Goal: Contribute content: Contribute content

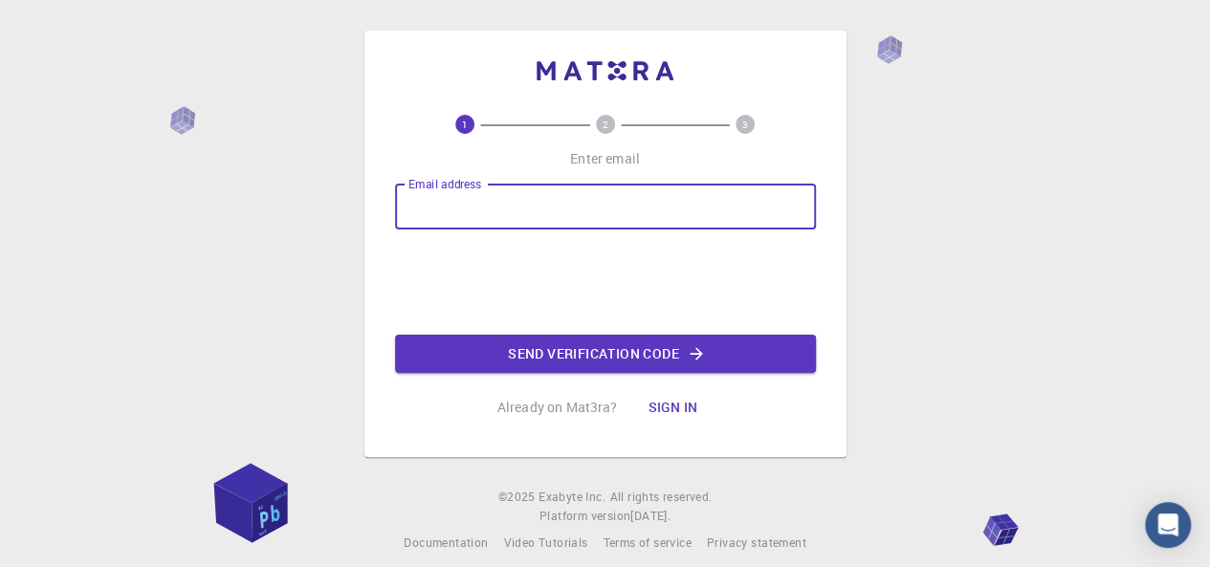
click at [471, 212] on input "Email address" at bounding box center [605, 207] width 421 height 46
type input "[EMAIL_ADDRESS][DOMAIN_NAME]"
click at [538, 352] on button "Send verification code" at bounding box center [605, 354] width 421 height 38
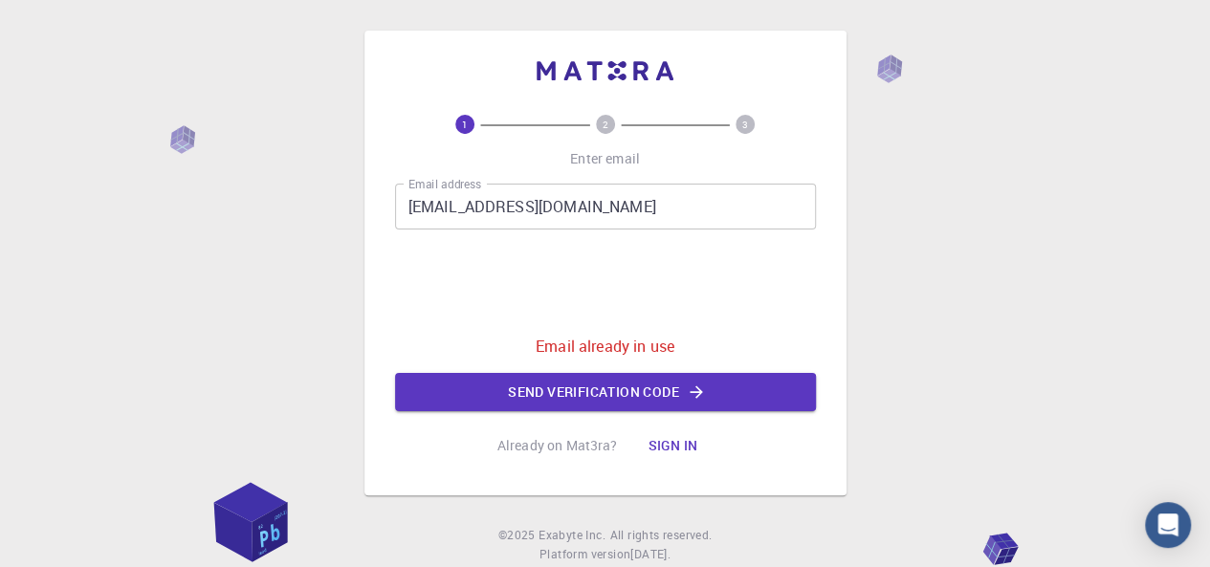
click at [660, 446] on button "Sign in" at bounding box center [672, 446] width 80 height 38
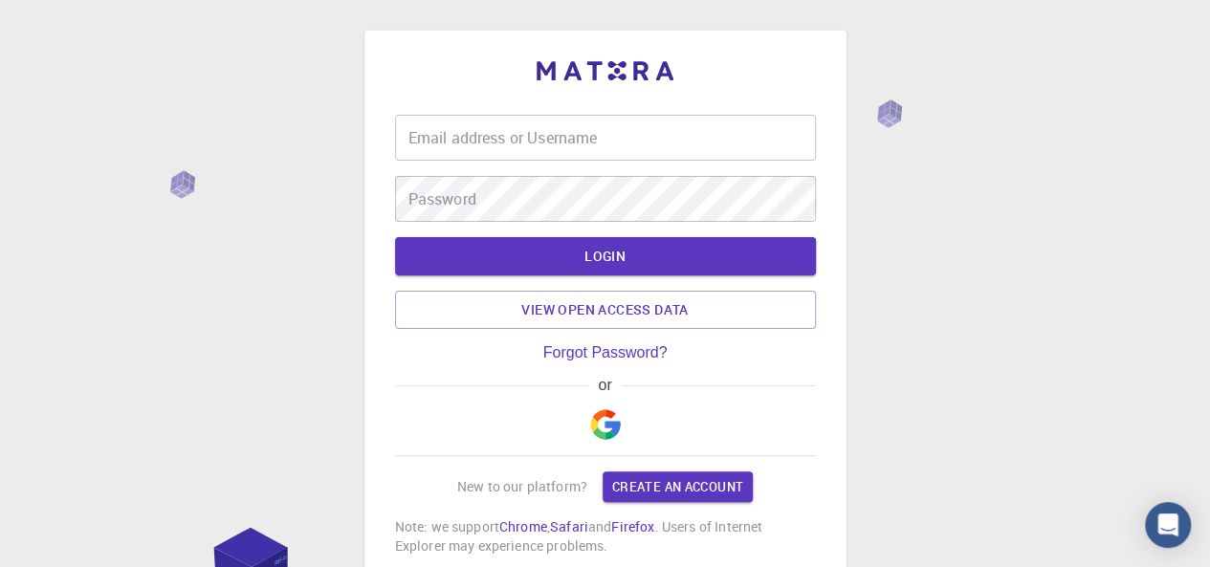
type input "[EMAIL_ADDRESS][DOMAIN_NAME]"
click at [550, 253] on button "LOGIN" at bounding box center [605, 256] width 421 height 38
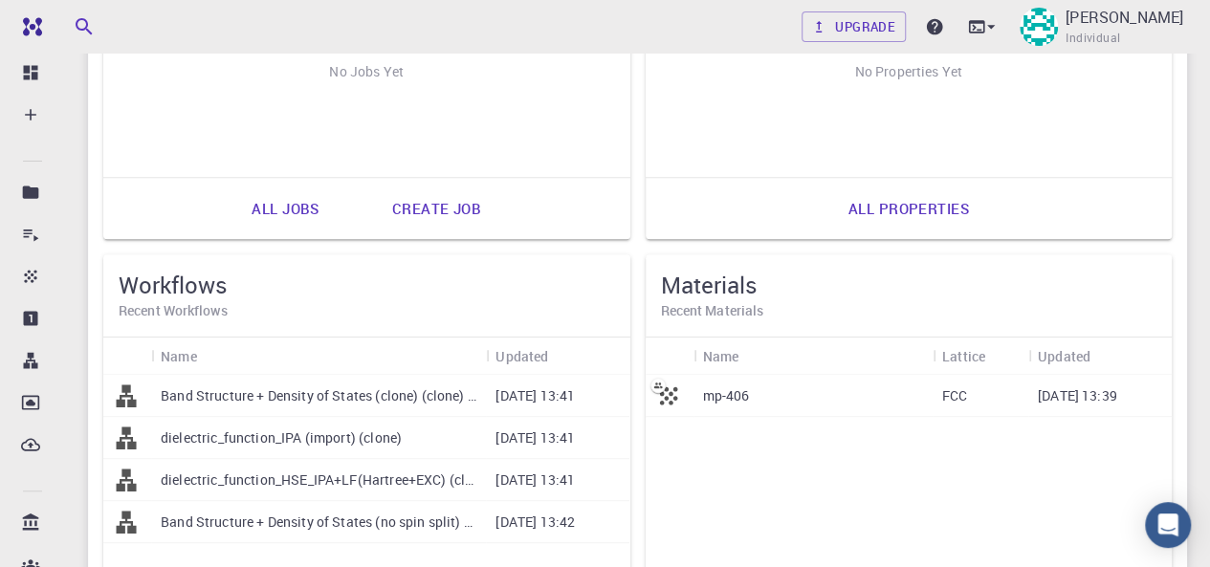
scroll to position [383, 0]
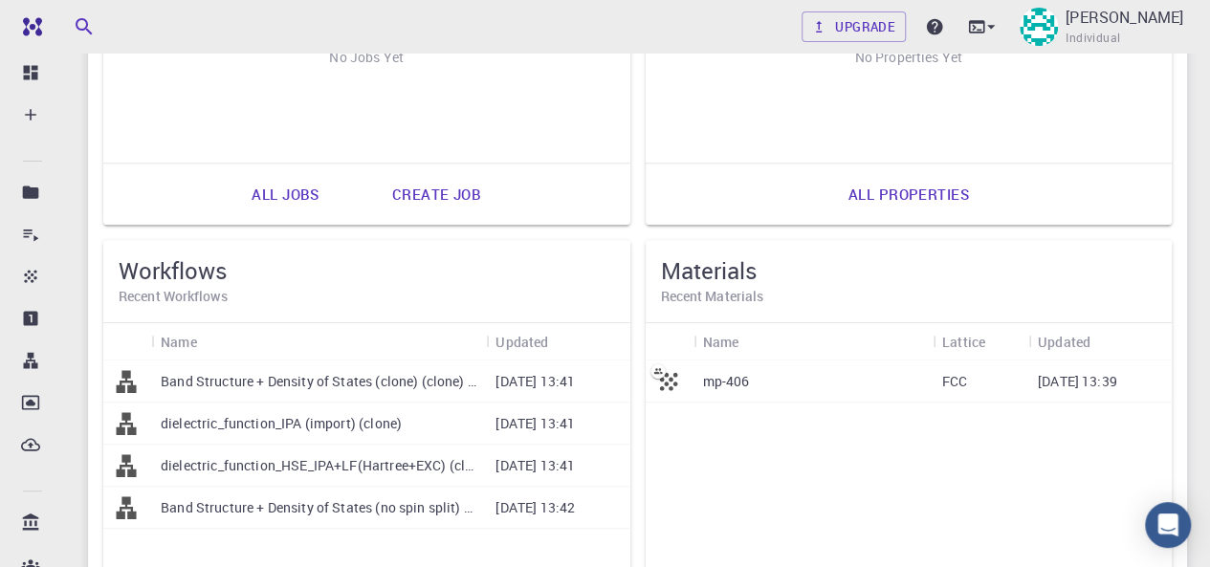
click at [765, 387] on div "mp-406" at bounding box center [813, 382] width 239 height 42
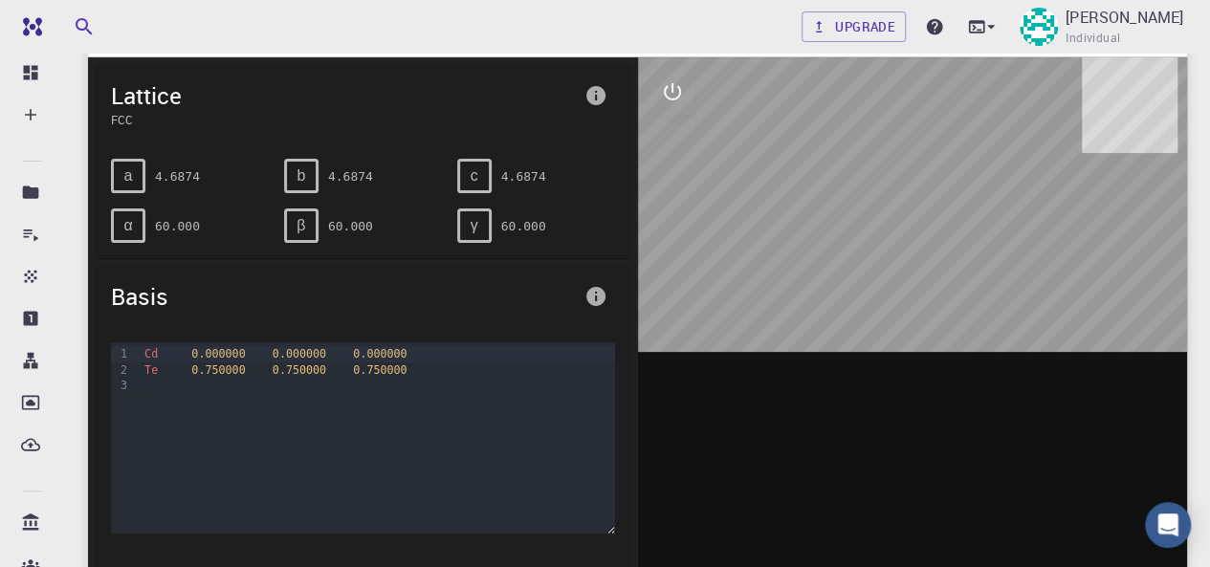
scroll to position [191, 0]
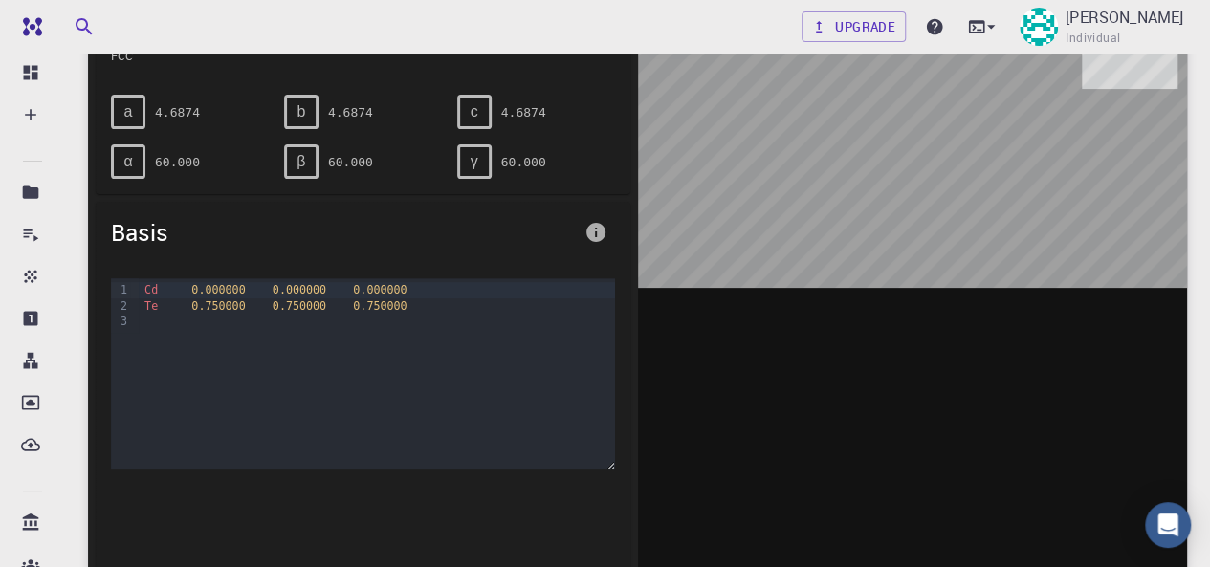
click at [593, 229] on icon "info" at bounding box center [595, 232] width 19 height 19
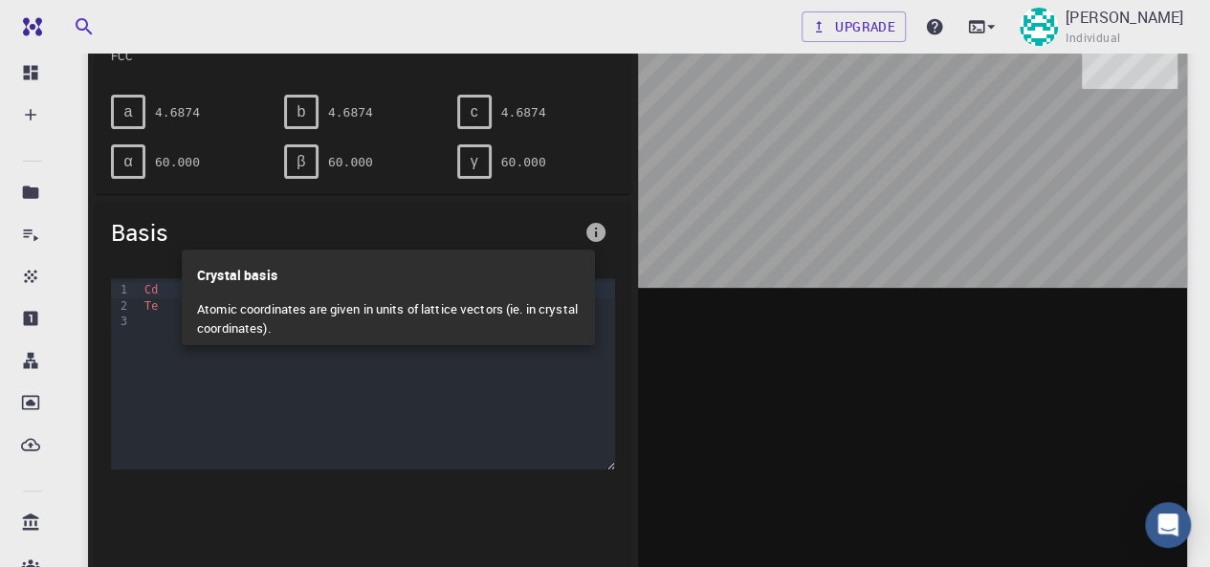
click at [593, 229] on div at bounding box center [605, 283] width 1210 height 567
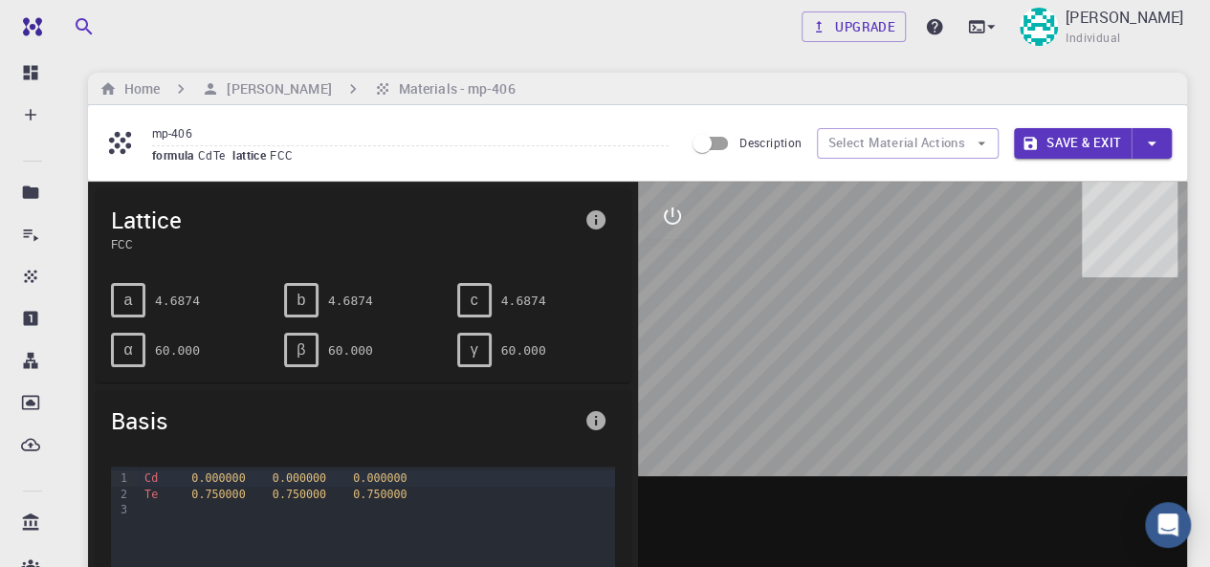
scroll to position [0, 0]
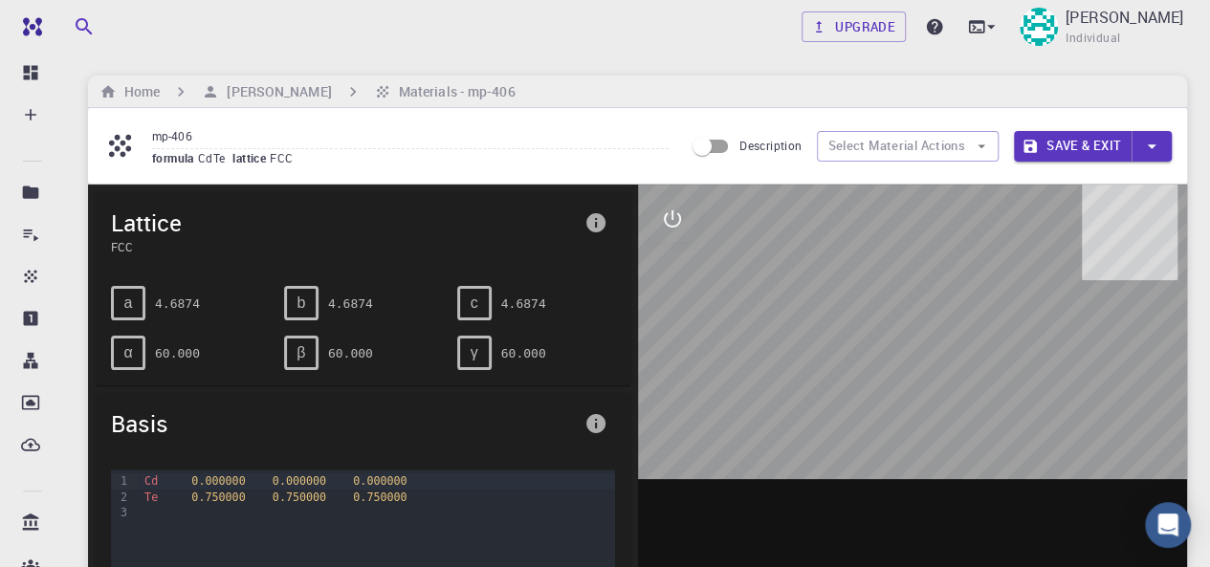
click at [291, 162] on span "FCC" at bounding box center [285, 157] width 31 height 15
click at [936, 151] on button "Select Material Actions" at bounding box center [908, 146] width 182 height 31
click at [928, 144] on button "Select Material Actions" at bounding box center [908, 146] width 182 height 31
click at [932, 144] on button "Select Material Actions" at bounding box center [908, 146] width 182 height 31
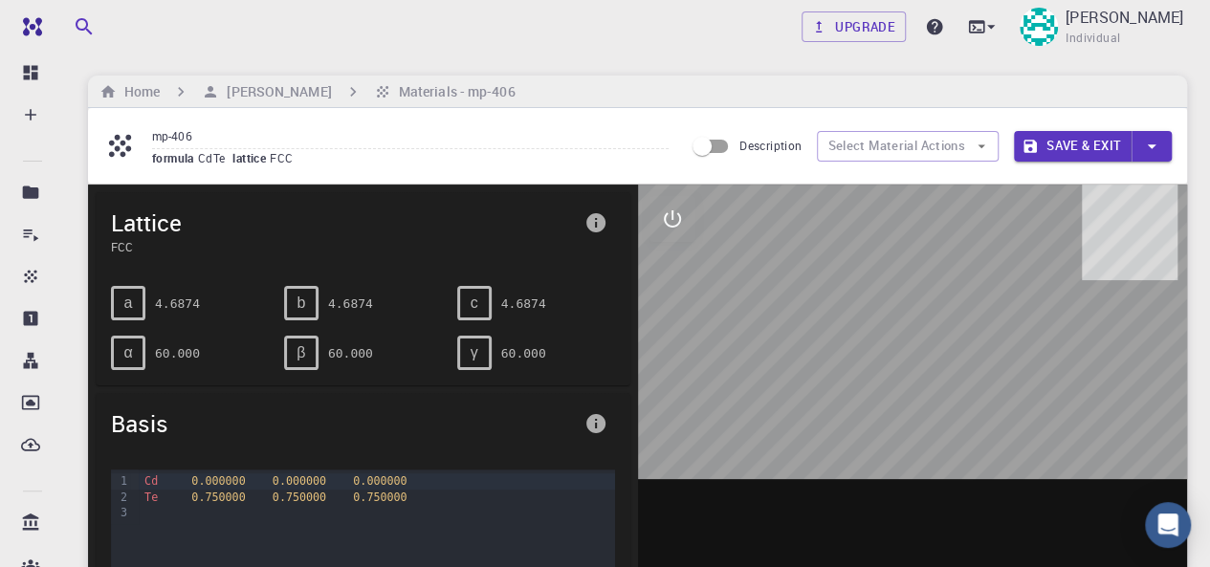
click at [131, 306] on span "a" at bounding box center [128, 303] width 9 height 17
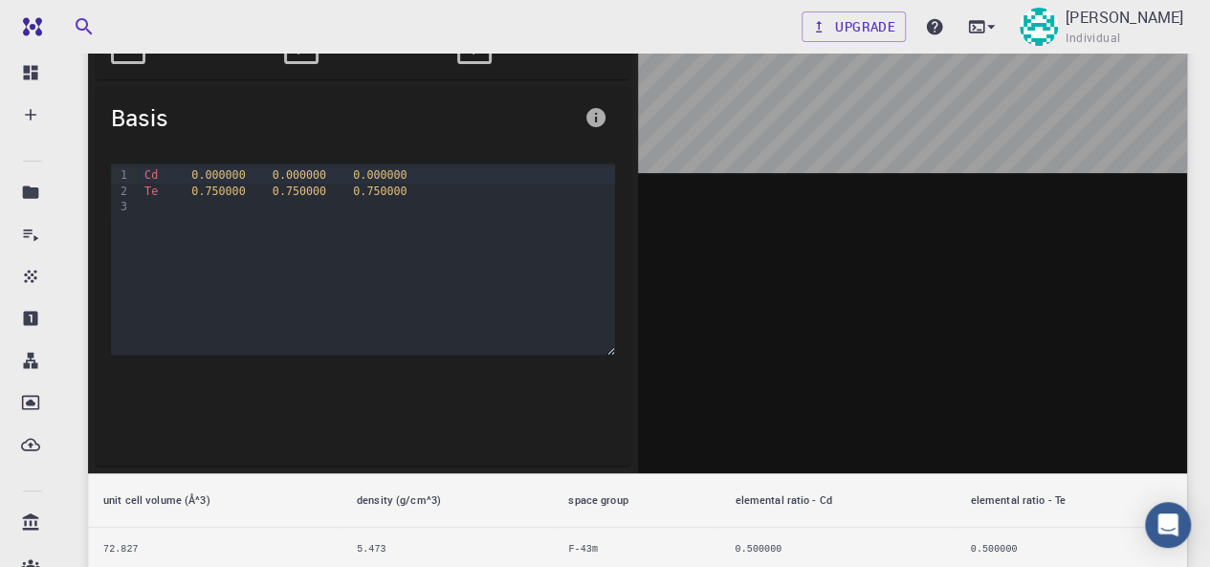
scroll to position [287, 0]
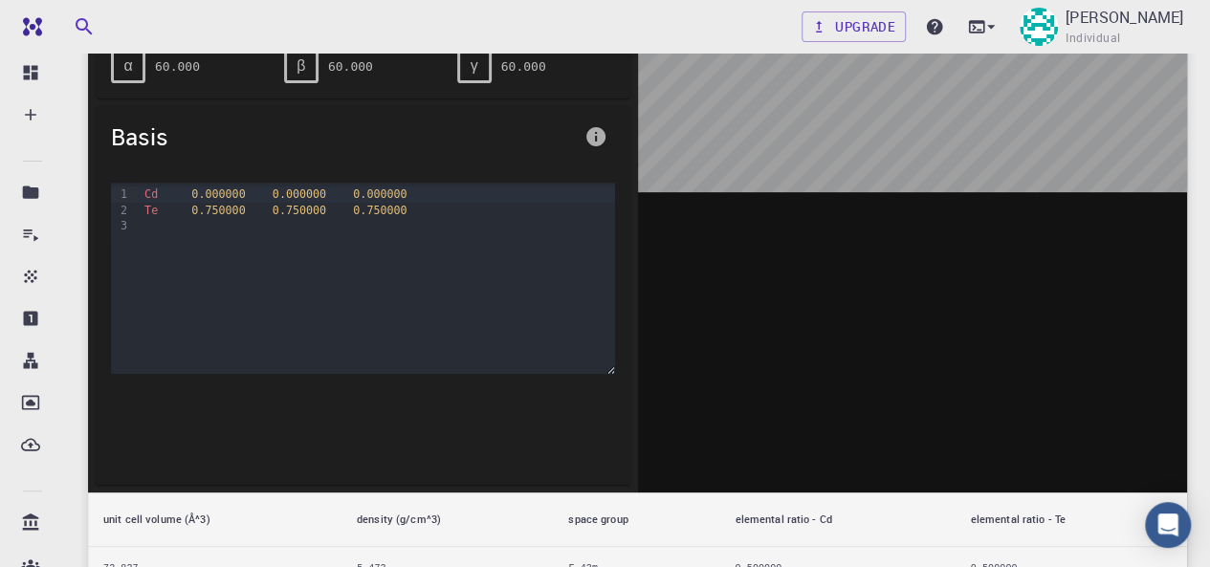
click at [611, 370] on div "9 1 2 3 › Cd 0.000000 0.000000 0.000000 Te 0.750000 0.750000 0.750000" at bounding box center [363, 278] width 504 height 191
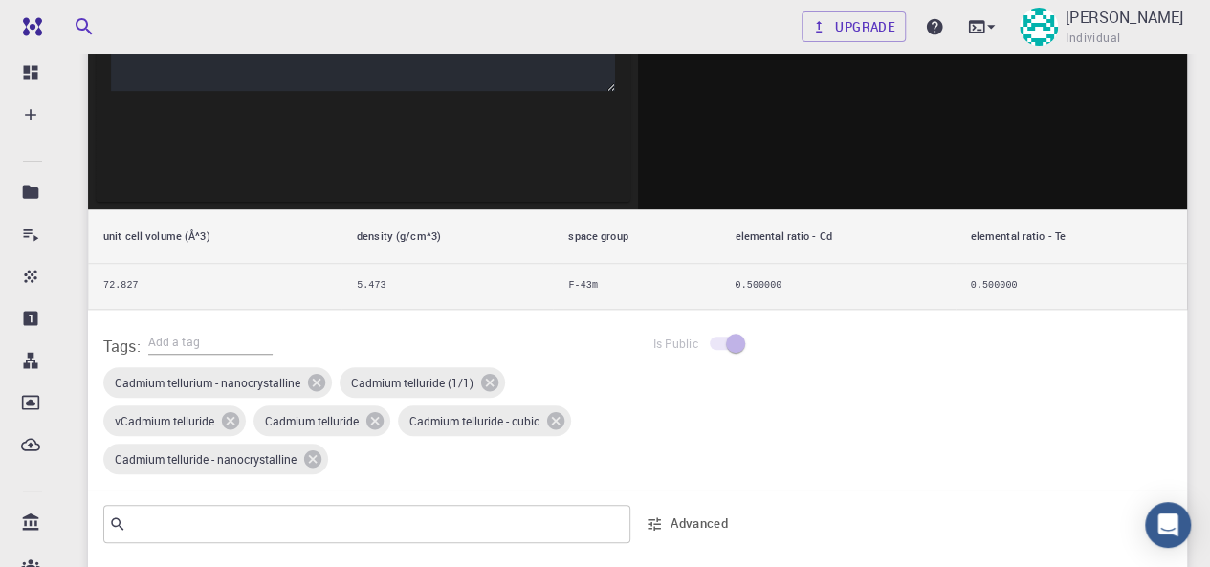
scroll to position [574, 0]
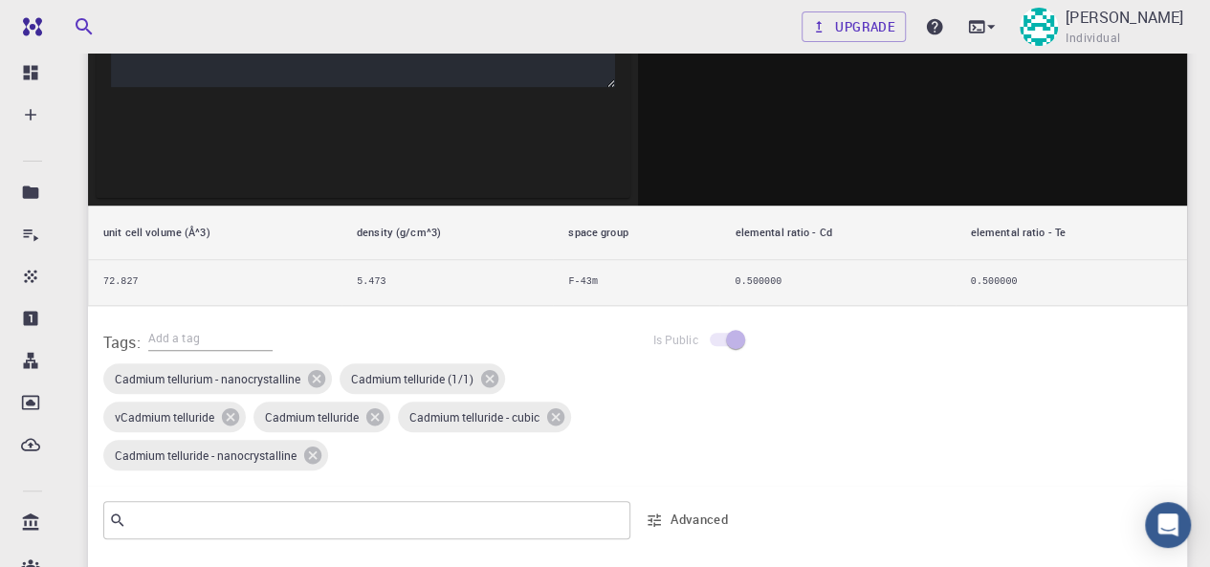
click at [719, 333] on span at bounding box center [726, 339] width 33 height 13
click at [200, 339] on input "text" at bounding box center [210, 338] width 124 height 25
type input "f"
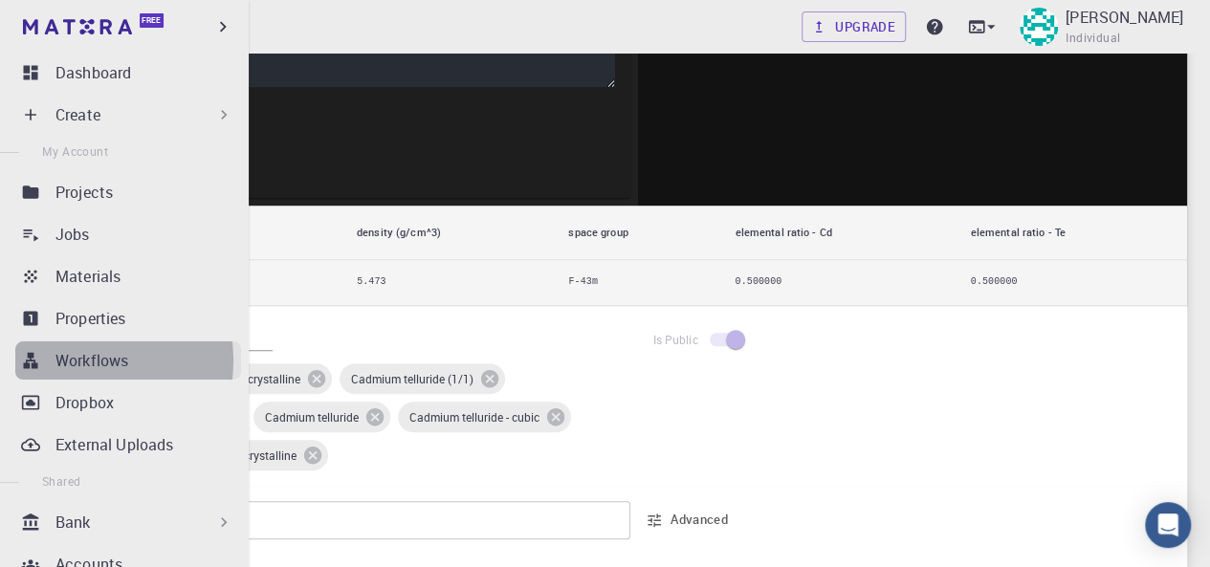
click at [64, 361] on p "Workflows" at bounding box center [91, 360] width 73 height 23
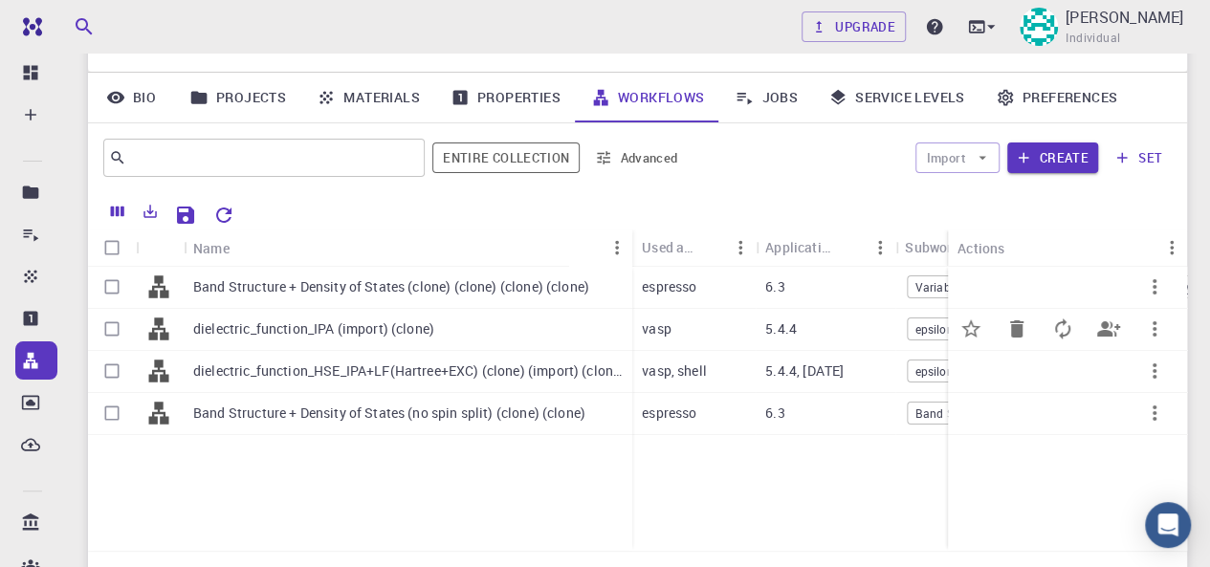
scroll to position [121, 0]
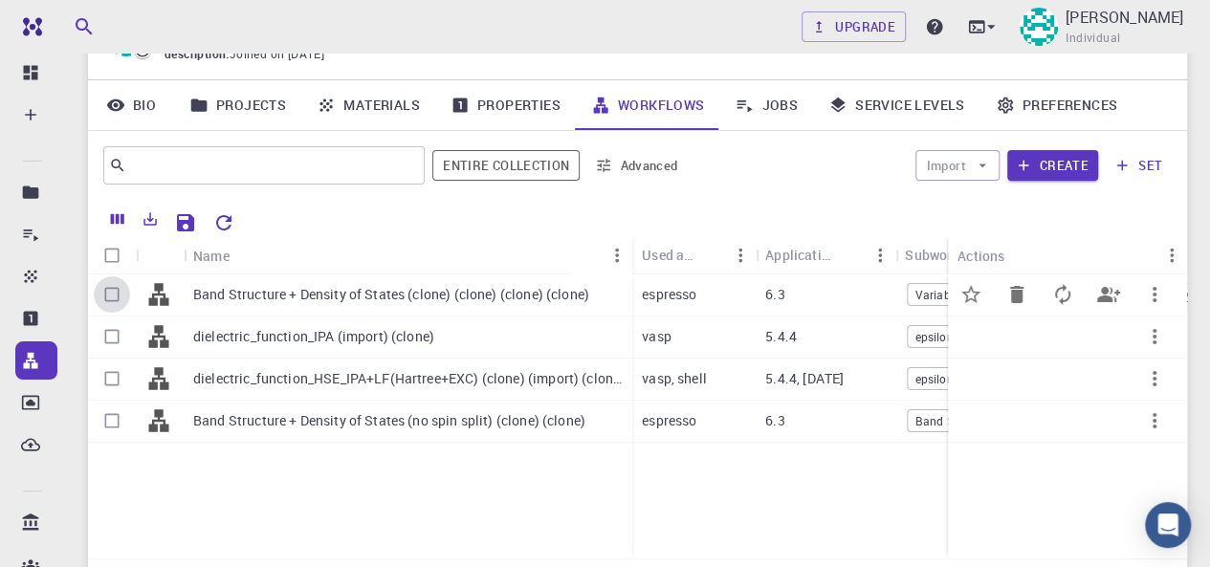
click at [103, 291] on input "Select row" at bounding box center [112, 294] width 36 height 36
checkbox input "true"
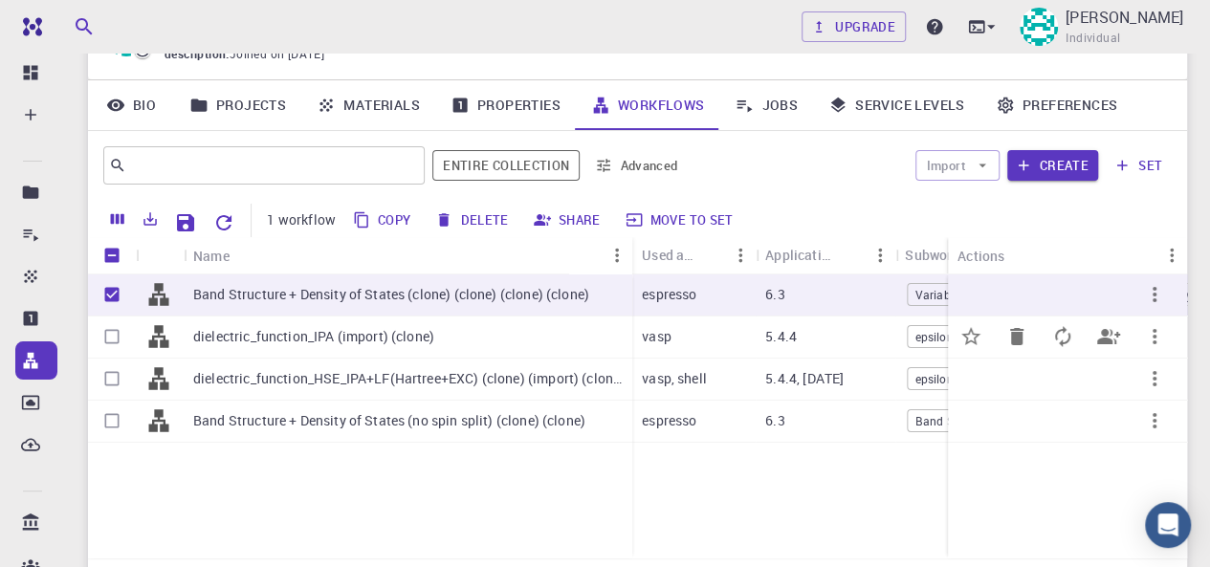
click at [113, 338] on input "Select row" at bounding box center [112, 337] width 36 height 36
checkbox input "true"
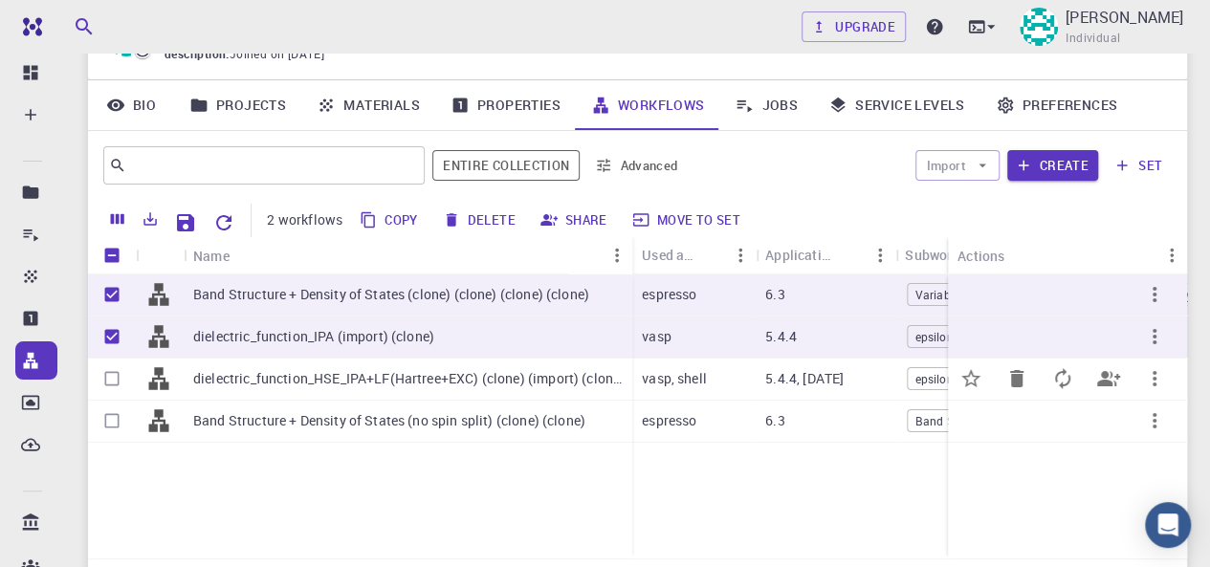
click at [113, 382] on input "Select row" at bounding box center [112, 379] width 36 height 36
checkbox input "true"
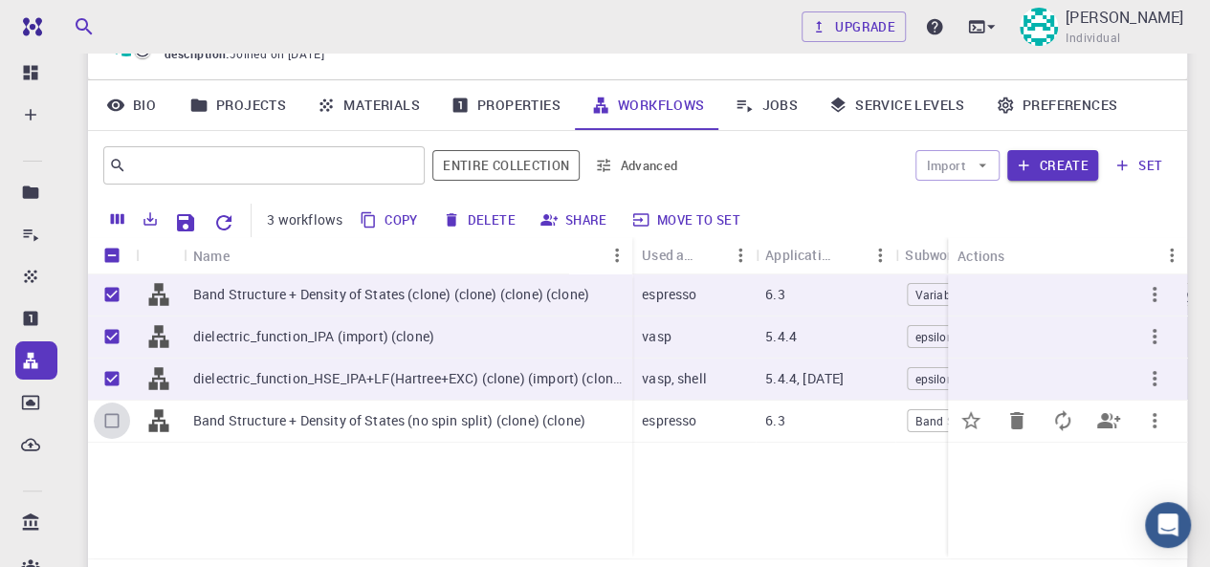
click at [113, 424] on input "Select row" at bounding box center [112, 421] width 36 height 36
checkbox input "true"
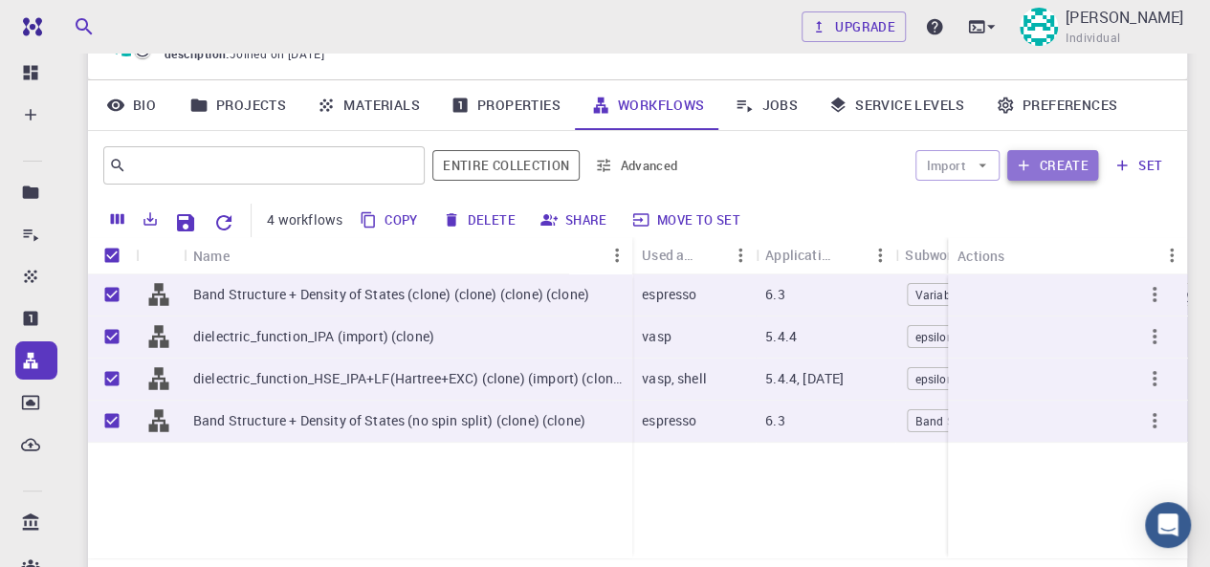
click at [1064, 164] on button "Create" at bounding box center [1052, 165] width 91 height 31
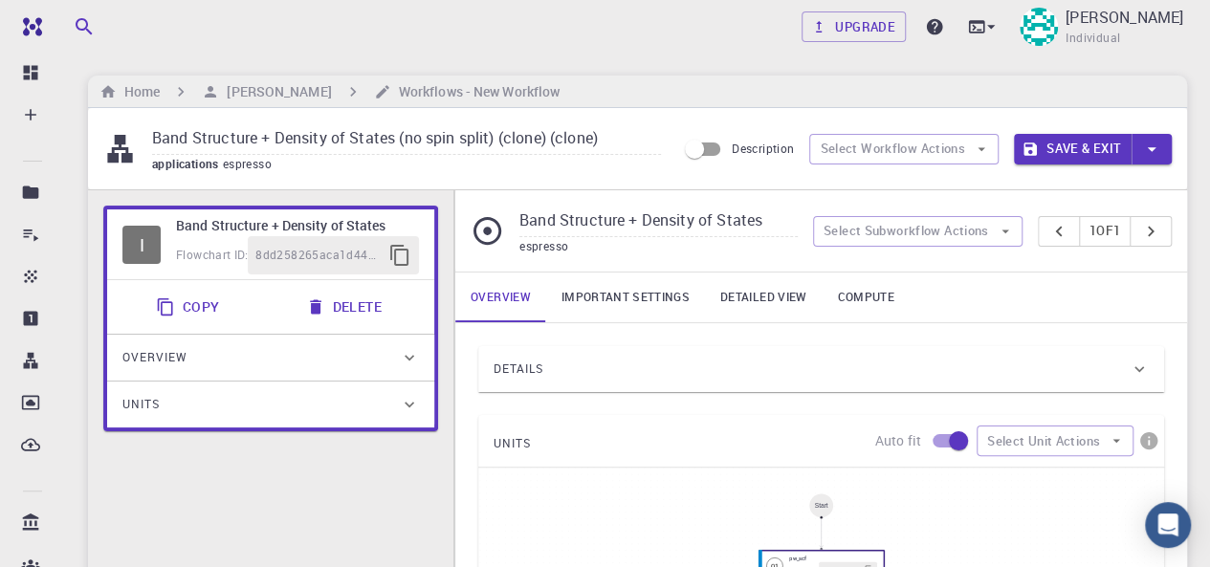
click at [183, 401] on div "Units" at bounding box center [260, 404] width 277 height 31
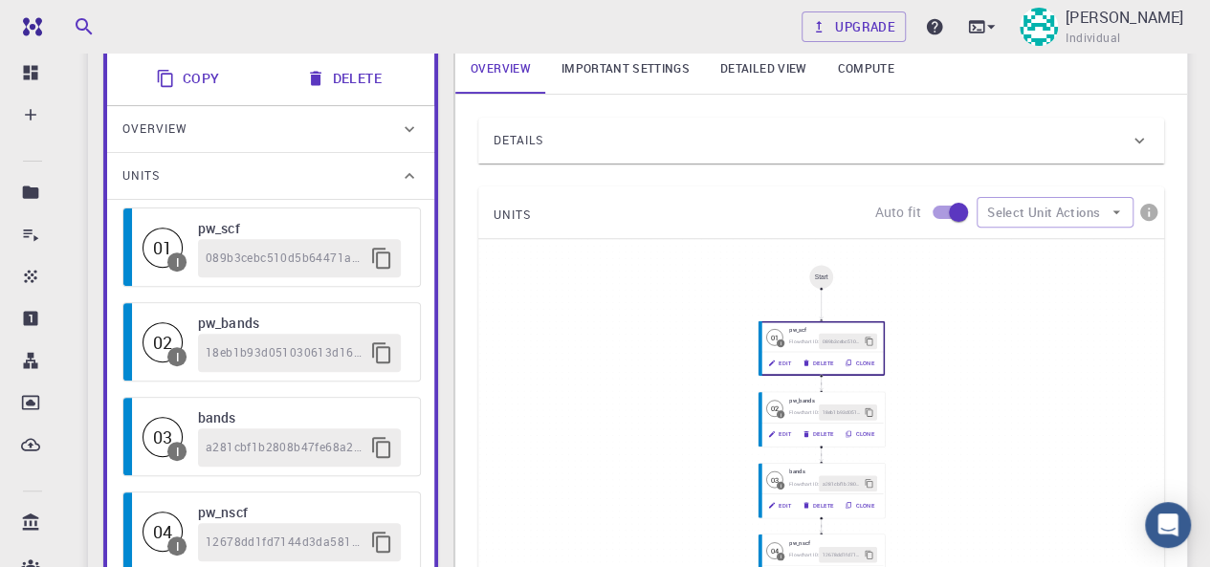
scroll to position [191, 0]
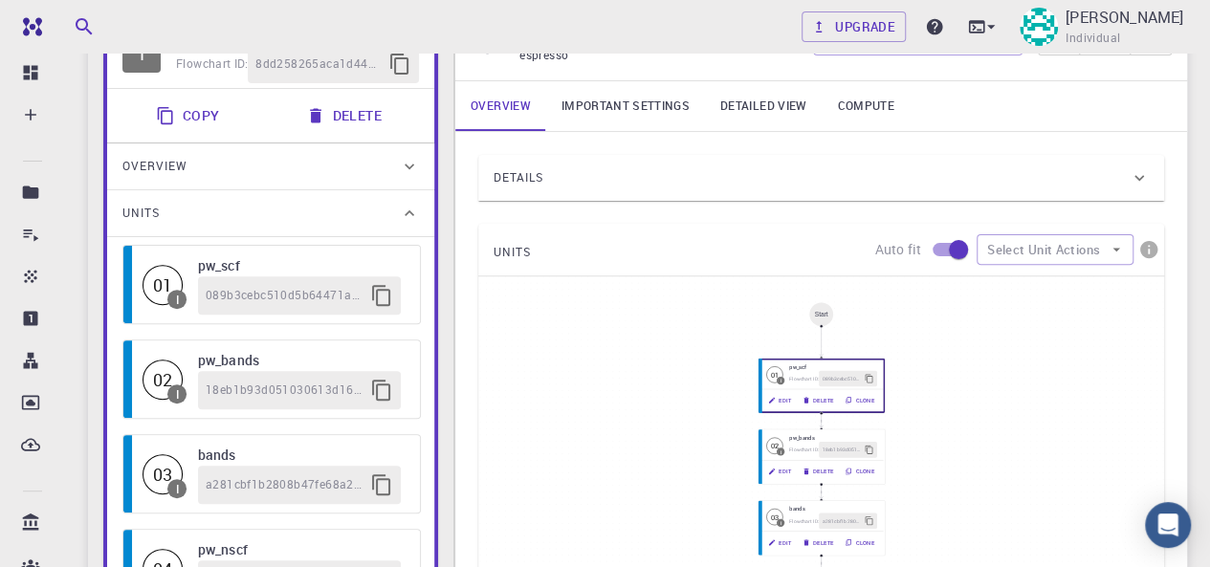
click at [146, 370] on div "02" at bounding box center [163, 380] width 40 height 40
click at [165, 370] on div "02" at bounding box center [163, 380] width 40 height 40
click at [194, 275] on div "01 I pw_scf 089b3cebc510d5b64471afb5" at bounding box center [271, 285] width 289 height 70
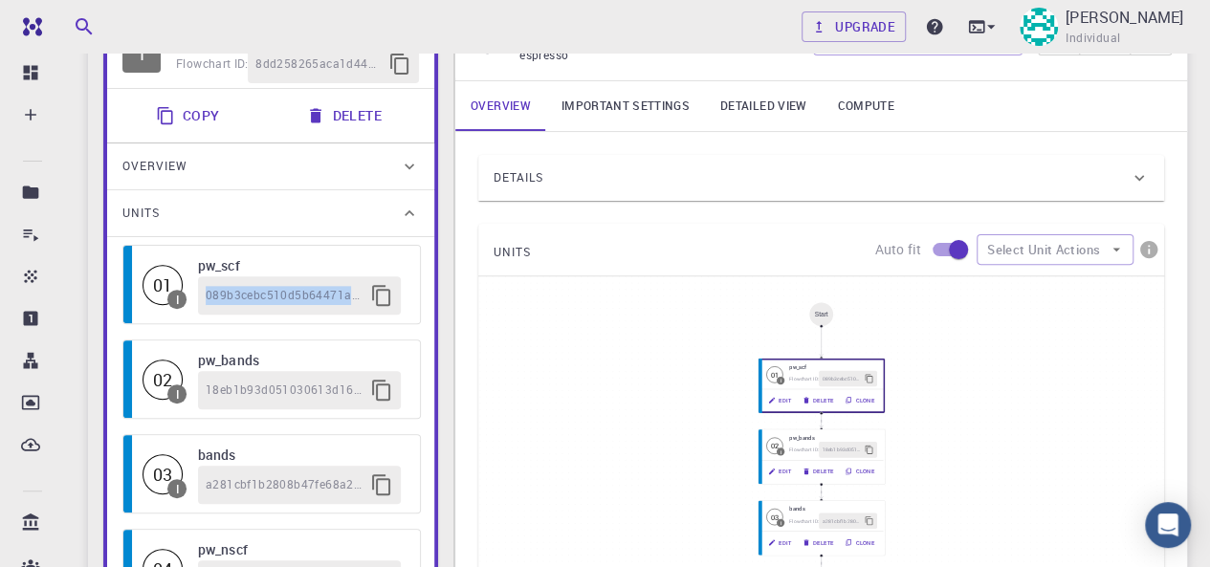
click at [375, 148] on div "Overview" at bounding box center [270, 166] width 327 height 46
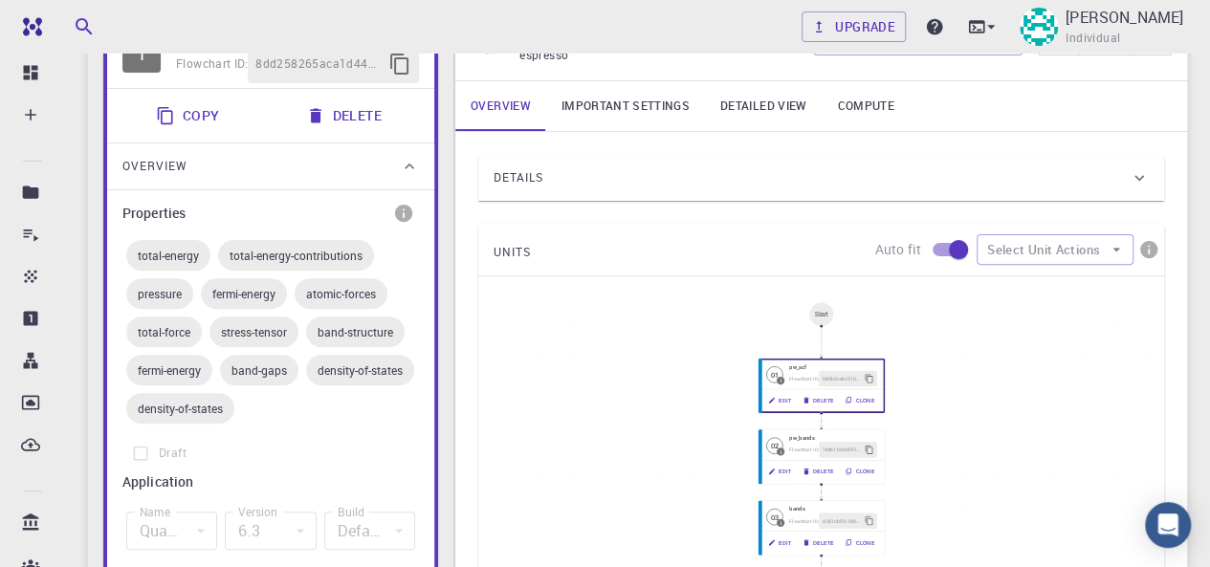
click at [396, 165] on div "Overview" at bounding box center [260, 166] width 277 height 31
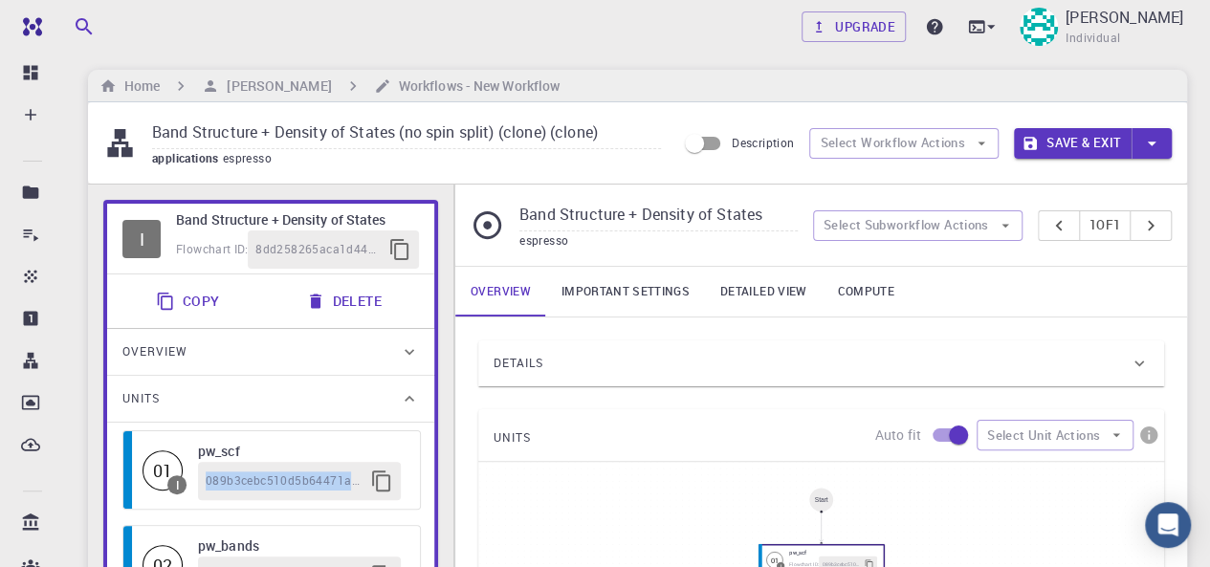
scroll to position [0, 0]
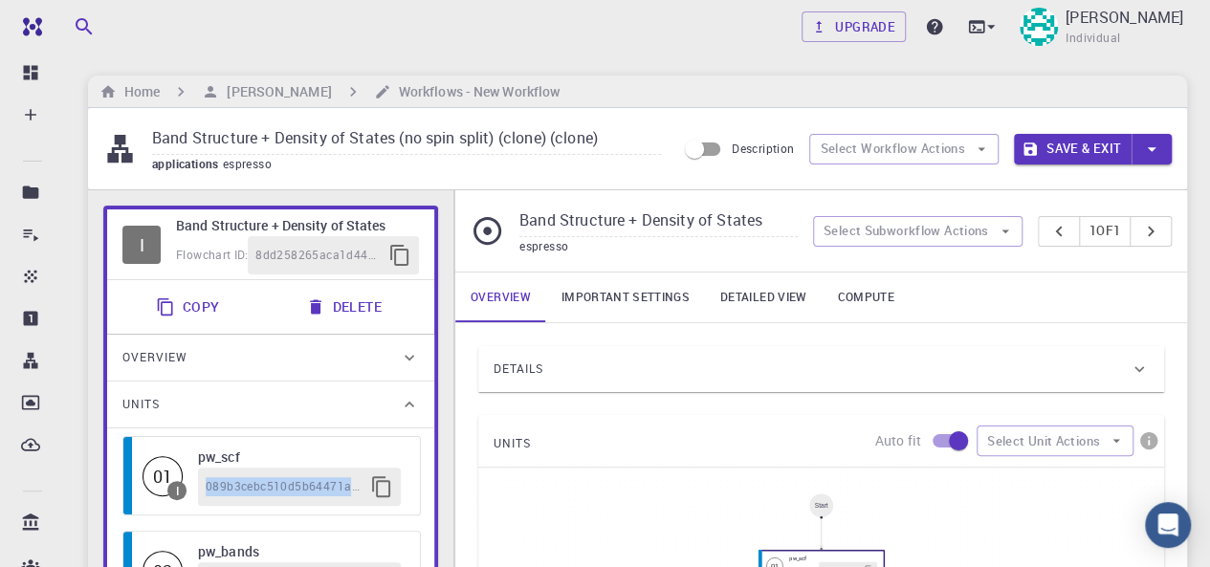
click at [1154, 143] on icon "button" at bounding box center [1151, 149] width 21 height 21
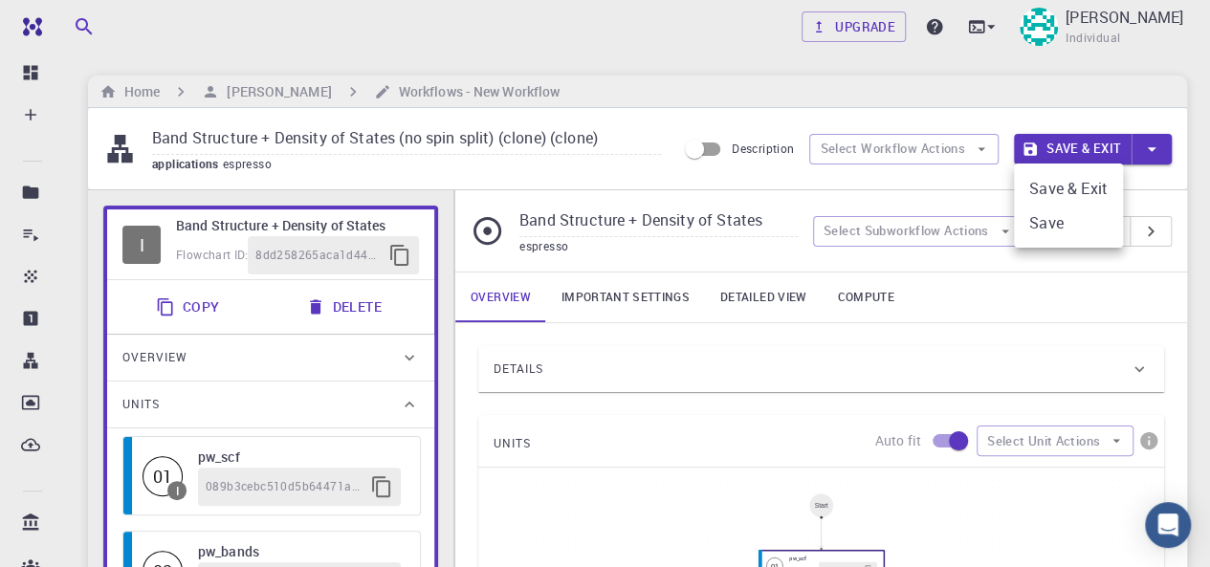
click at [1154, 143] on div at bounding box center [605, 283] width 1210 height 567
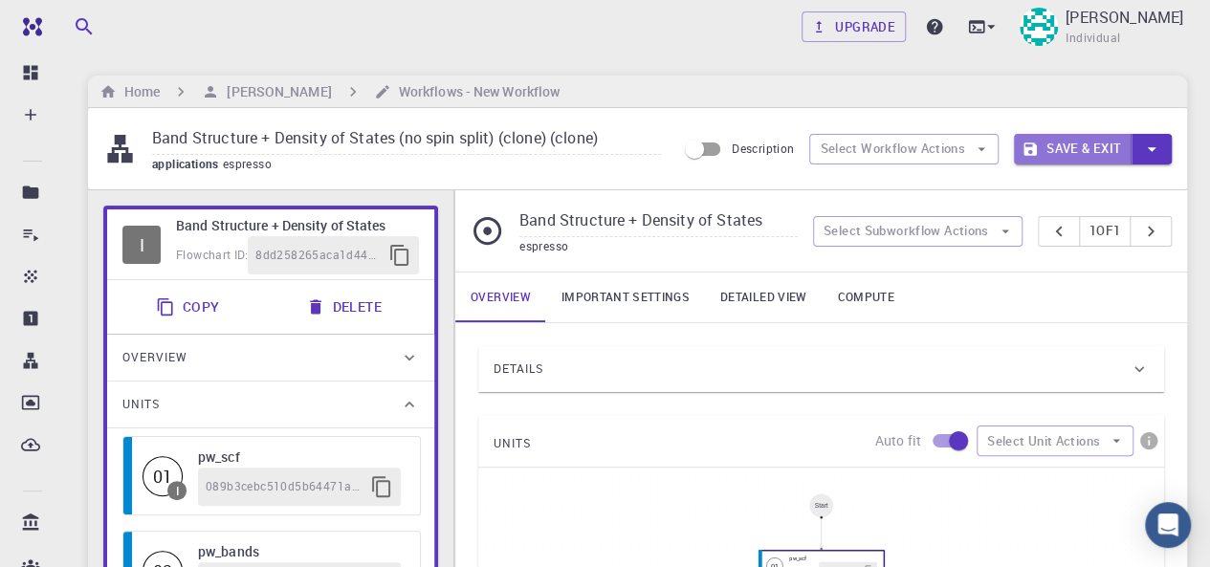
click at [1056, 149] on button "Save & Exit" at bounding box center [1073, 149] width 118 height 31
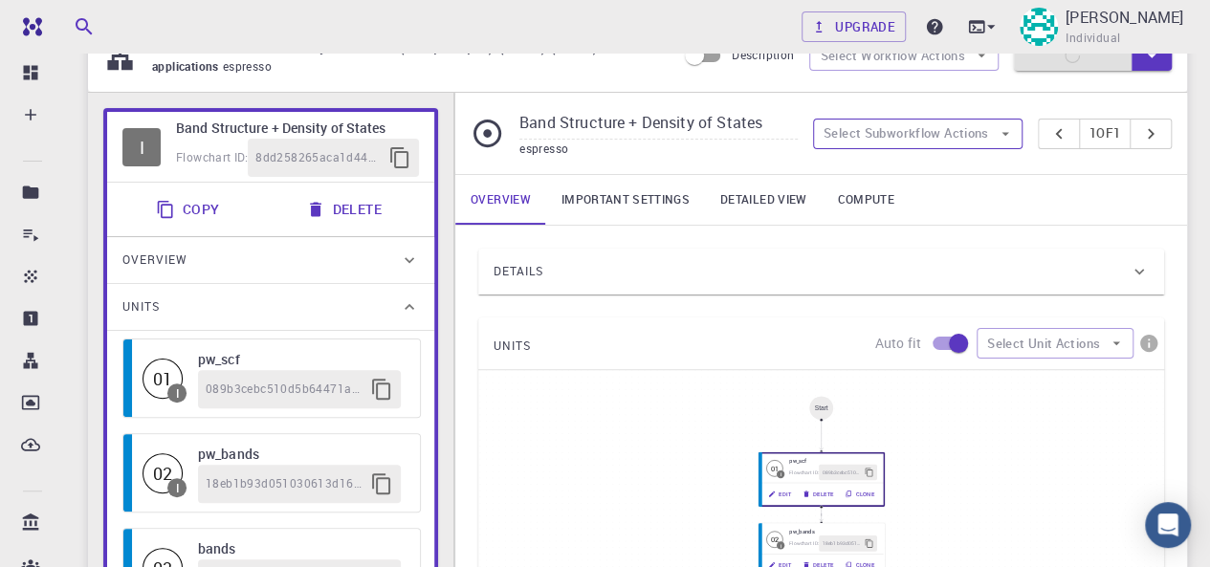
scroll to position [161, 0]
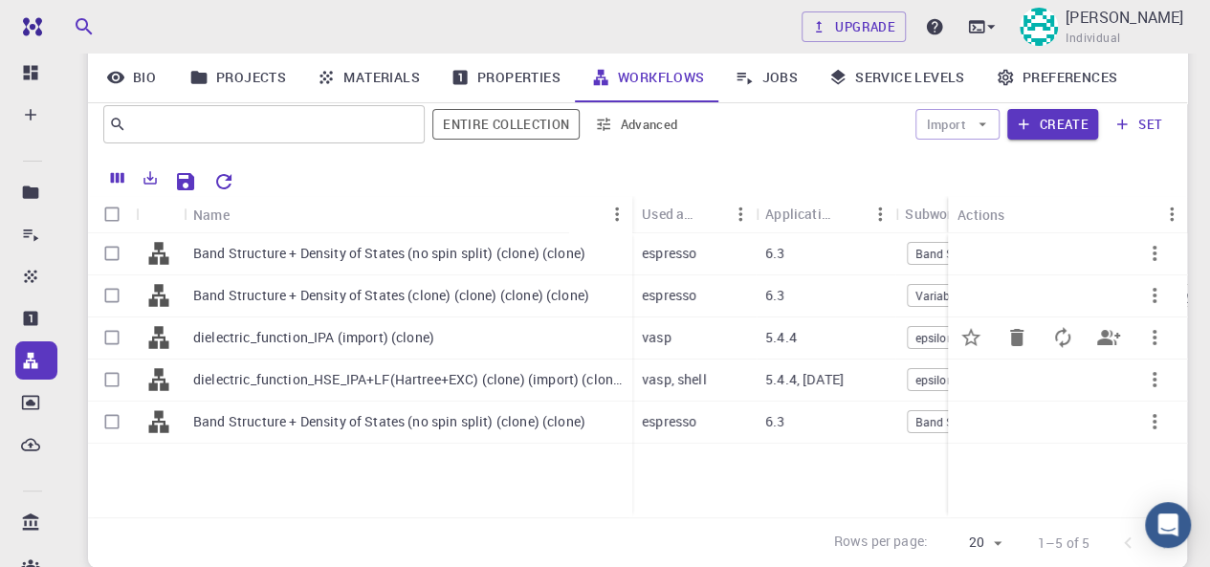
scroll to position [287, 0]
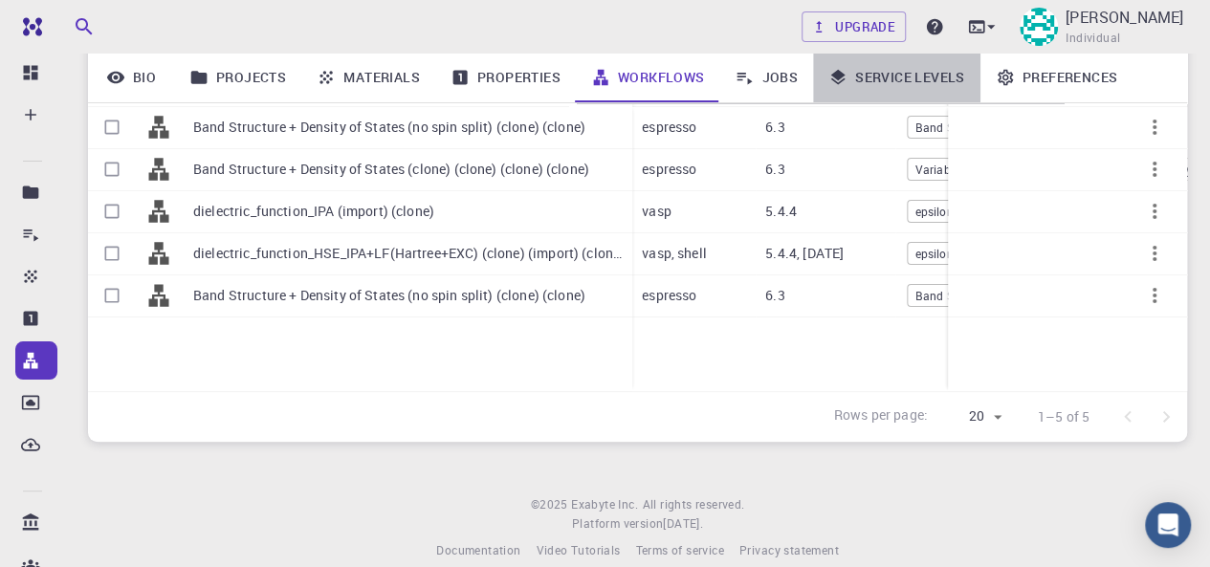
click at [882, 75] on link "Service Levels" at bounding box center [896, 78] width 167 height 50
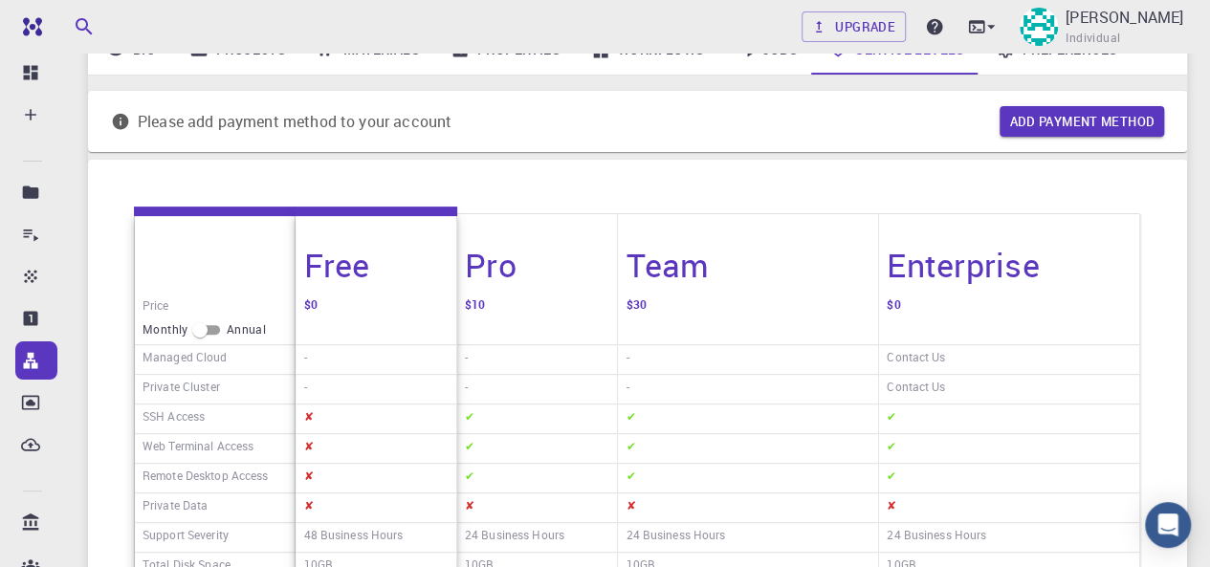
scroll to position [96, 0]
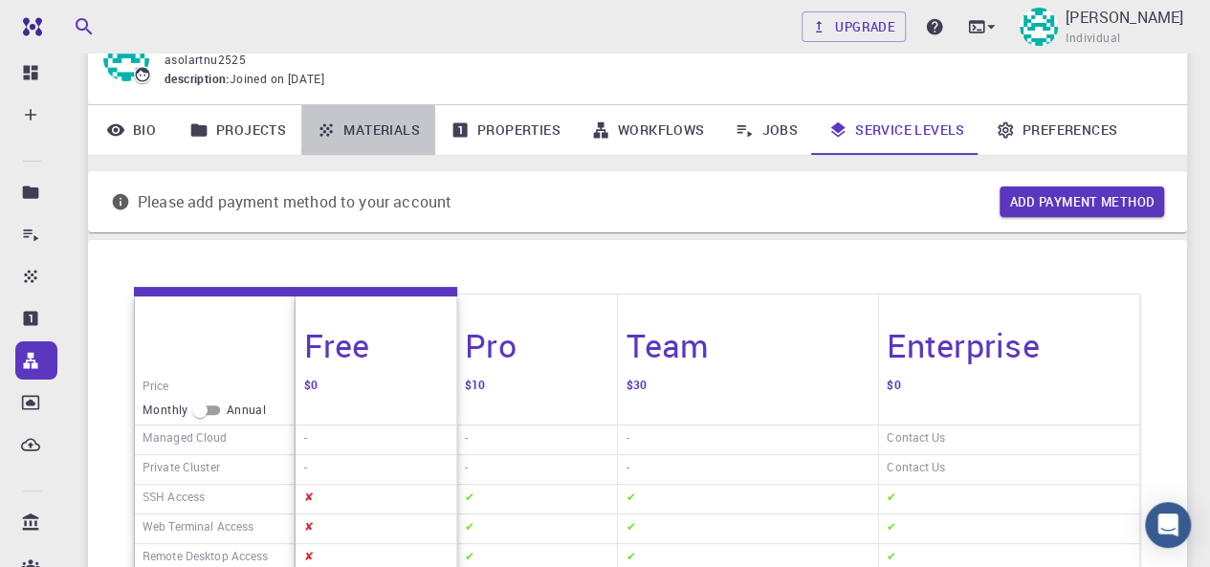
click at [380, 135] on link "Materials" at bounding box center [368, 130] width 134 height 50
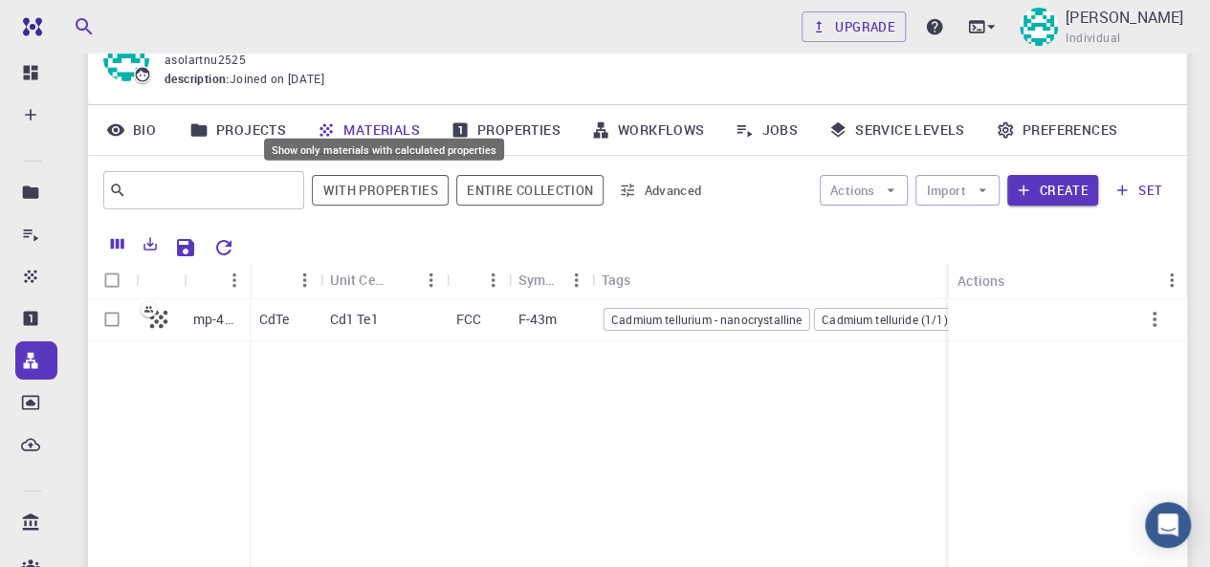
click at [403, 193] on button "With properties" at bounding box center [380, 190] width 137 height 31
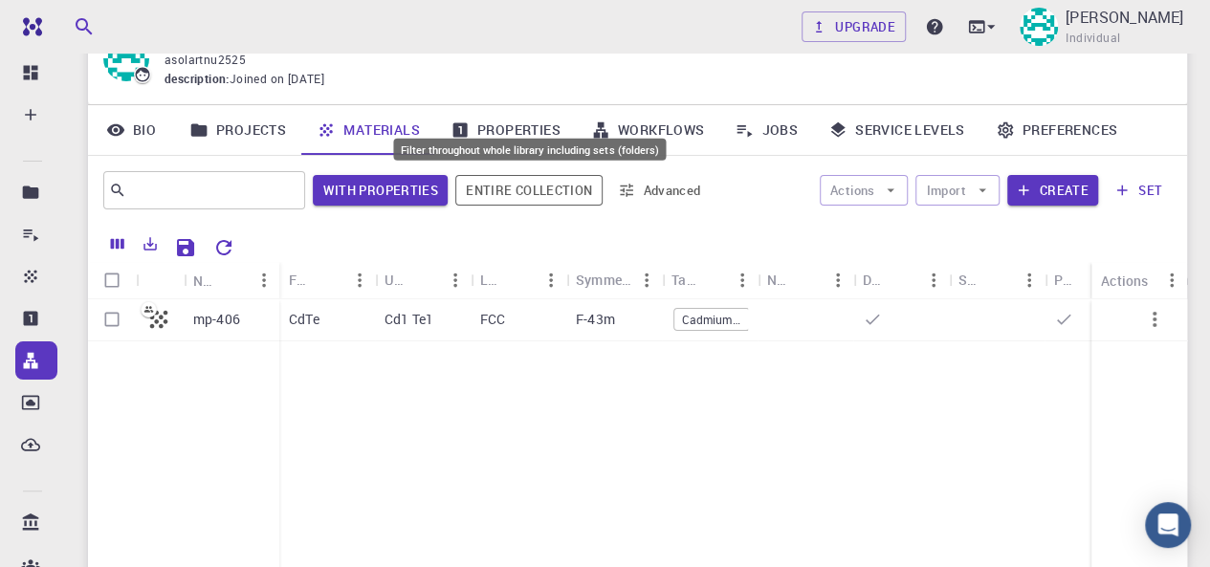
click at [496, 193] on button "Entire collection" at bounding box center [528, 190] width 147 height 31
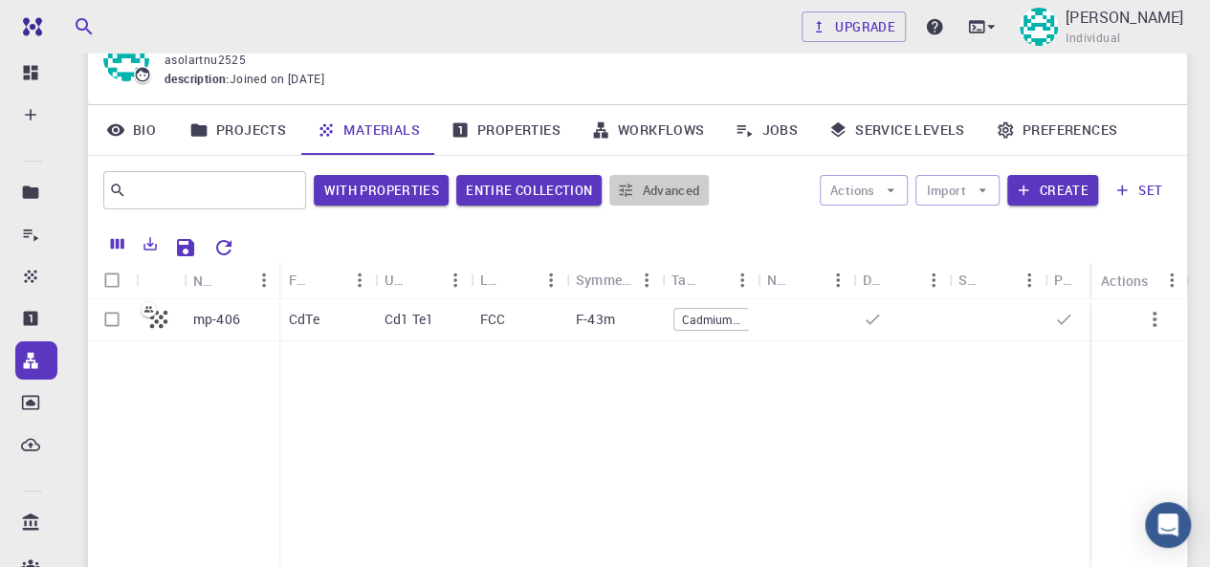
click at [658, 190] on button "Advanced" at bounding box center [658, 190] width 99 height 31
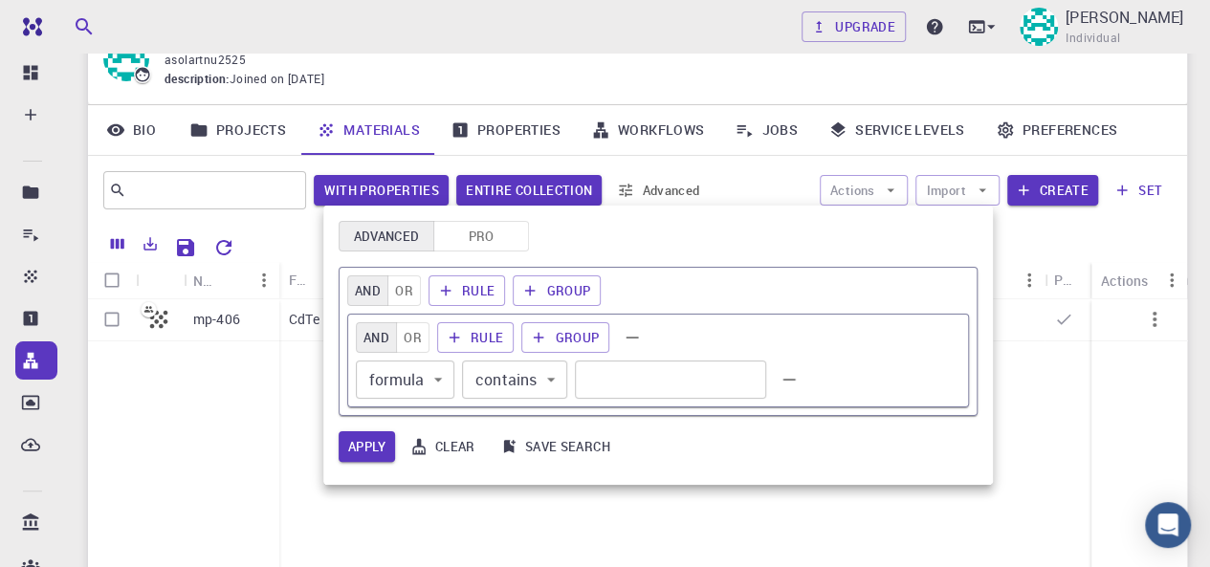
click at [658, 190] on div at bounding box center [605, 283] width 1210 height 567
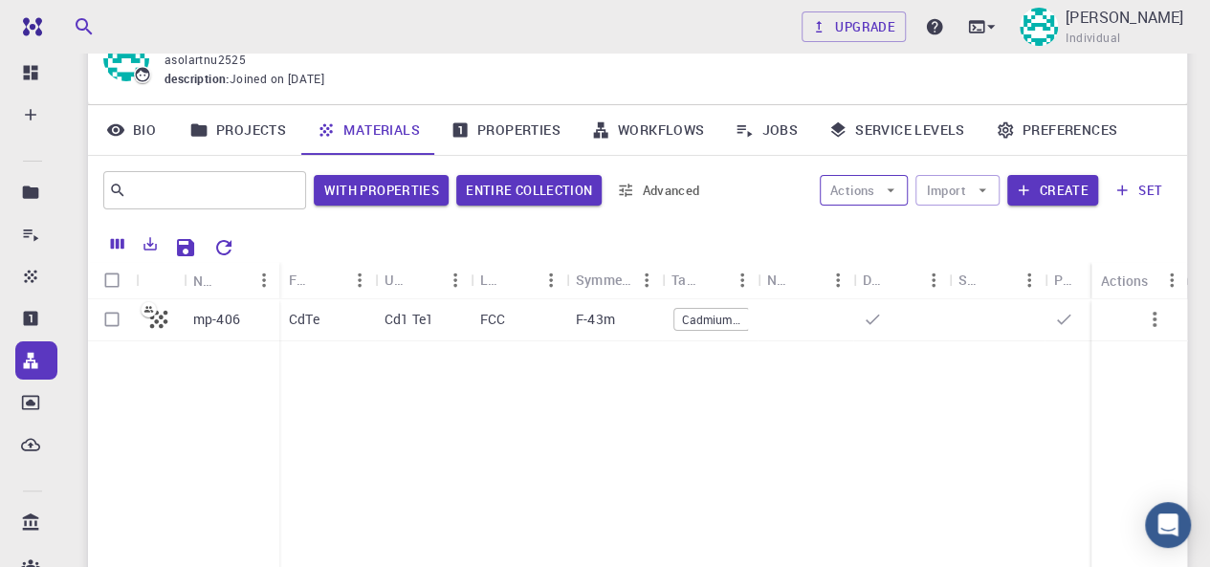
click at [878, 190] on button "Actions" at bounding box center [864, 190] width 89 height 31
click at [870, 231] on div at bounding box center [854, 228] width 34 height 19
click at [1035, 192] on button "Create" at bounding box center [1052, 190] width 91 height 31
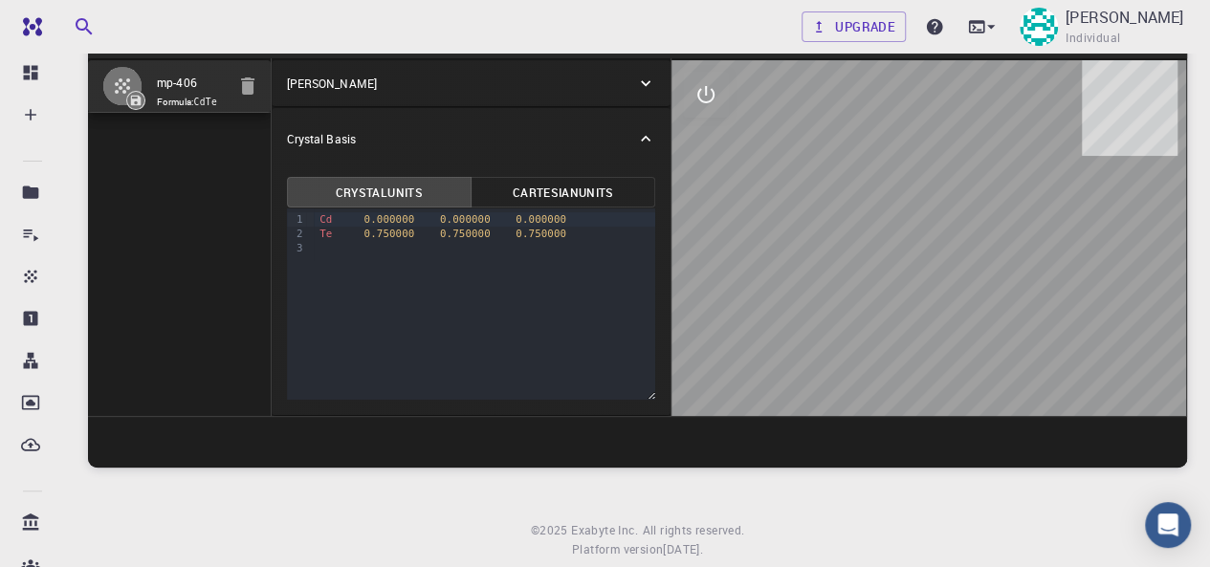
click at [582, 187] on button "Cartesian Units" at bounding box center [563, 192] width 185 height 31
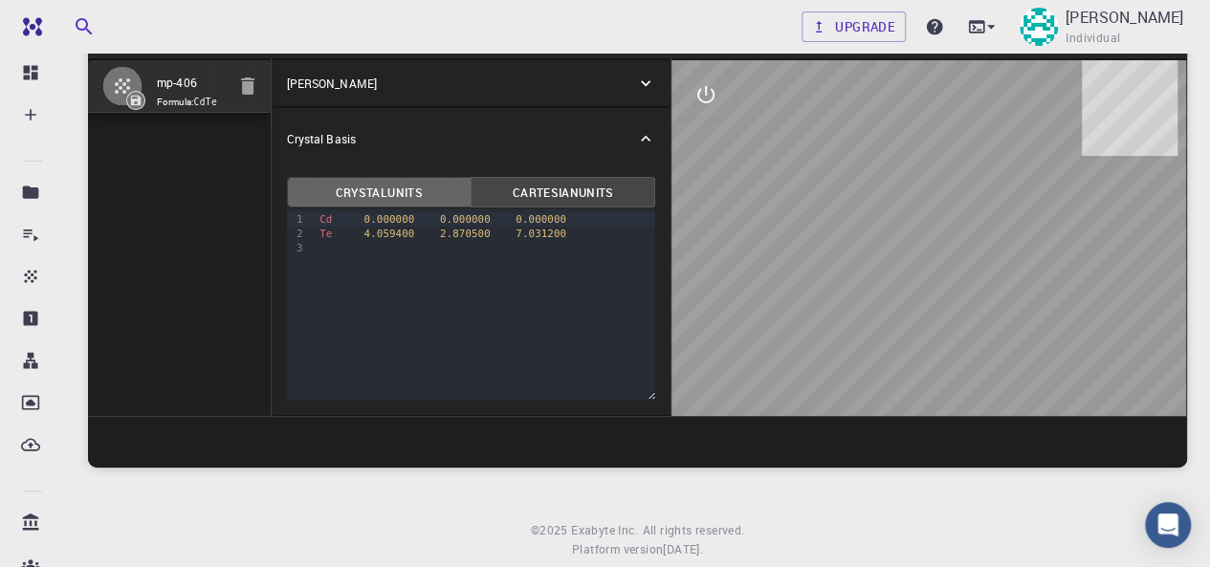
click at [393, 189] on button "Crystal Units" at bounding box center [379, 192] width 185 height 31
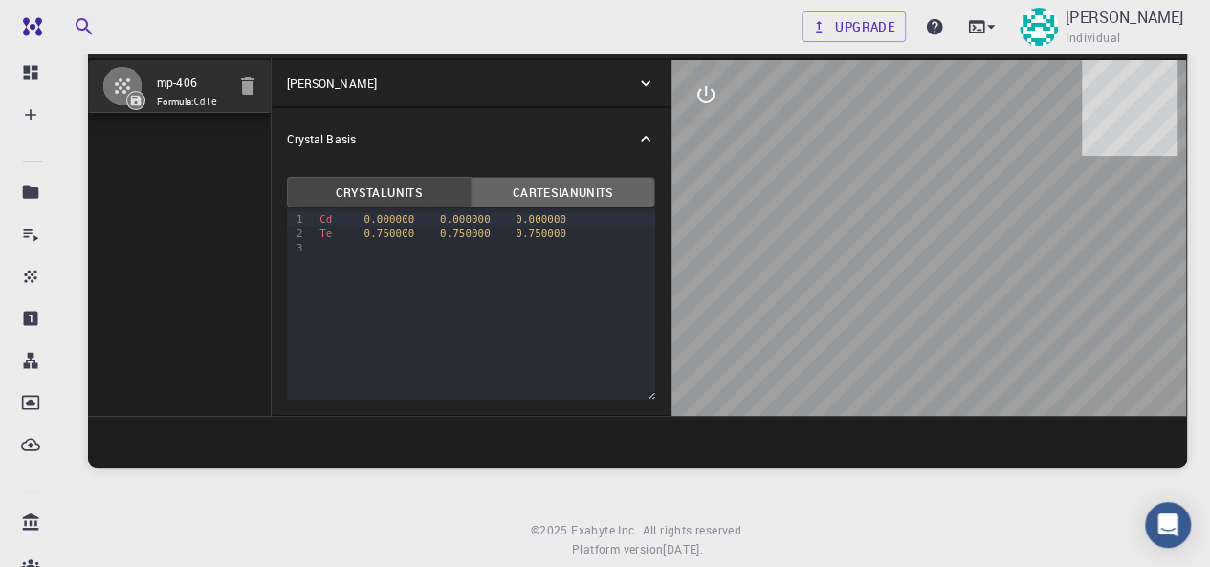
click at [557, 179] on button "Cartesian Units" at bounding box center [563, 192] width 185 height 31
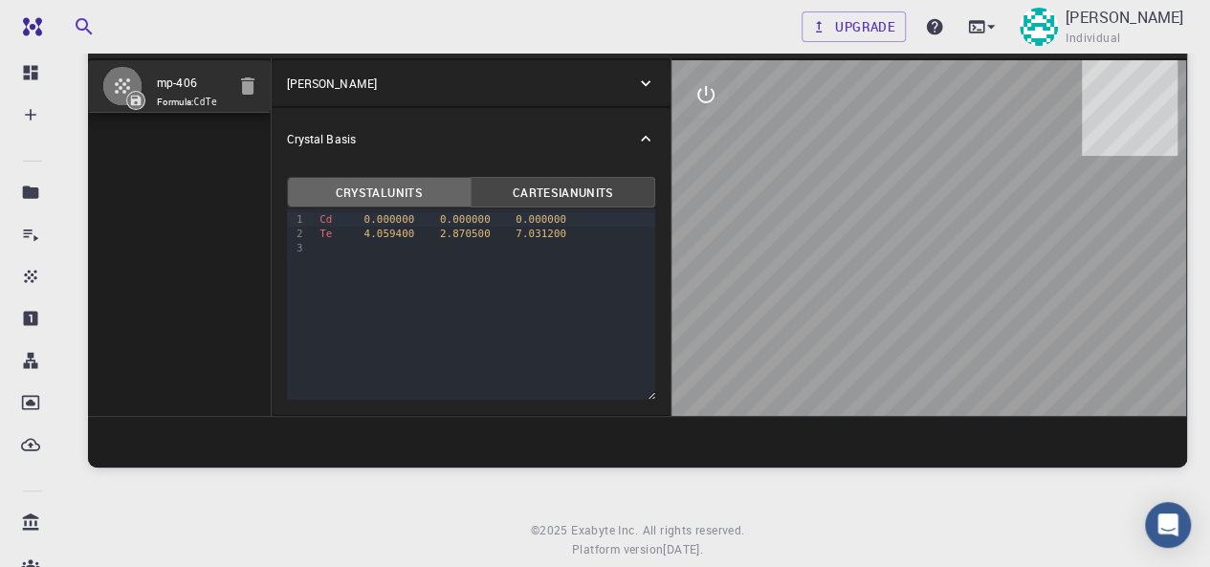
click at [415, 195] on button "Crystal Units" at bounding box center [379, 192] width 185 height 31
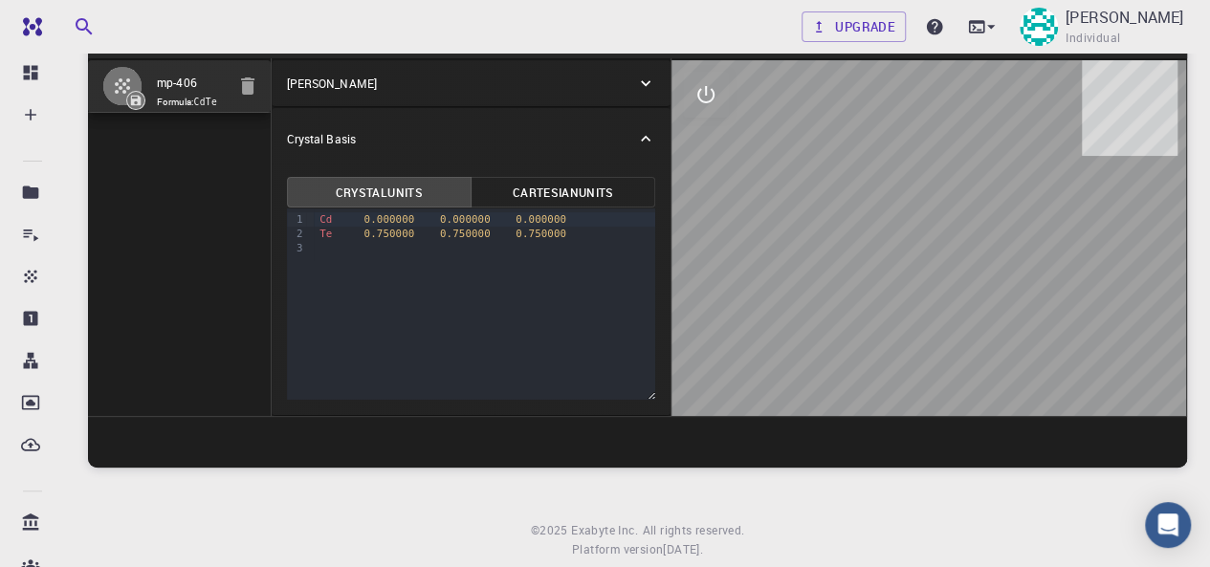
click at [318, 135] on p "Crystal Basis" at bounding box center [321, 138] width 69 height 17
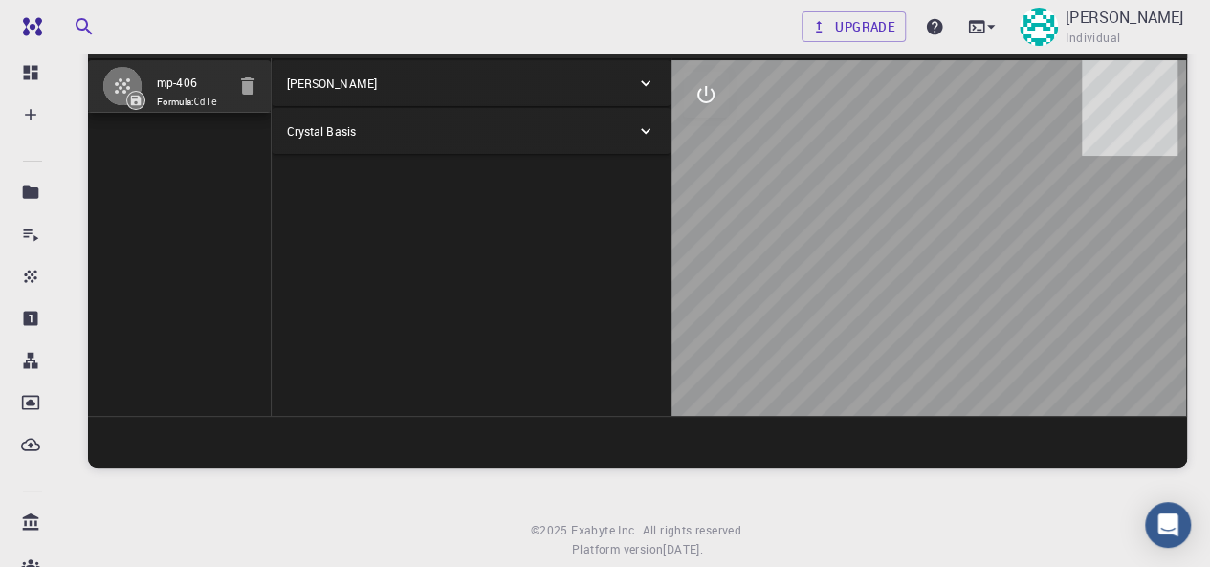
click at [612, 122] on div "Crystal Basis" at bounding box center [462, 130] width 350 height 17
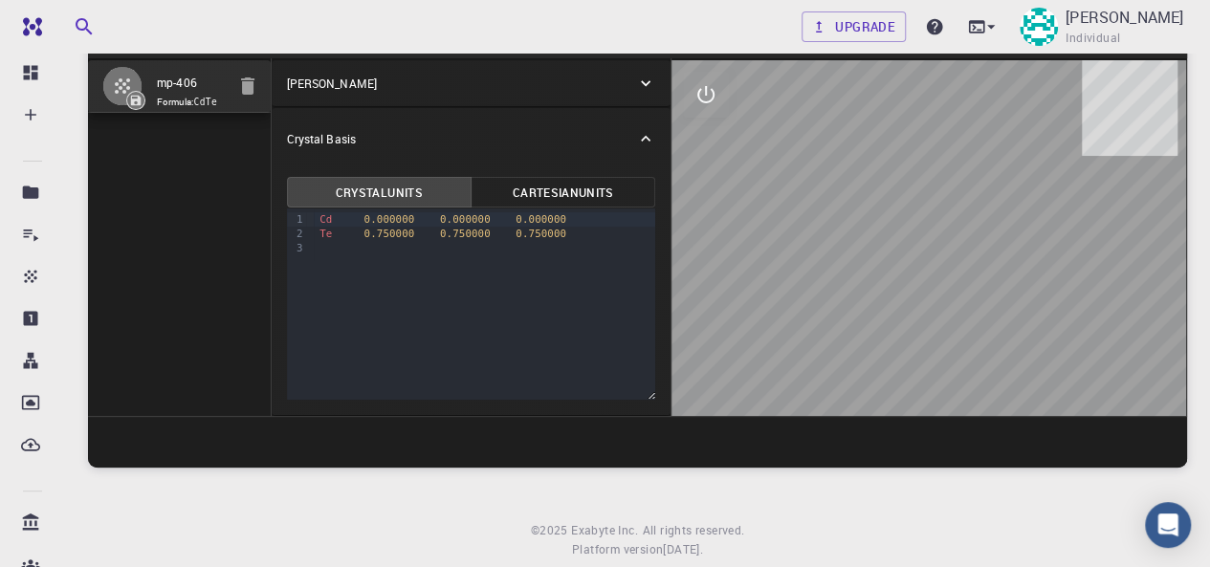
click at [621, 74] on div "[PERSON_NAME]" at bounding box center [472, 83] width 400 height 46
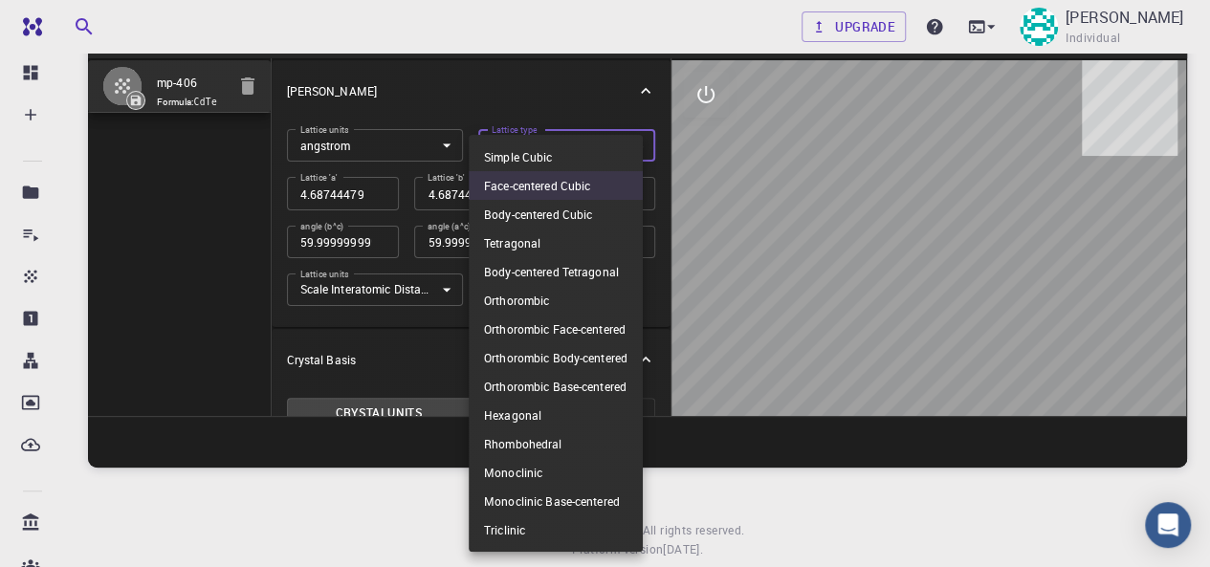
click at [513, 146] on body "Free Dashboard Create New Job New Material Create Material Upload File Import f…" at bounding box center [605, 260] width 1210 height 713
click at [520, 162] on li "Simple Cubic" at bounding box center [556, 157] width 174 height 29
type input "CUB"
type input "90"
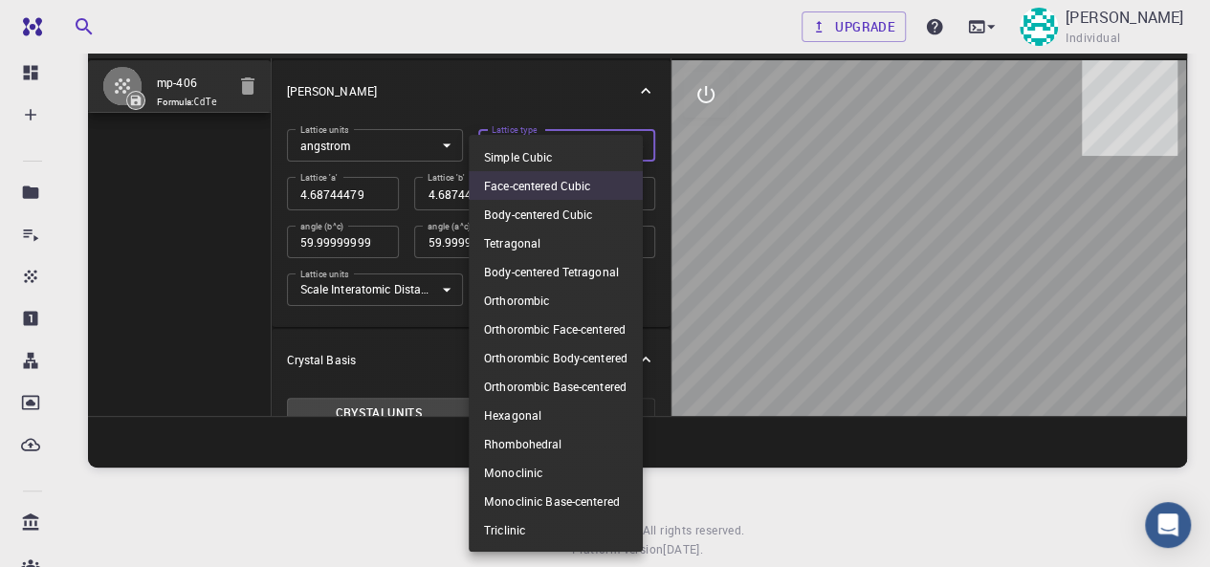
type input "90"
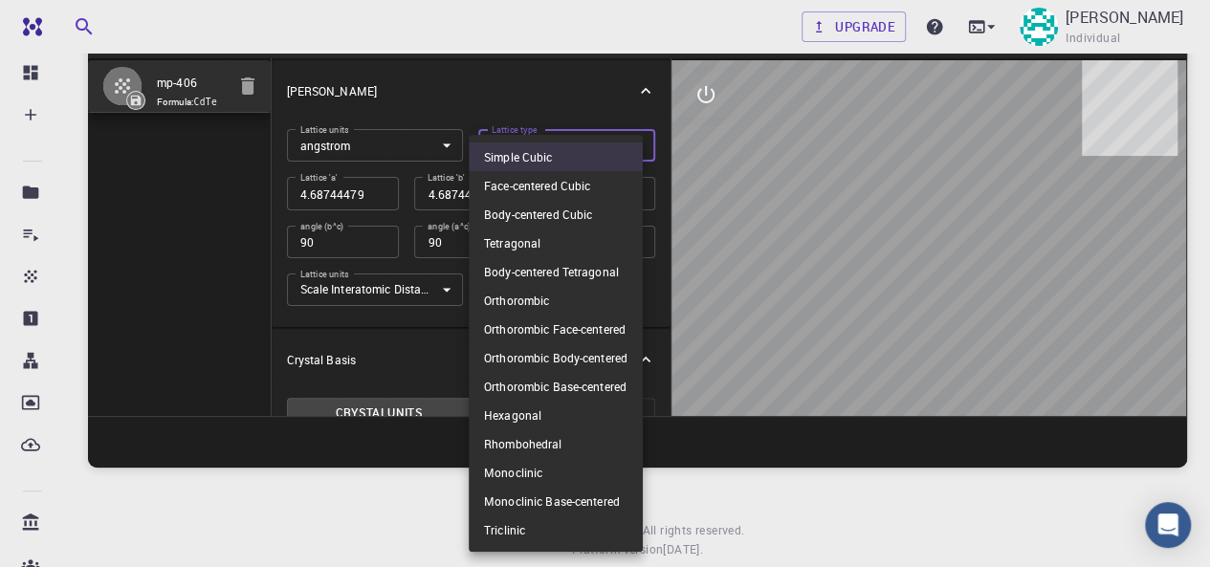
click at [480, 143] on body "Free Dashboard Create New Job New Material Create Material Upload File Import f…" at bounding box center [605, 260] width 1210 height 713
click at [522, 217] on li "Body-centered Cubic" at bounding box center [556, 214] width 174 height 29
type input "BCC"
type input "109.471220634"
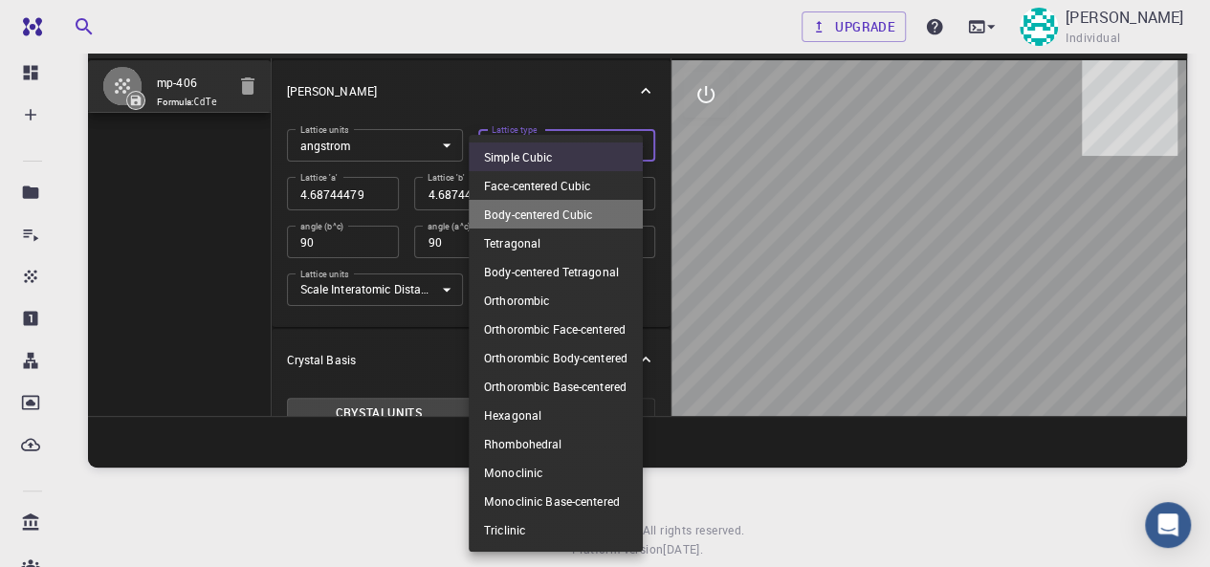
type input "109.471220634"
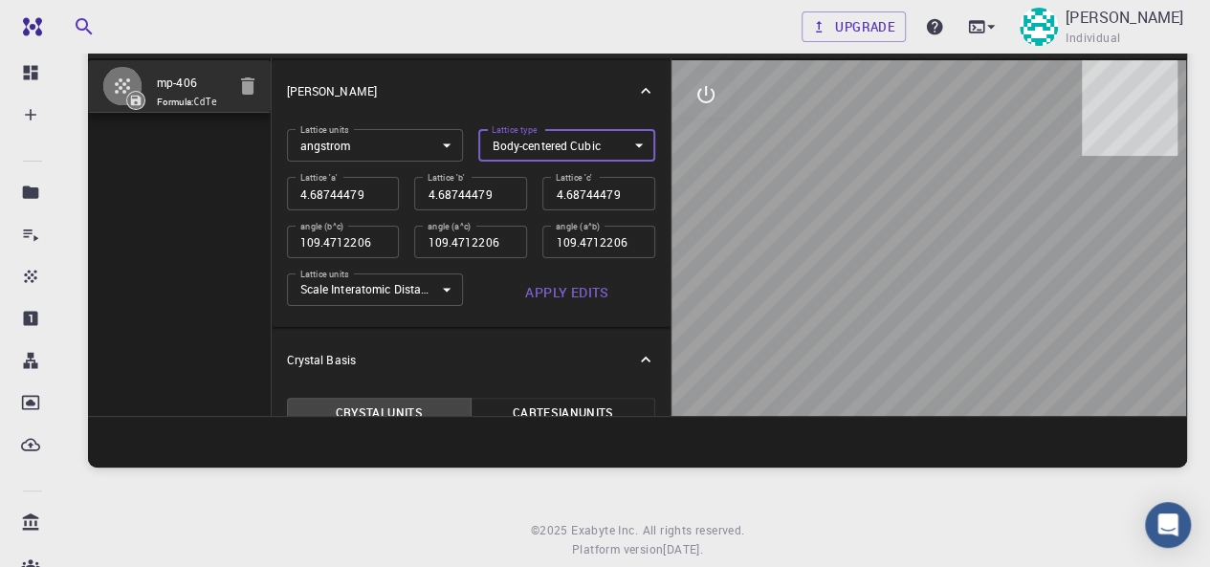
click at [754, 187] on div at bounding box center [930, 238] width 516 height 356
click at [708, 93] on icon "interactive" at bounding box center [705, 94] width 23 height 23
click at [700, 154] on button "view" at bounding box center [706, 141] width 46 height 46
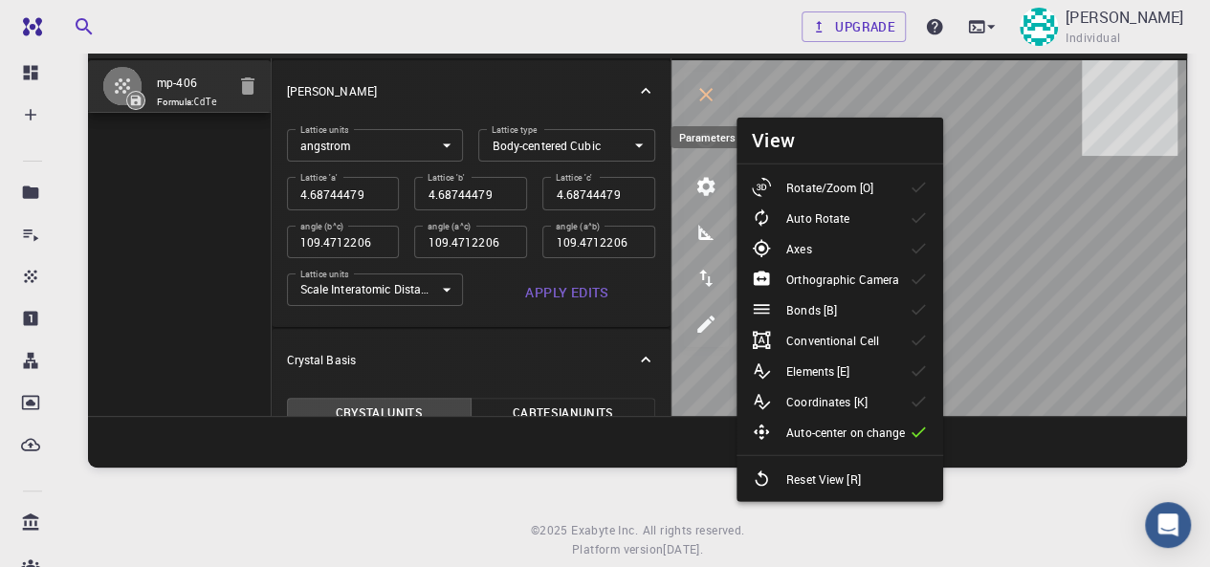
click at [696, 179] on icon "parameters" at bounding box center [705, 186] width 23 height 23
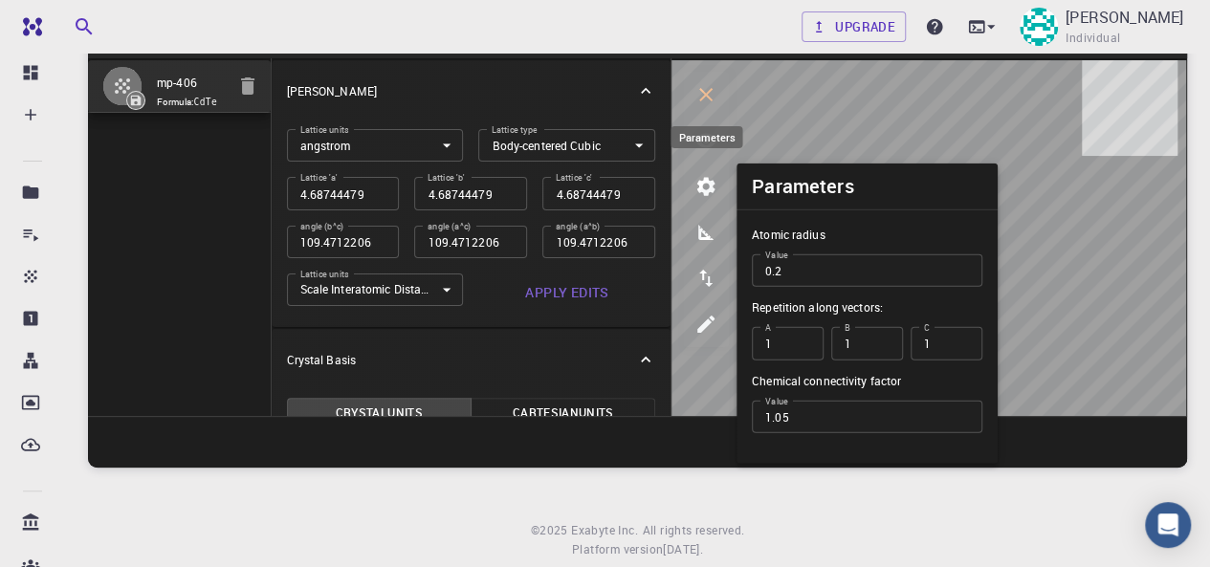
click at [699, 181] on icon "parameters" at bounding box center [706, 187] width 18 height 18
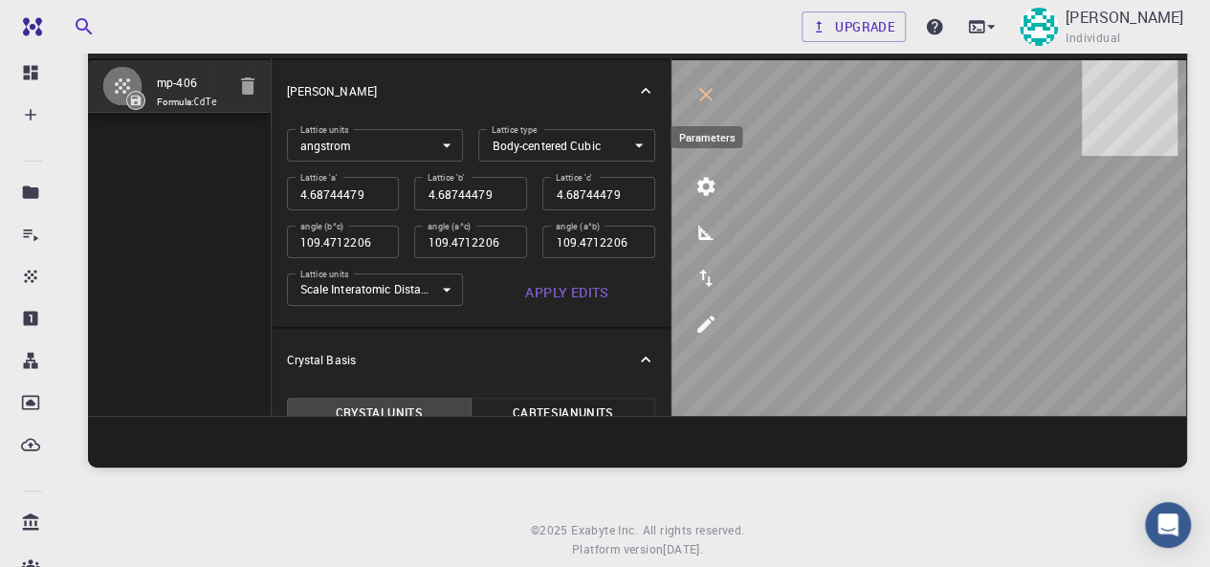
click at [699, 181] on icon "parameters" at bounding box center [706, 187] width 18 height 18
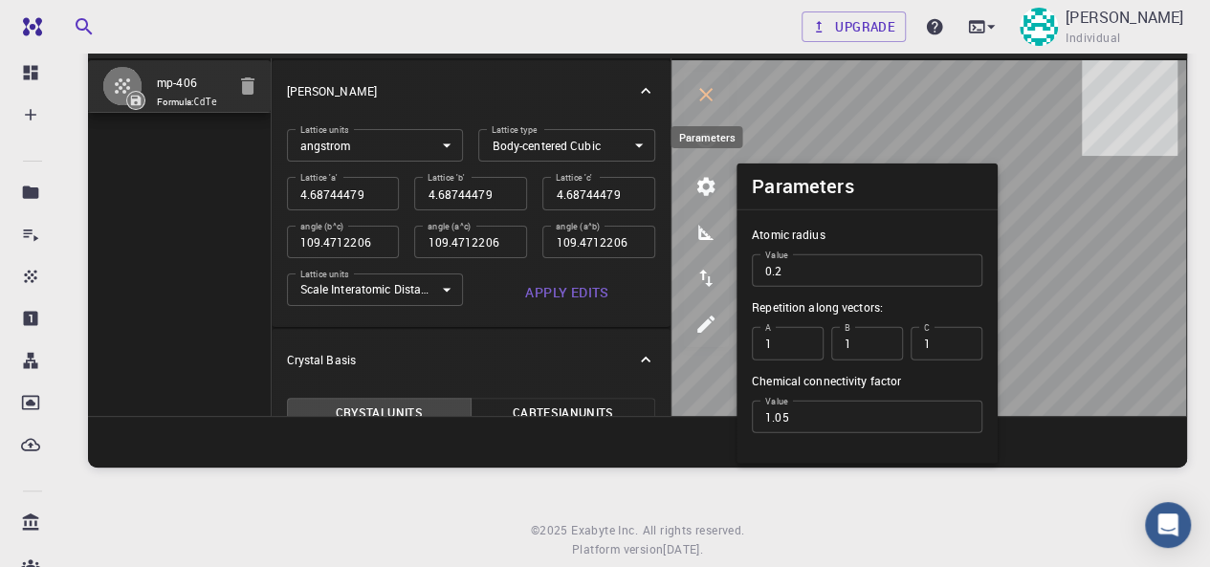
click at [699, 181] on icon "parameters" at bounding box center [706, 187] width 18 height 18
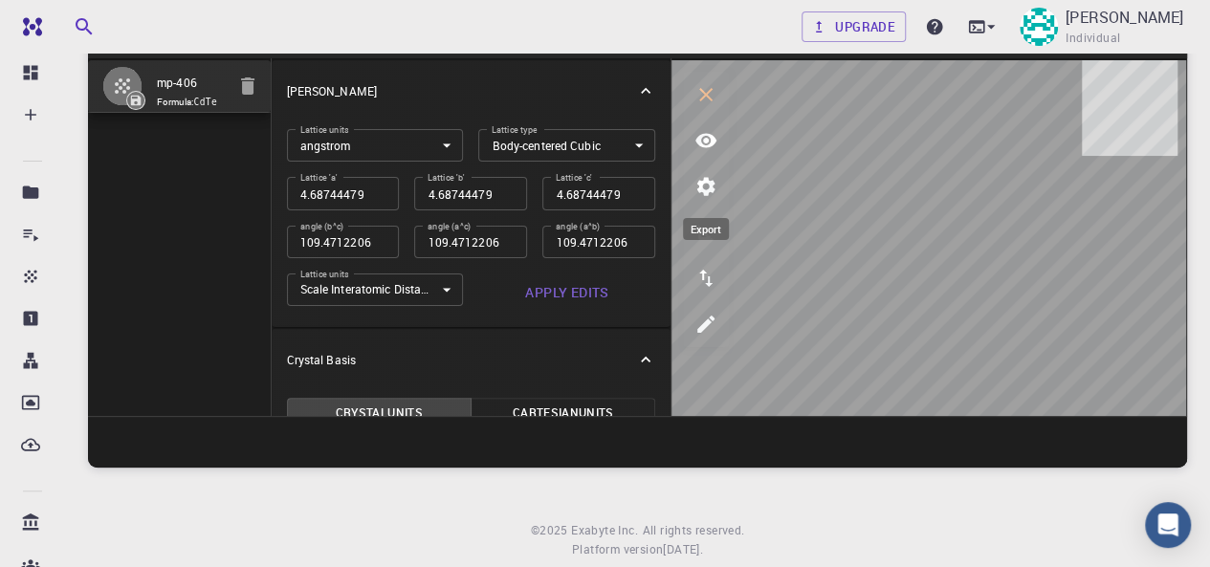
click at [707, 294] on button "export" at bounding box center [706, 278] width 46 height 46
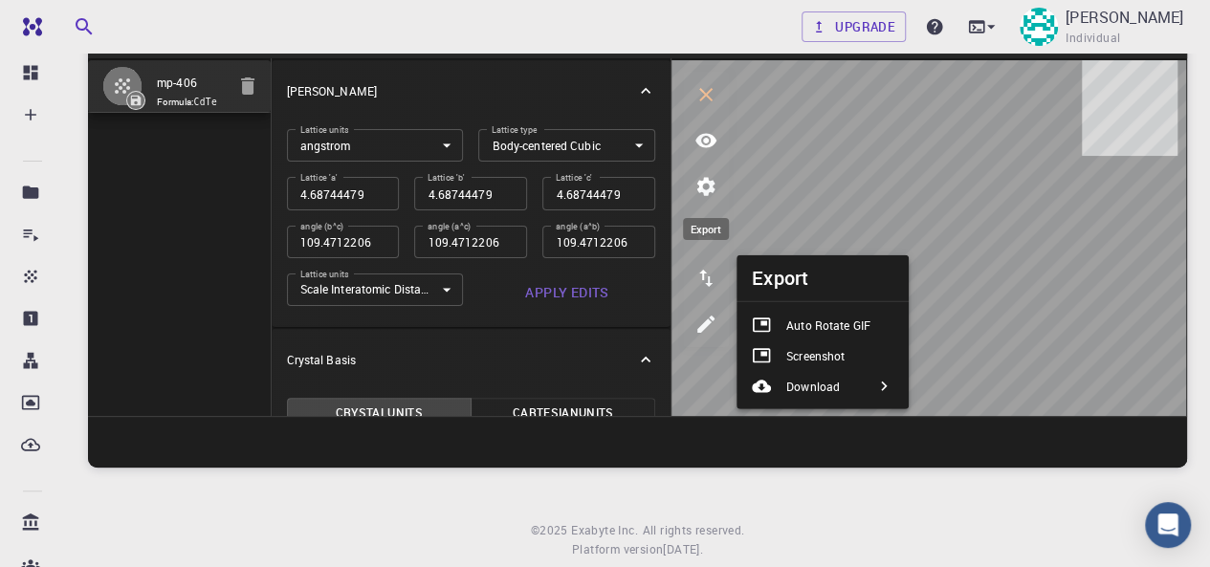
click at [706, 285] on icon "export" at bounding box center [705, 278] width 23 height 23
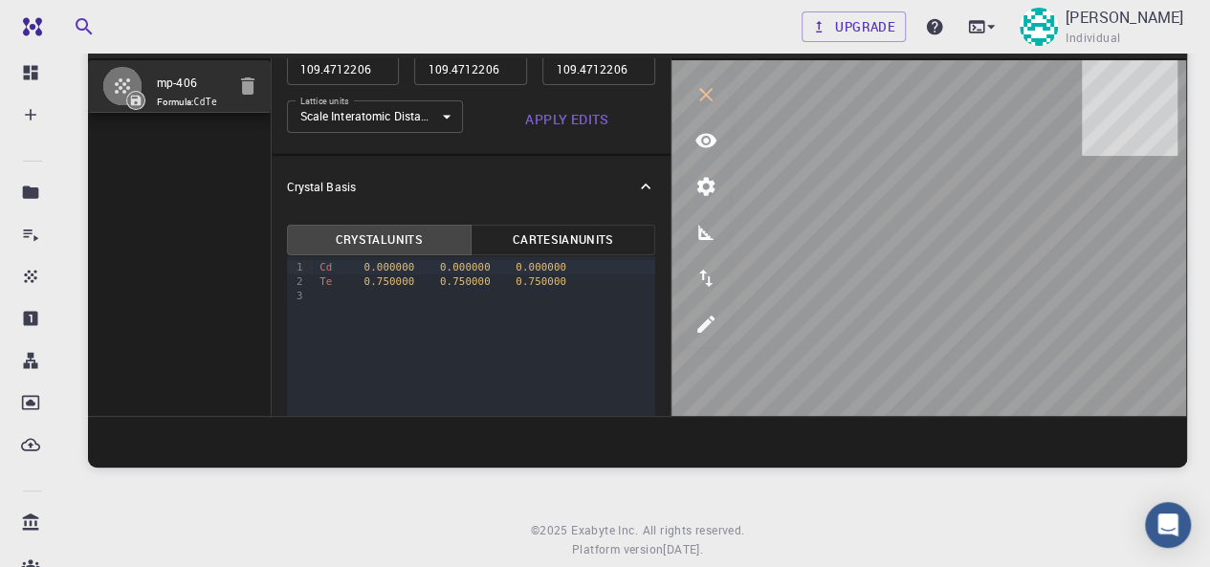
scroll to position [191, 0]
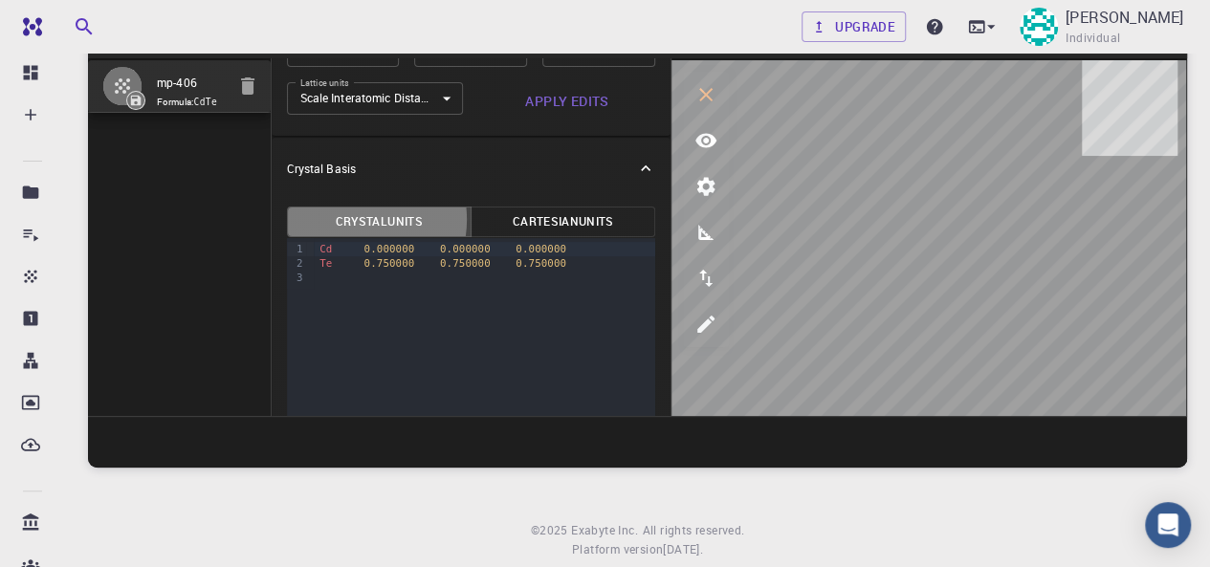
click at [347, 219] on button "Crystal Units" at bounding box center [379, 222] width 185 height 31
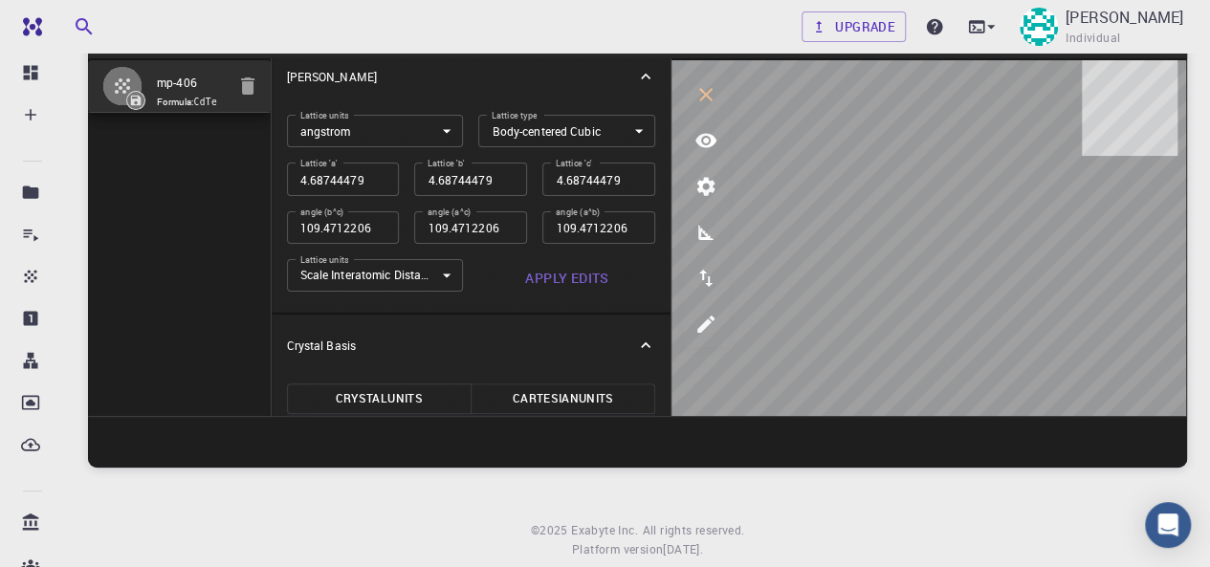
scroll to position [0, 0]
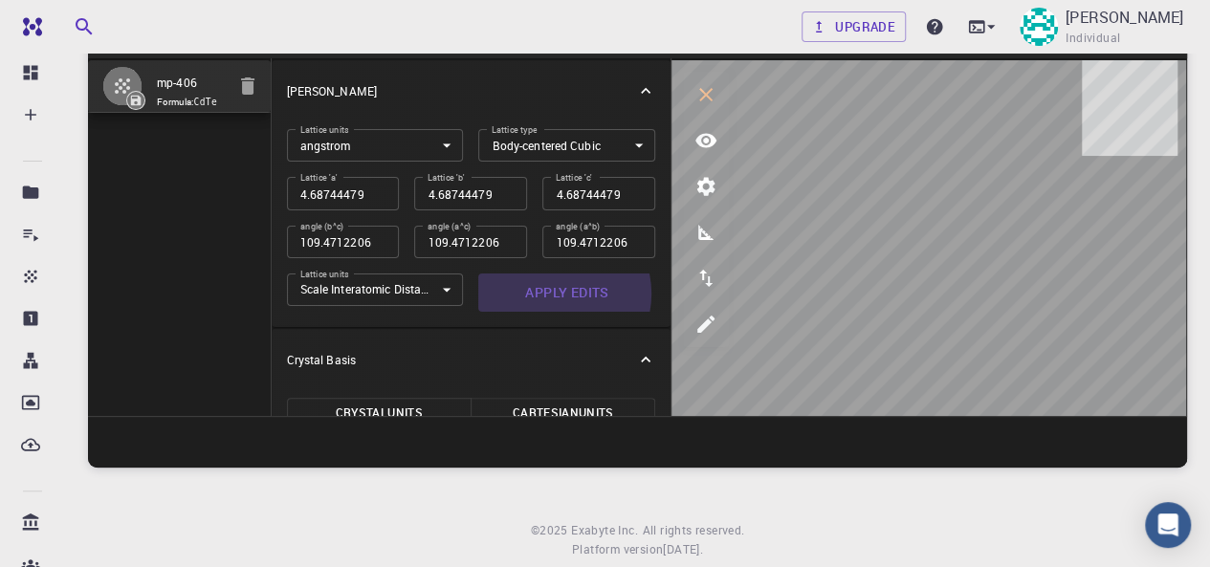
click at [554, 294] on button "Apply Edits" at bounding box center [566, 293] width 177 height 38
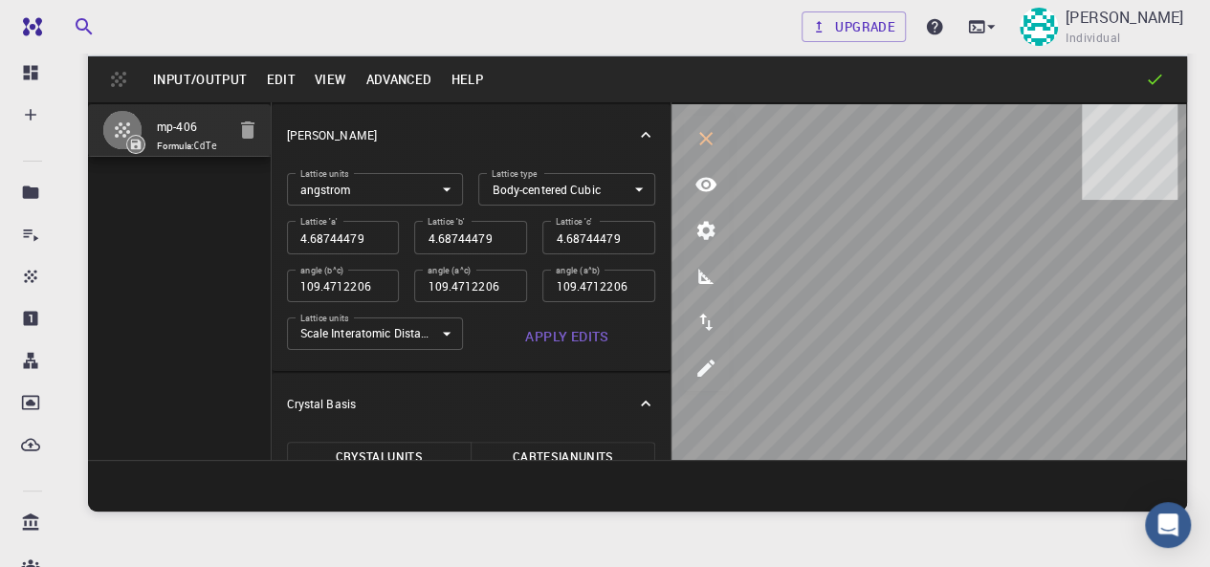
scroll to position [51, 0]
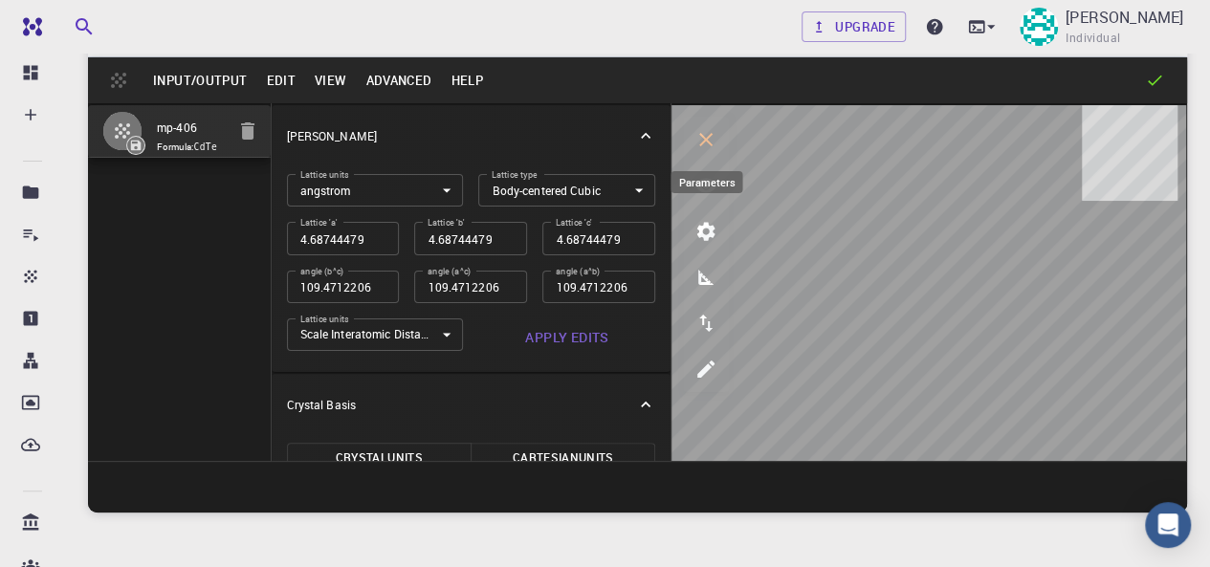
click at [704, 220] on icon "parameters" at bounding box center [705, 231] width 23 height 23
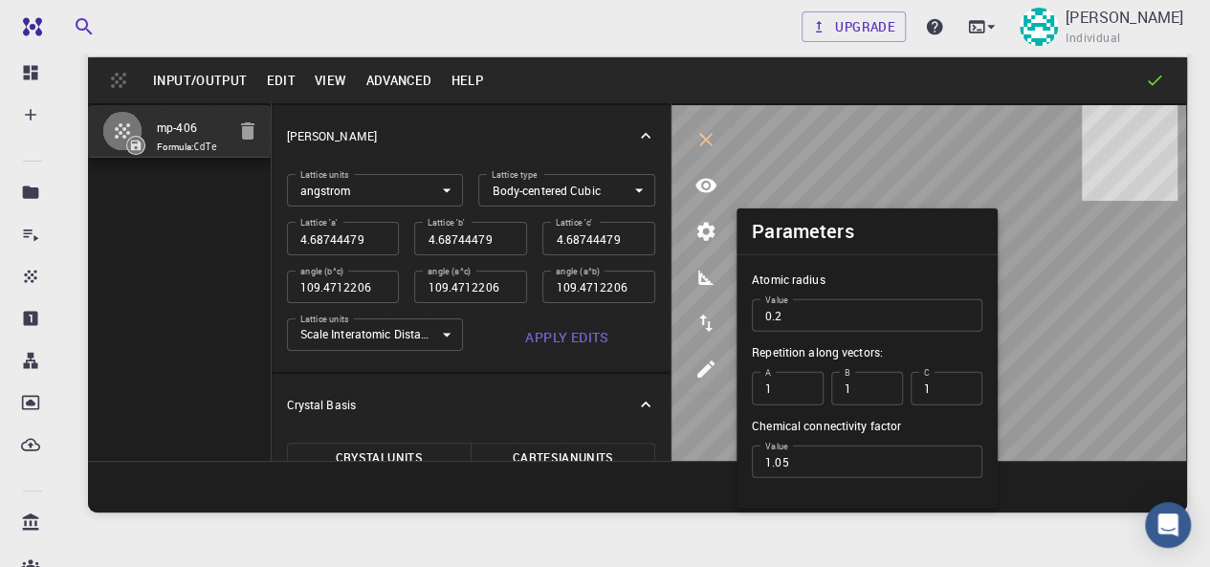
click at [885, 392] on input "1" at bounding box center [867, 388] width 72 height 33
click at [878, 381] on input "2" at bounding box center [867, 388] width 72 height 33
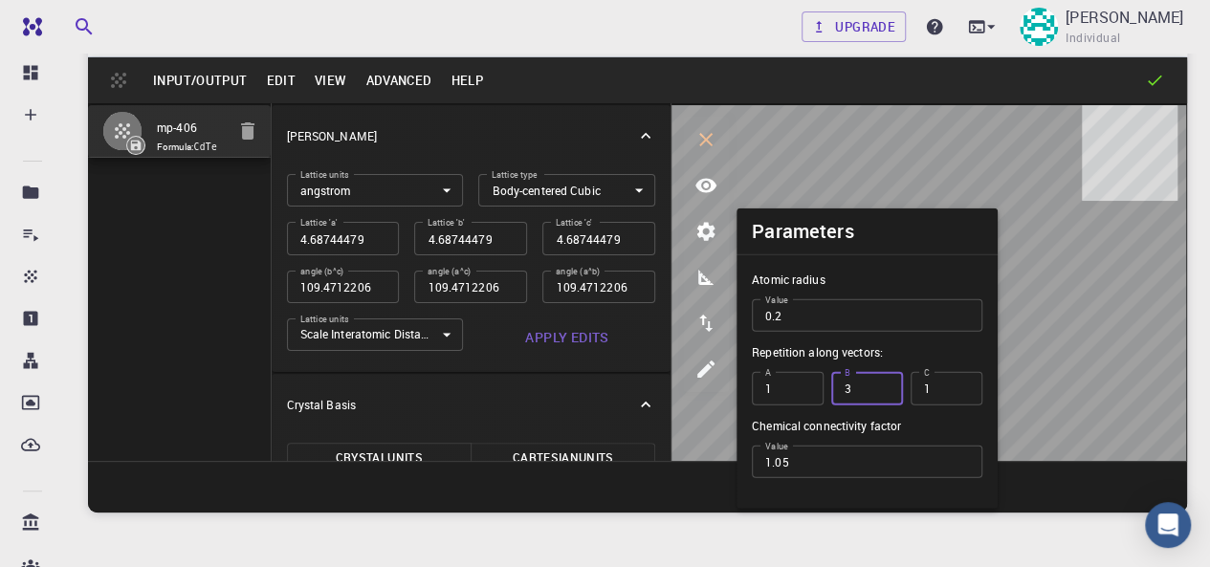
click at [878, 381] on input "3" at bounding box center [867, 388] width 72 height 33
click at [878, 381] on input "4" at bounding box center [867, 388] width 72 height 33
click at [878, 381] on input "5" at bounding box center [867, 388] width 72 height 33
click at [878, 381] on input "6" at bounding box center [867, 388] width 72 height 33
click at [878, 381] on input "7" at bounding box center [867, 388] width 72 height 33
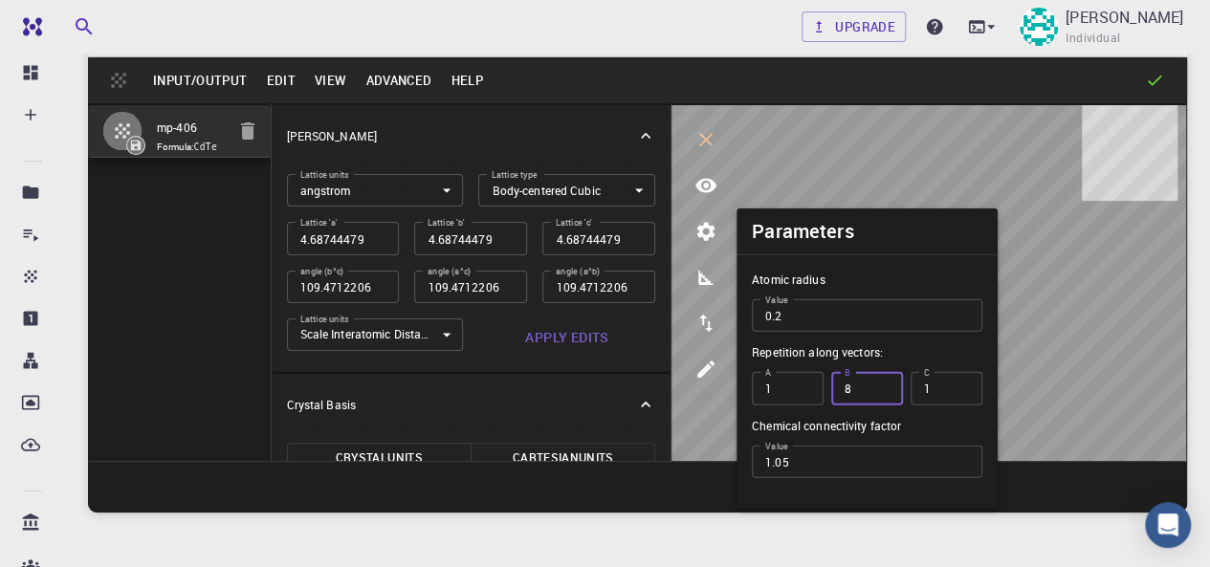
click at [878, 384] on input "8" at bounding box center [867, 388] width 72 height 33
click at [878, 384] on input "9" at bounding box center [867, 388] width 72 height 33
type input "10"
click at [878, 384] on input "10" at bounding box center [867, 388] width 72 height 33
click at [805, 380] on input "2" at bounding box center [788, 388] width 72 height 33
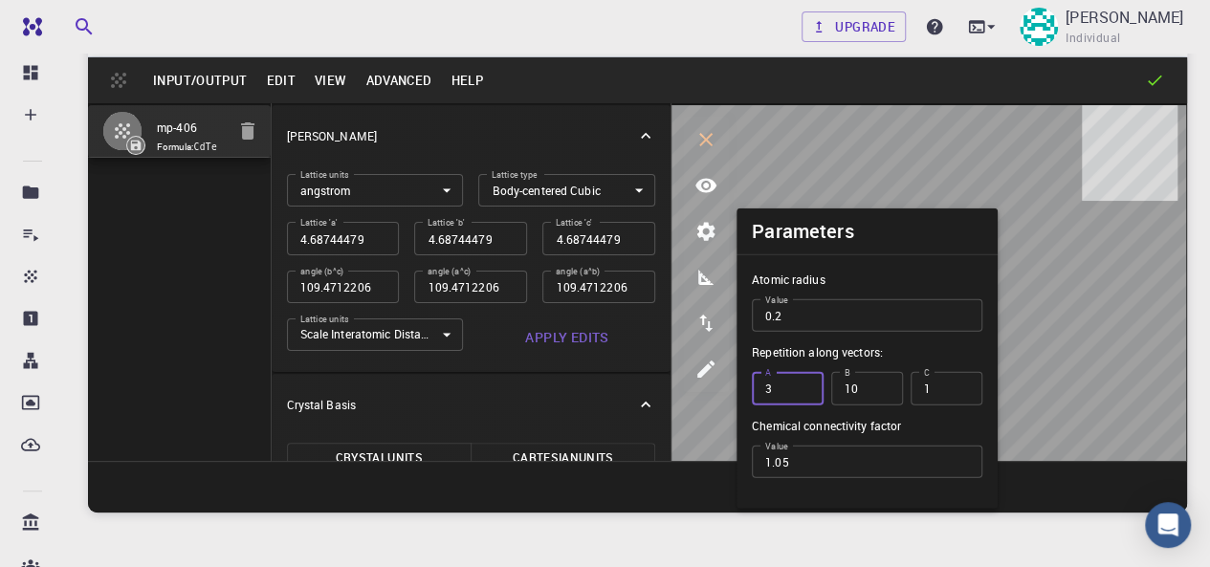
click at [805, 380] on input "3" at bounding box center [788, 388] width 72 height 33
click at [805, 380] on input "4" at bounding box center [788, 388] width 72 height 33
click at [805, 380] on input "5" at bounding box center [788, 388] width 72 height 33
click at [805, 380] on input "6" at bounding box center [788, 388] width 72 height 33
click at [805, 380] on input "7" at bounding box center [788, 388] width 72 height 33
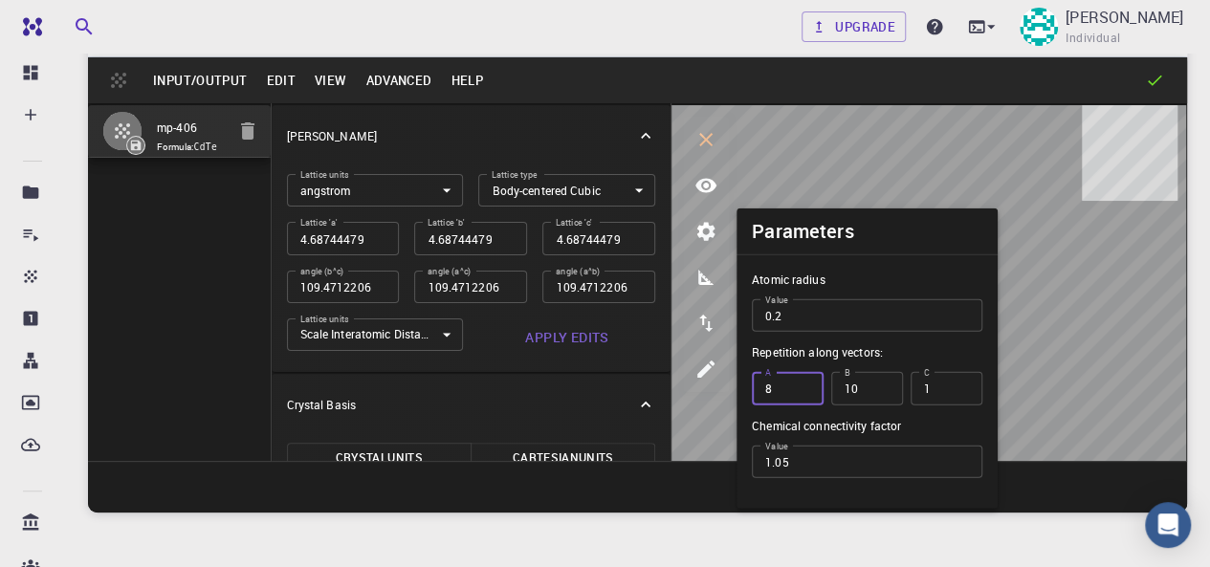
click at [805, 380] on input "8" at bounding box center [788, 388] width 72 height 33
click at [805, 380] on input "9" at bounding box center [788, 388] width 72 height 33
type input "10"
click at [805, 380] on input "10" at bounding box center [788, 388] width 72 height 33
click at [963, 385] on input "2" at bounding box center [947, 388] width 72 height 33
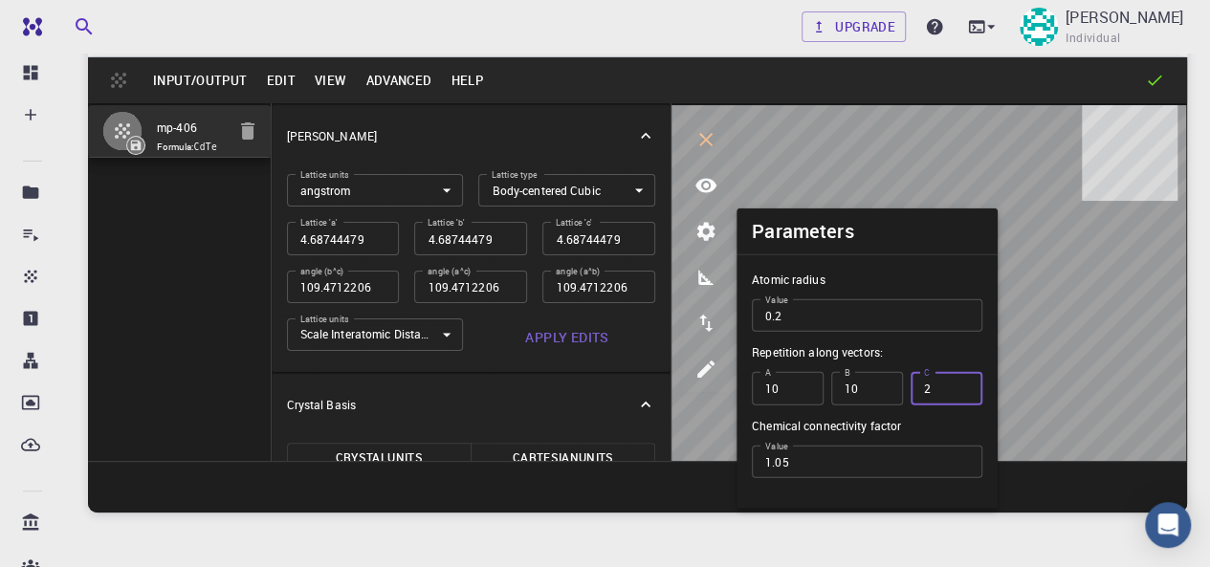
click at [963, 385] on input "3" at bounding box center [947, 388] width 72 height 33
click at [963, 385] on input "4" at bounding box center [947, 388] width 72 height 33
click at [963, 385] on input "5" at bounding box center [947, 388] width 72 height 33
click at [963, 385] on input "6" at bounding box center [947, 388] width 72 height 33
click at [963, 385] on input "7" at bounding box center [947, 388] width 72 height 33
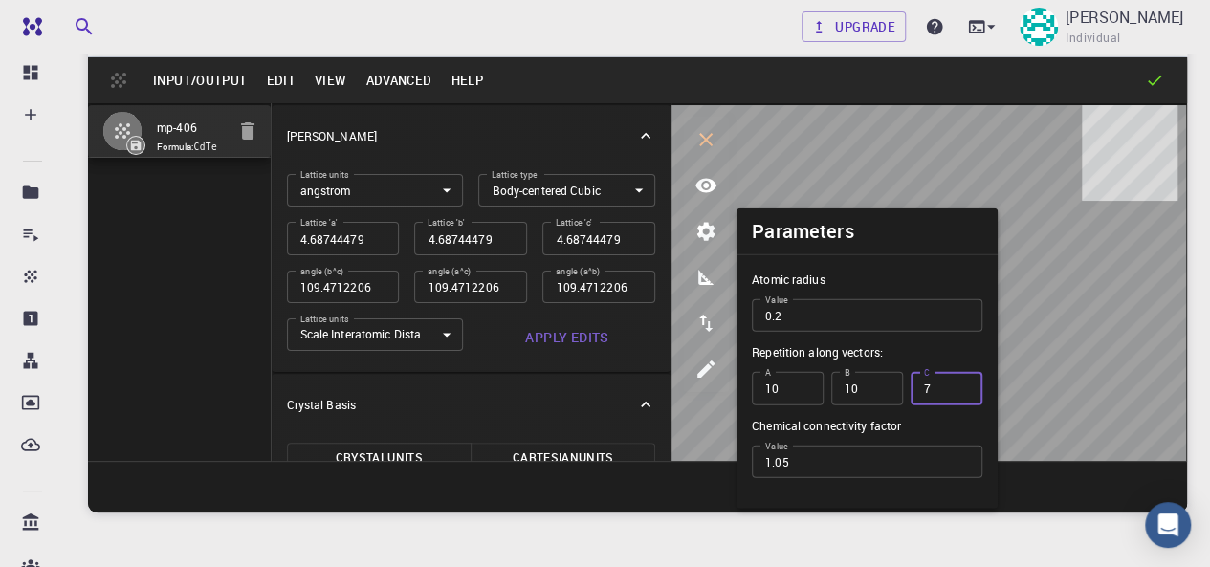
click at [963, 385] on input "8" at bounding box center [947, 388] width 72 height 33
click at [963, 385] on input "9" at bounding box center [947, 388] width 72 height 33
type input "10"
click at [963, 385] on input "10" at bounding box center [947, 388] width 72 height 33
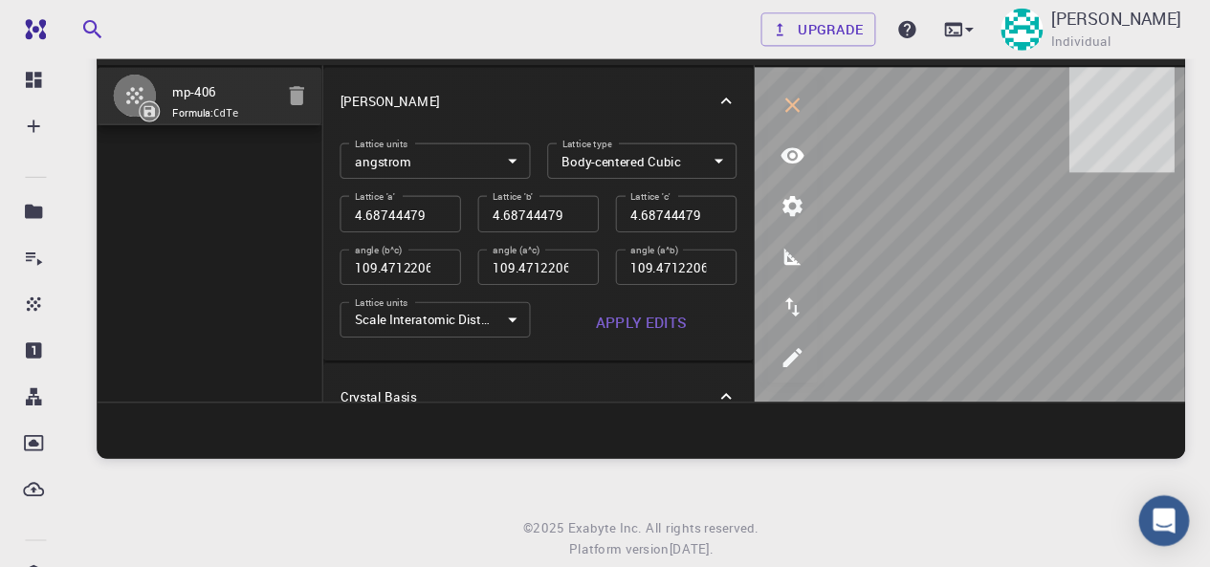
scroll to position [95, 0]
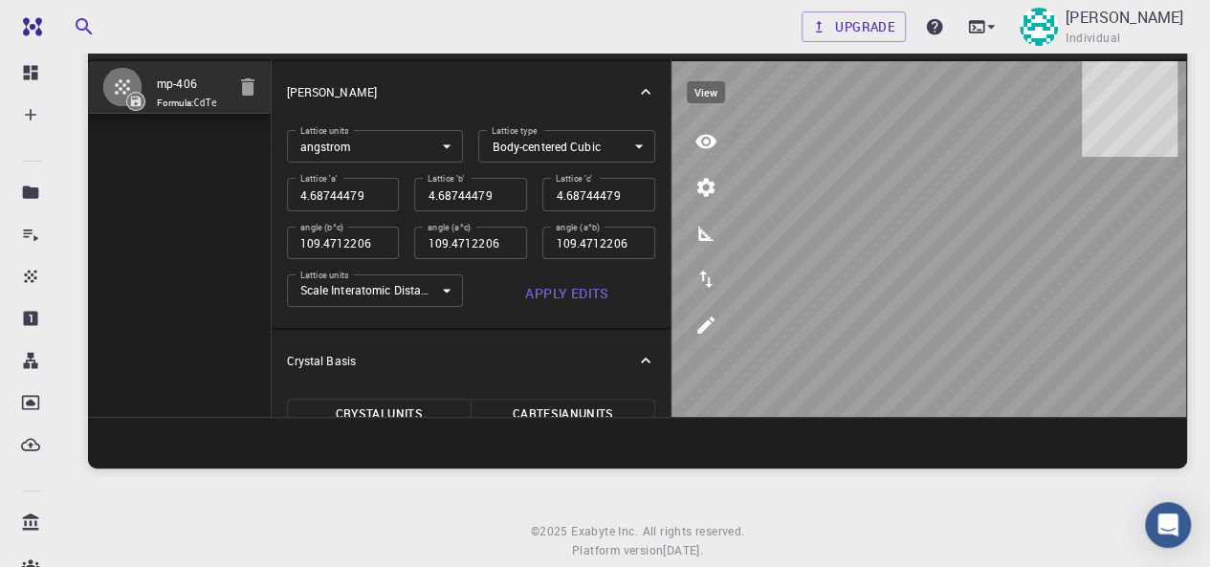
click at [704, 142] on icon "view" at bounding box center [705, 142] width 21 height 14
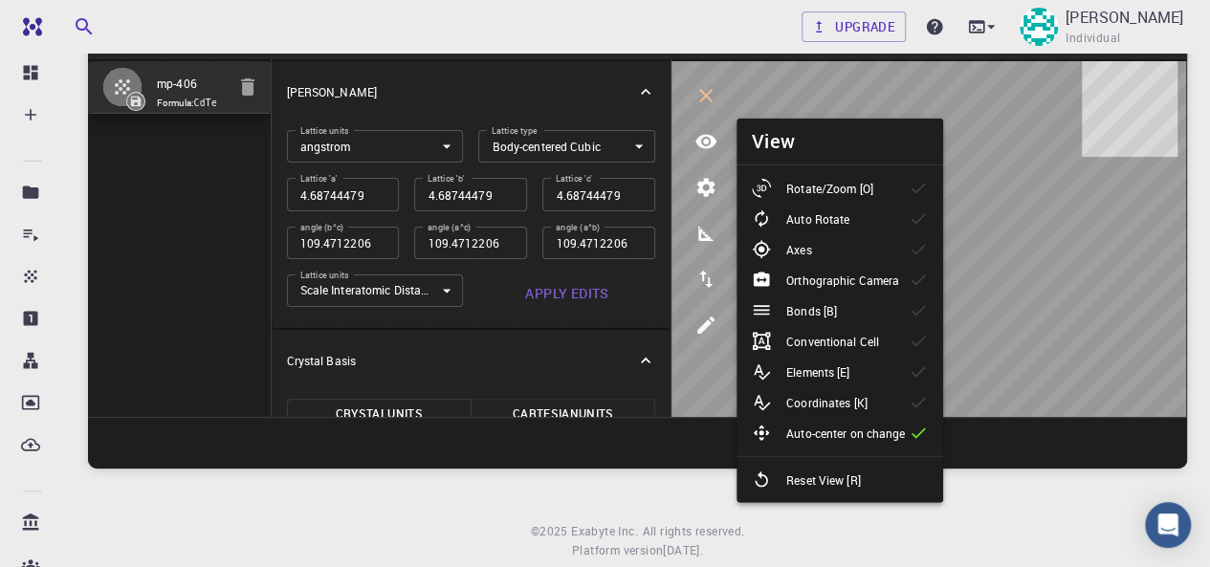
click at [816, 194] on p "Rotate/Zoom [O]" at bounding box center [829, 188] width 87 height 17
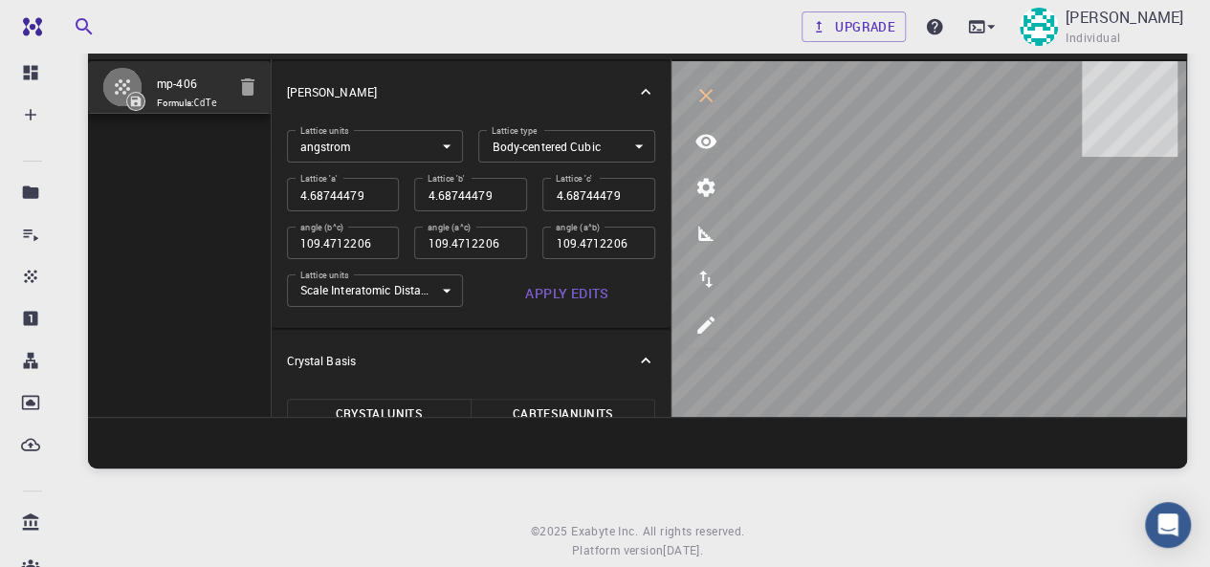
click at [563, 142] on body "Free Dashboard Create New Job New Material Create Material Upload File Import f…" at bounding box center [605, 261] width 1210 height 713
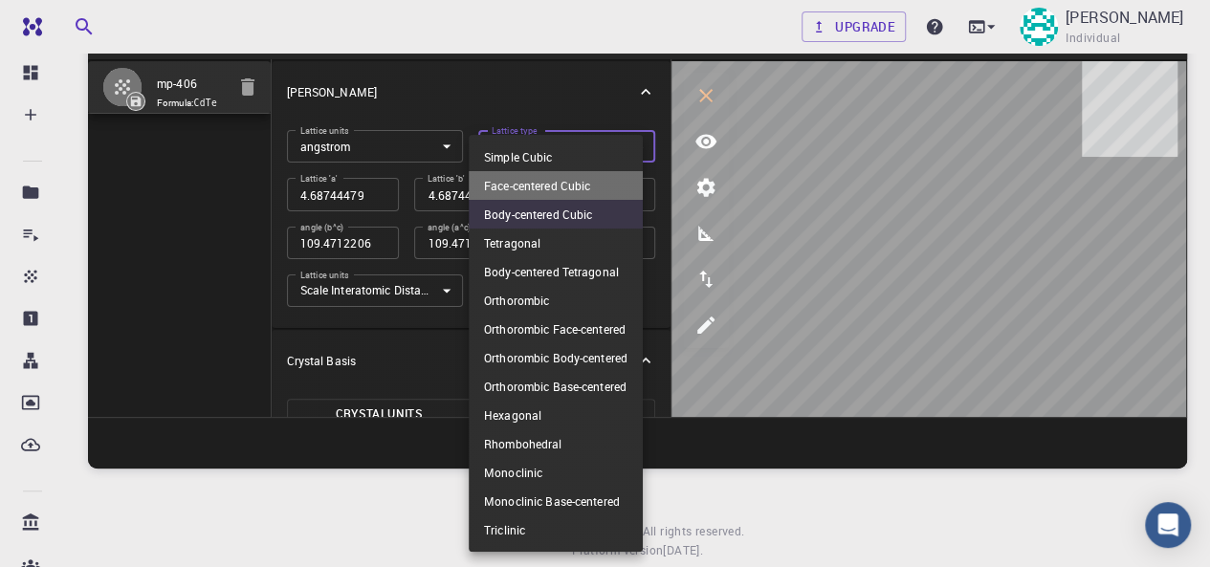
click at [561, 182] on li "Face-centered Cubic" at bounding box center [556, 185] width 174 height 29
type input "FCC"
type input "60"
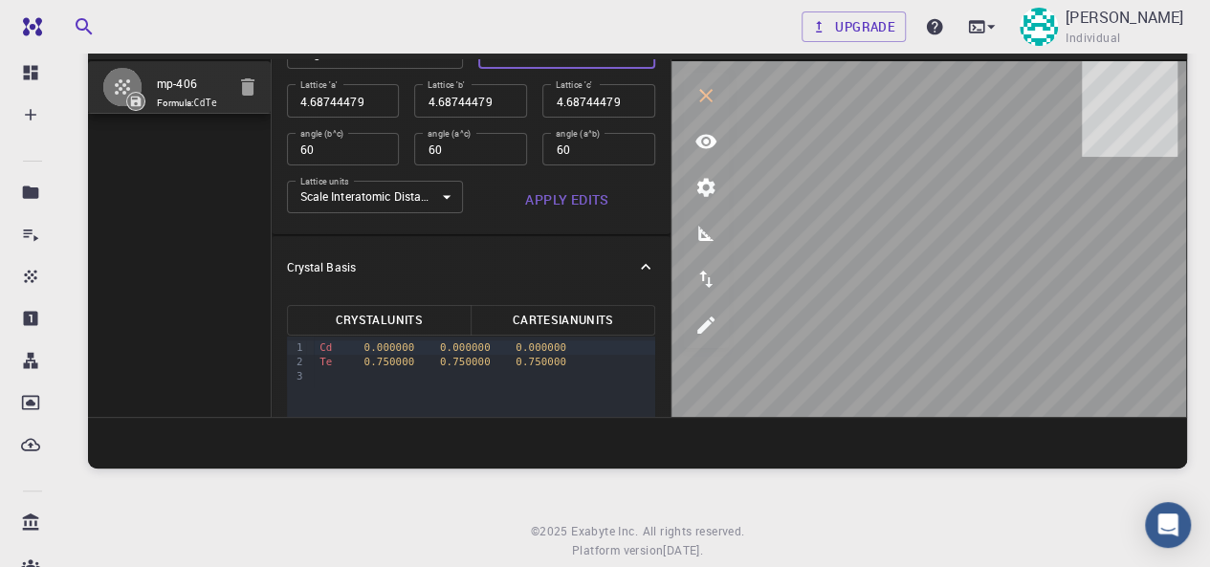
scroll to position [96, 0]
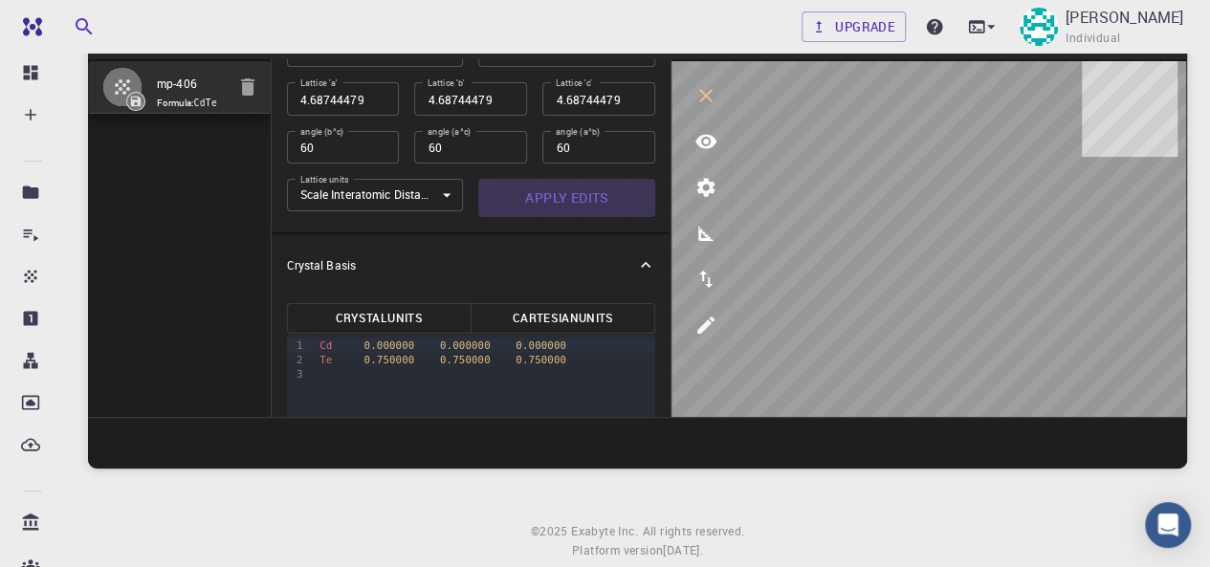
click at [585, 194] on button "Apply Edits" at bounding box center [566, 198] width 177 height 38
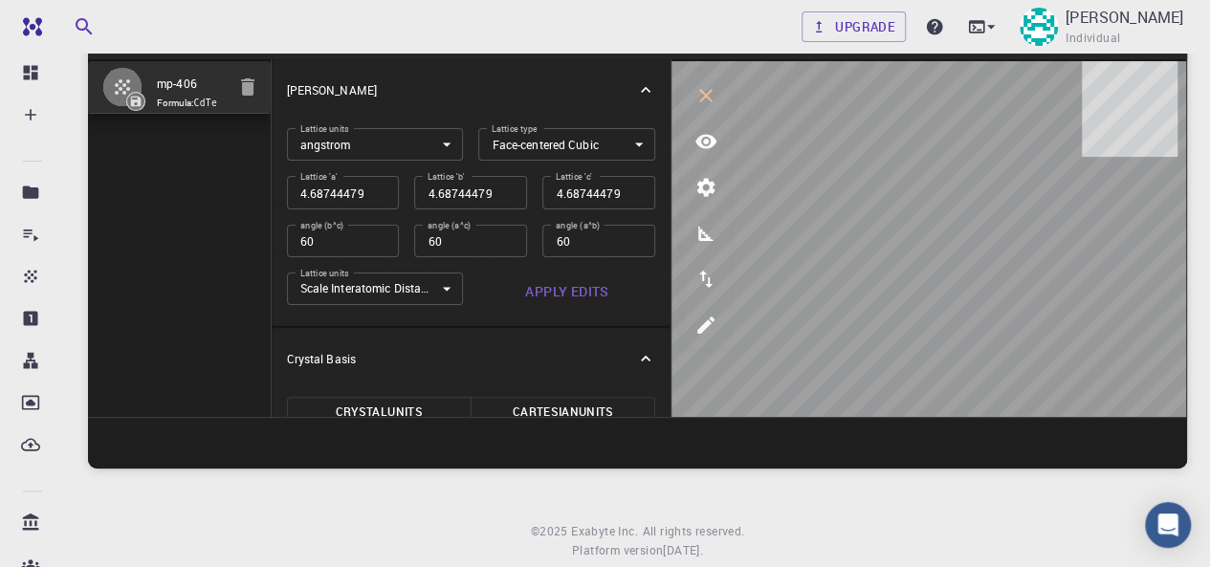
scroll to position [0, 0]
click at [545, 146] on body "Free Dashboard Create New Job New Material Create Material Upload File Import f…" at bounding box center [605, 261] width 1210 height 713
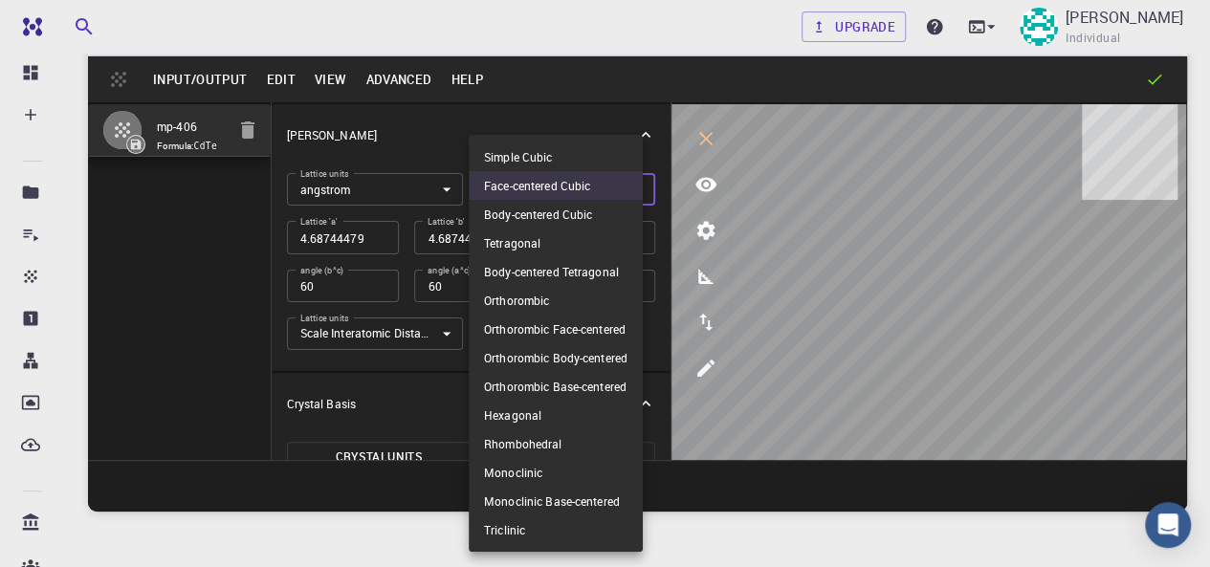
scroll to position [51, 0]
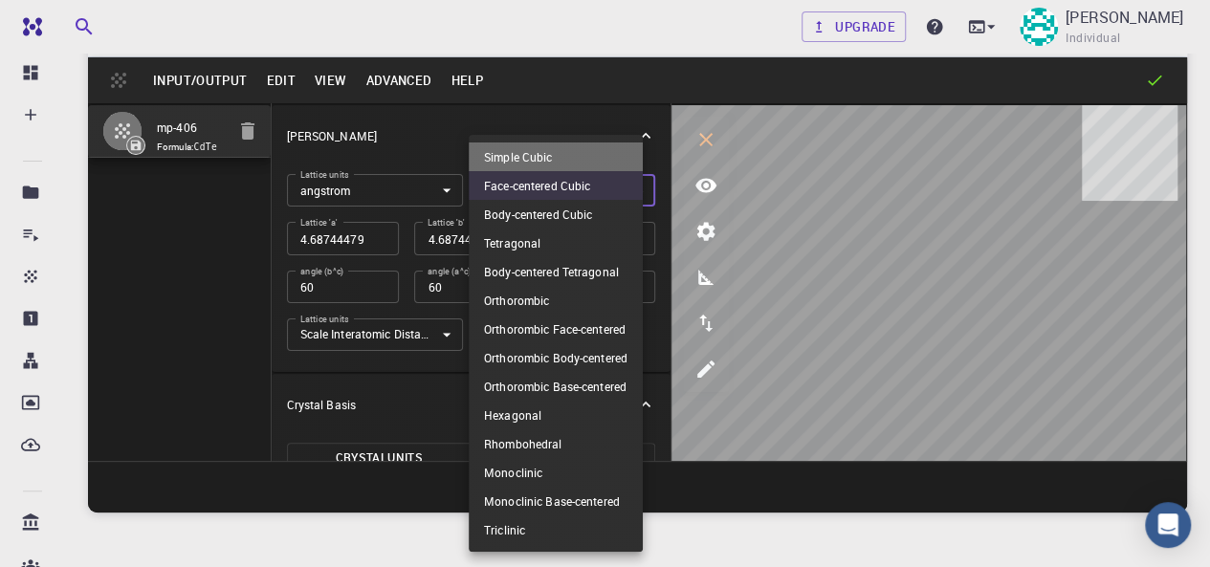
click at [529, 157] on li "Simple Cubic" at bounding box center [556, 157] width 174 height 29
type input "CUB"
type input "90"
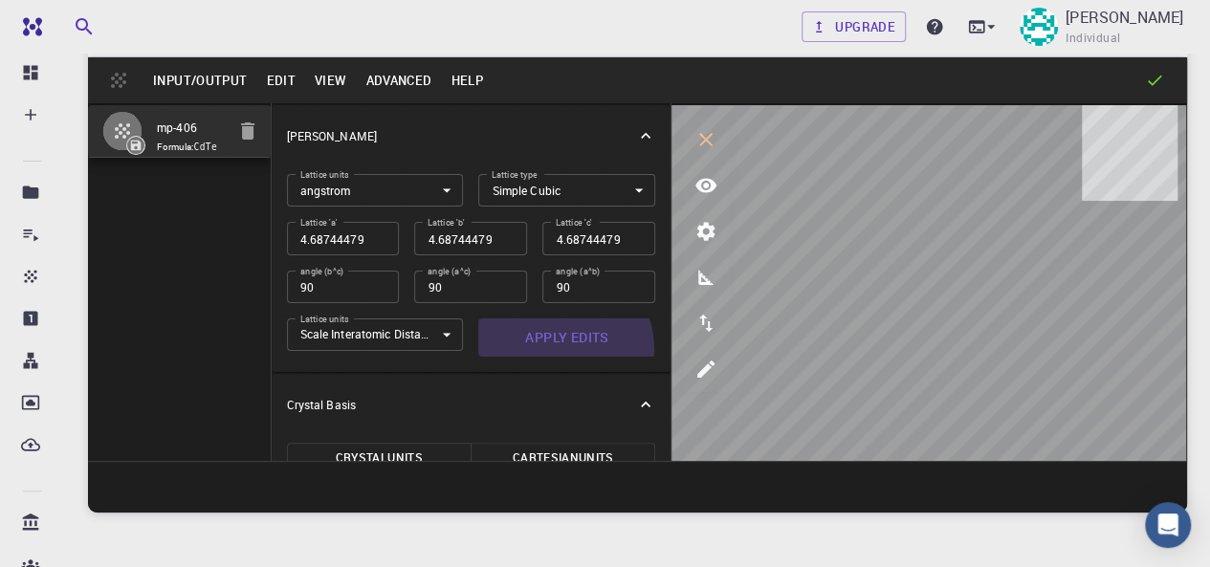
click at [549, 349] on button "Apply Edits" at bounding box center [566, 338] width 177 height 38
click at [416, 334] on body "Free Dashboard Create New Job New Material Create Material Upload File Import f…" at bounding box center [605, 305] width 1210 height 713
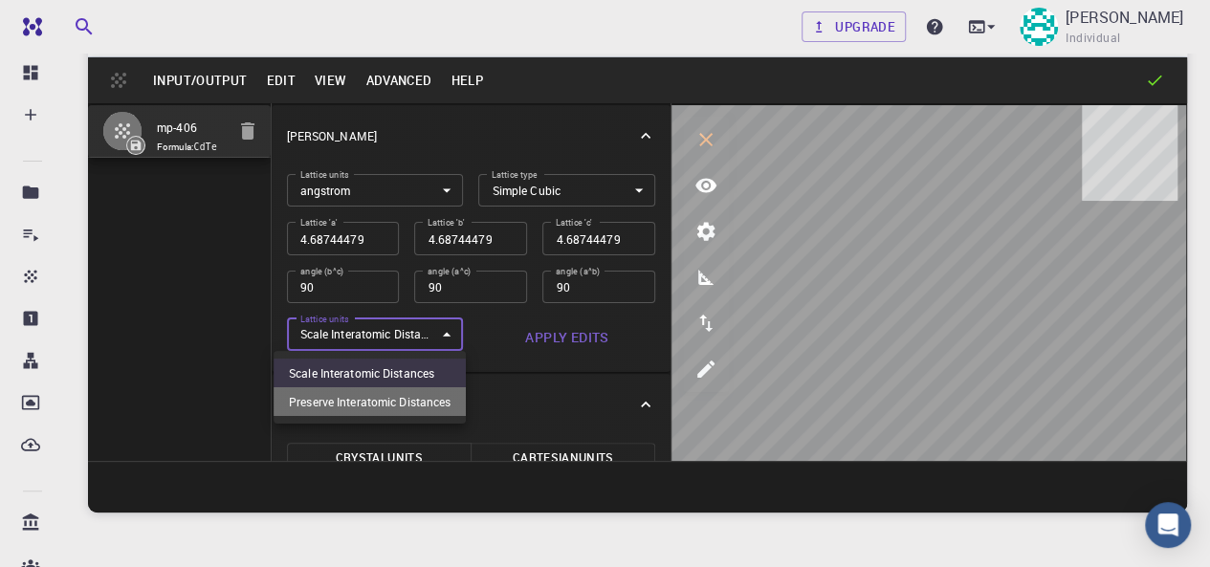
click at [395, 407] on li "Preserve Interatomic Distances" at bounding box center [370, 401] width 192 height 29
type input "1"
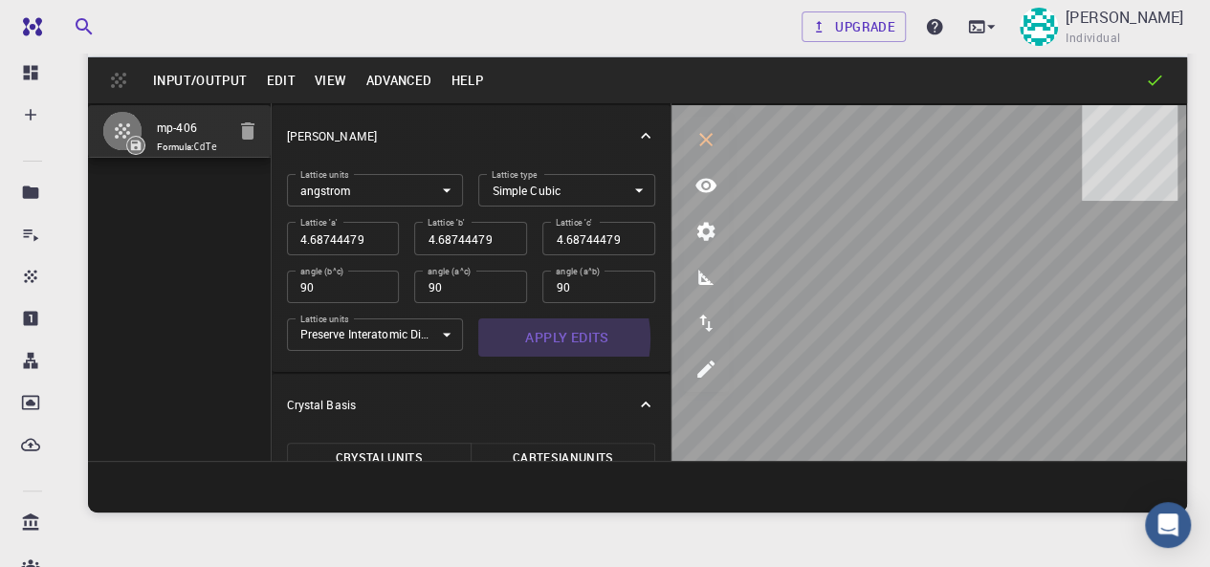
click at [528, 338] on button "Apply Edits" at bounding box center [566, 338] width 177 height 38
click at [1148, 76] on icon at bounding box center [1154, 80] width 19 height 19
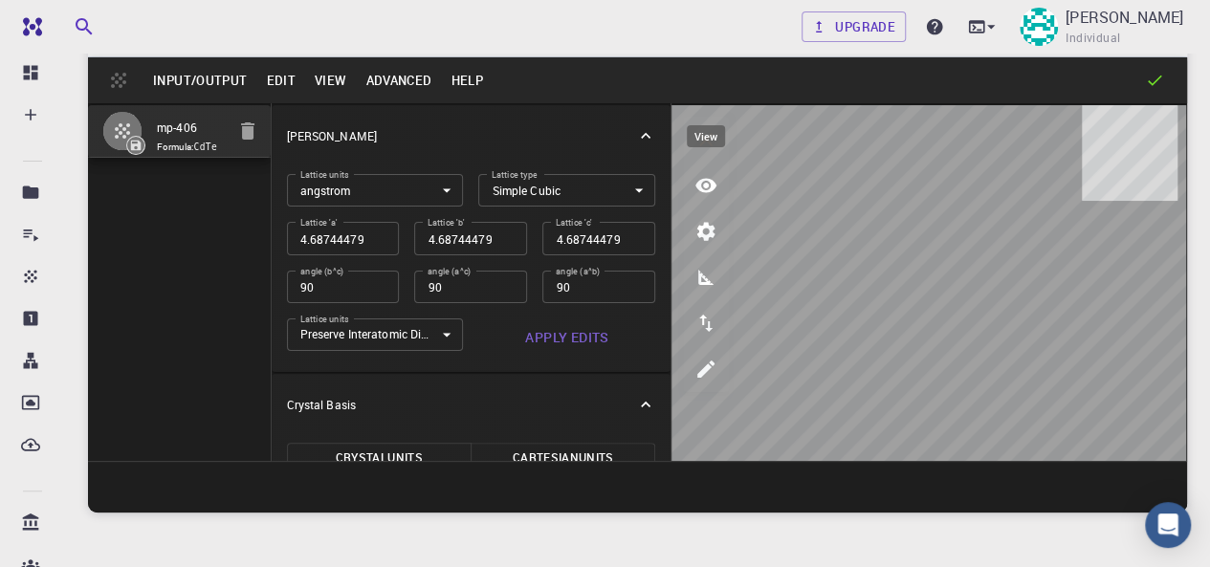
click at [713, 200] on button "view" at bounding box center [706, 186] width 46 height 46
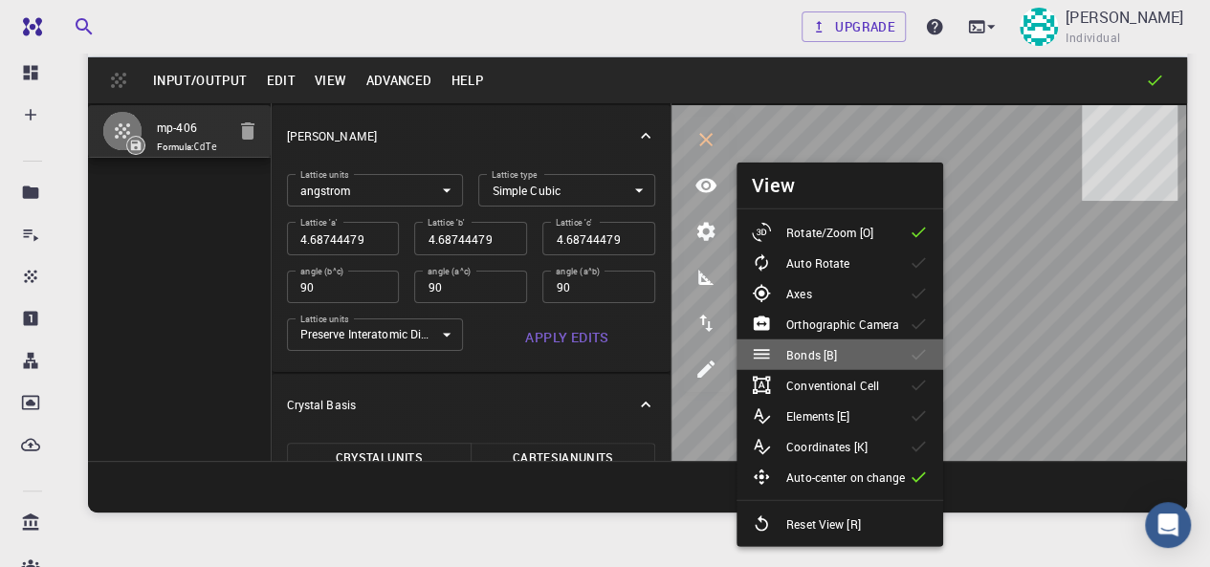
click at [764, 353] on icon at bounding box center [762, 354] width 16 height 10
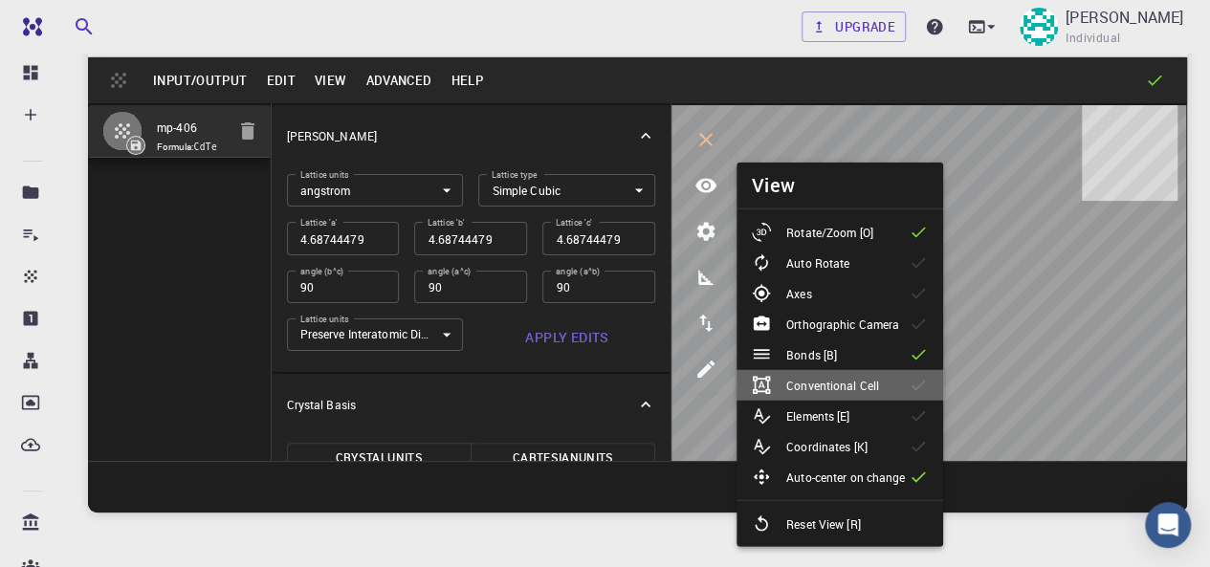
click at [815, 389] on p "Conventional Cell" at bounding box center [832, 385] width 93 height 17
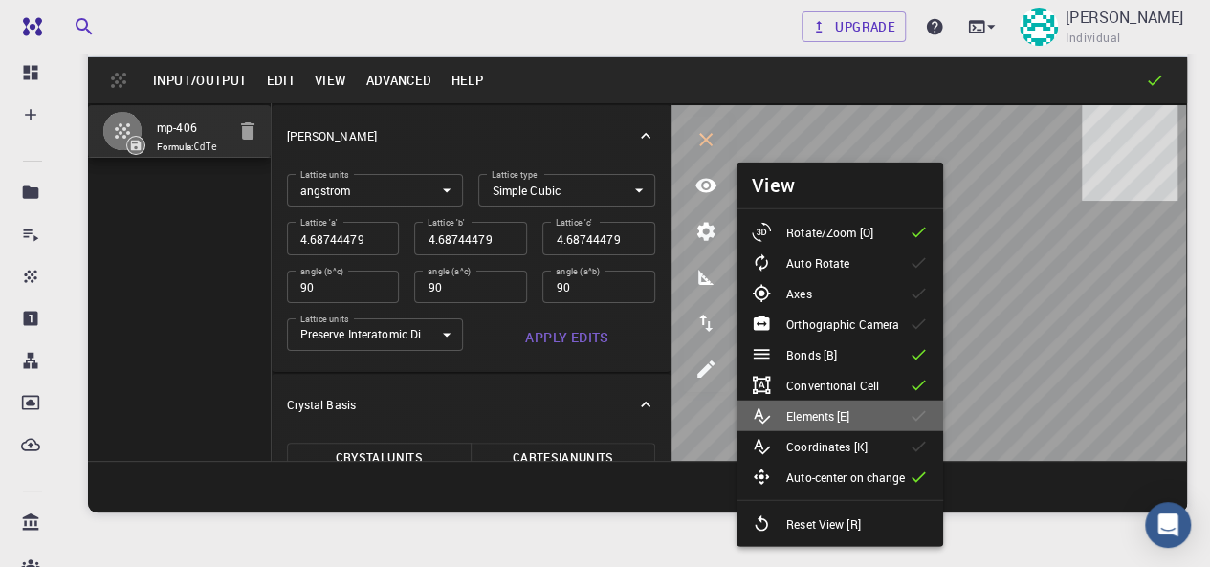
click at [813, 418] on p "Elements [E]" at bounding box center [817, 416] width 63 height 17
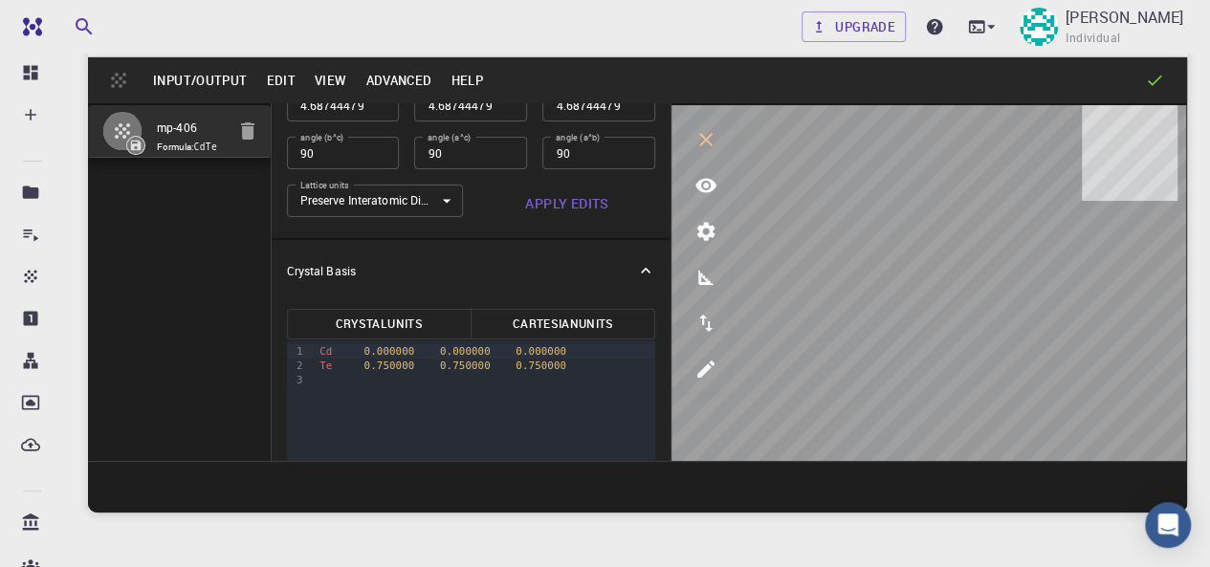
scroll to position [191, 0]
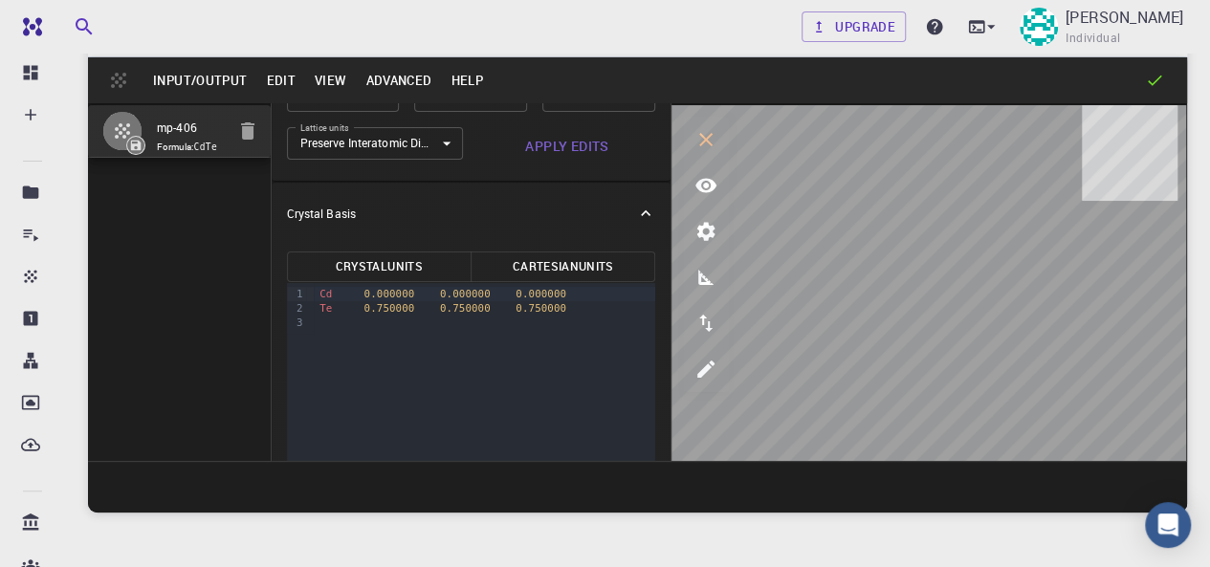
click at [396, 270] on button "Crystal Units" at bounding box center [379, 267] width 185 height 31
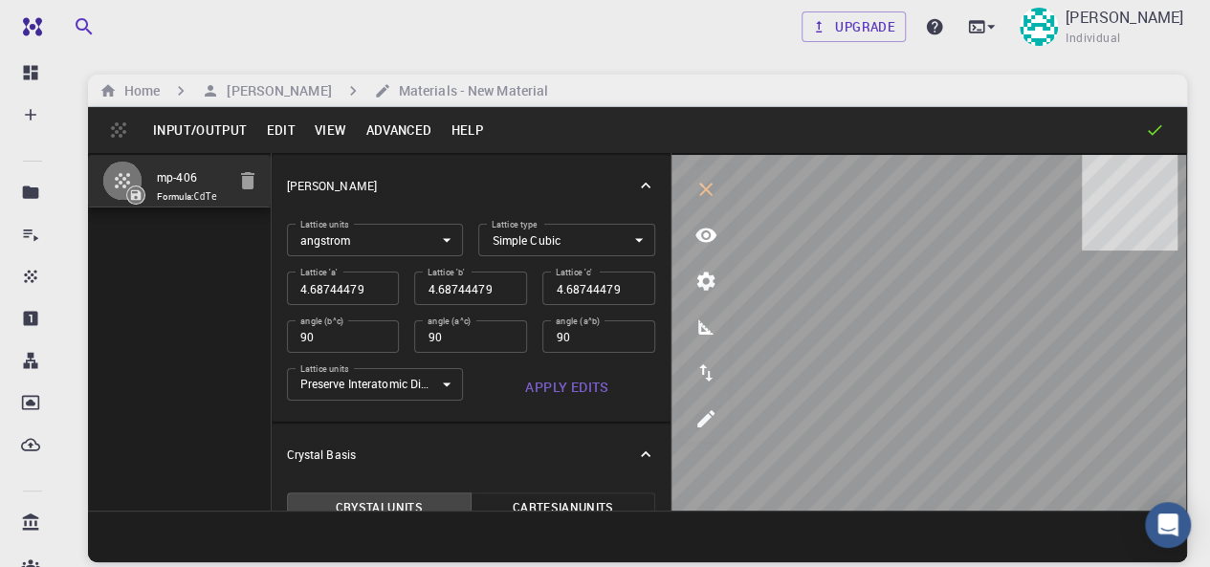
scroll to position [0, 0]
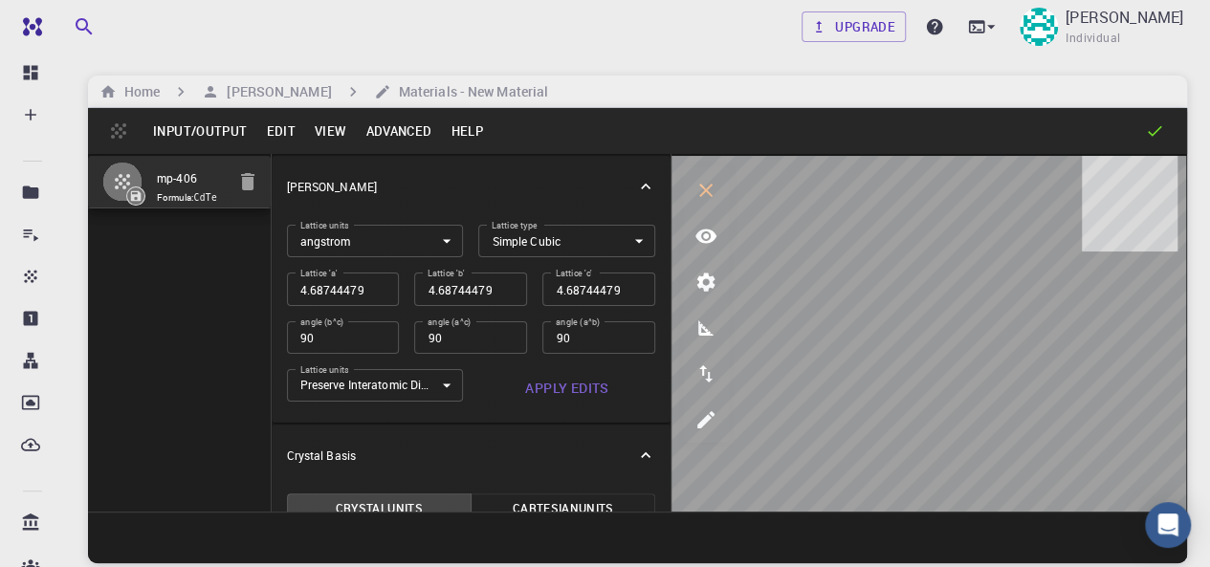
click at [289, 127] on button "Edit" at bounding box center [280, 131] width 49 height 31
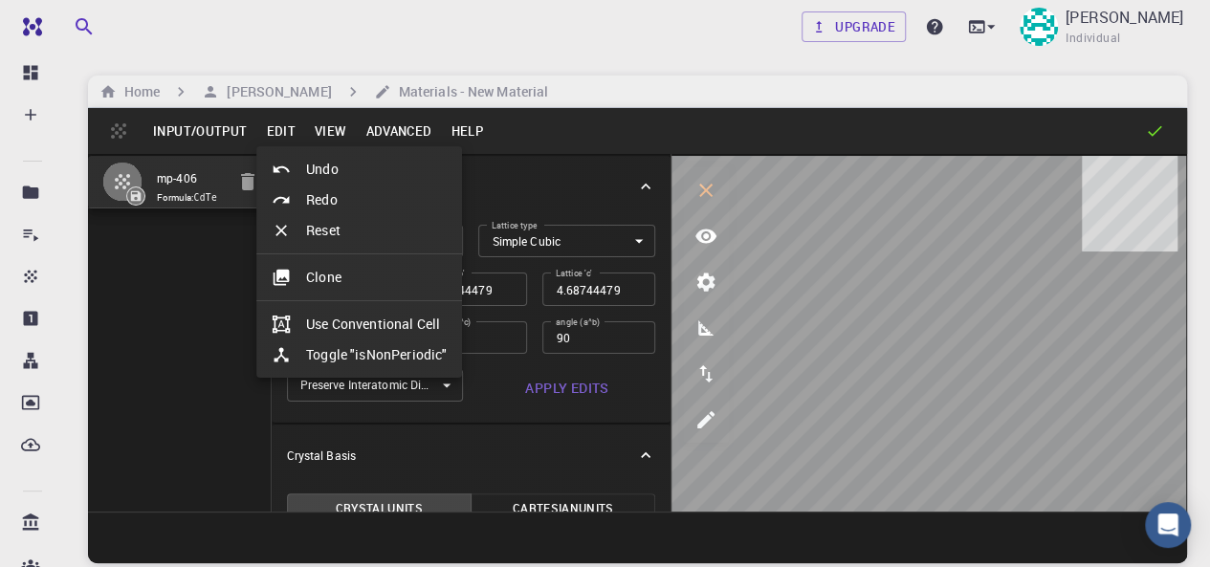
click at [379, 125] on div at bounding box center [605, 283] width 1210 height 567
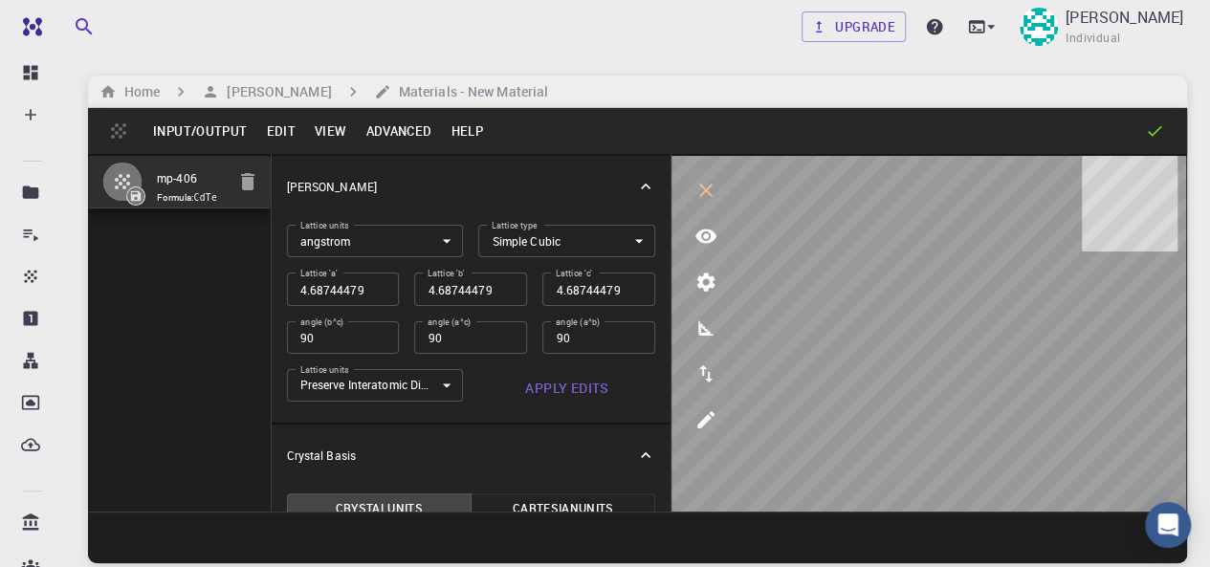
click at [379, 125] on button "Advanced" at bounding box center [398, 131] width 85 height 31
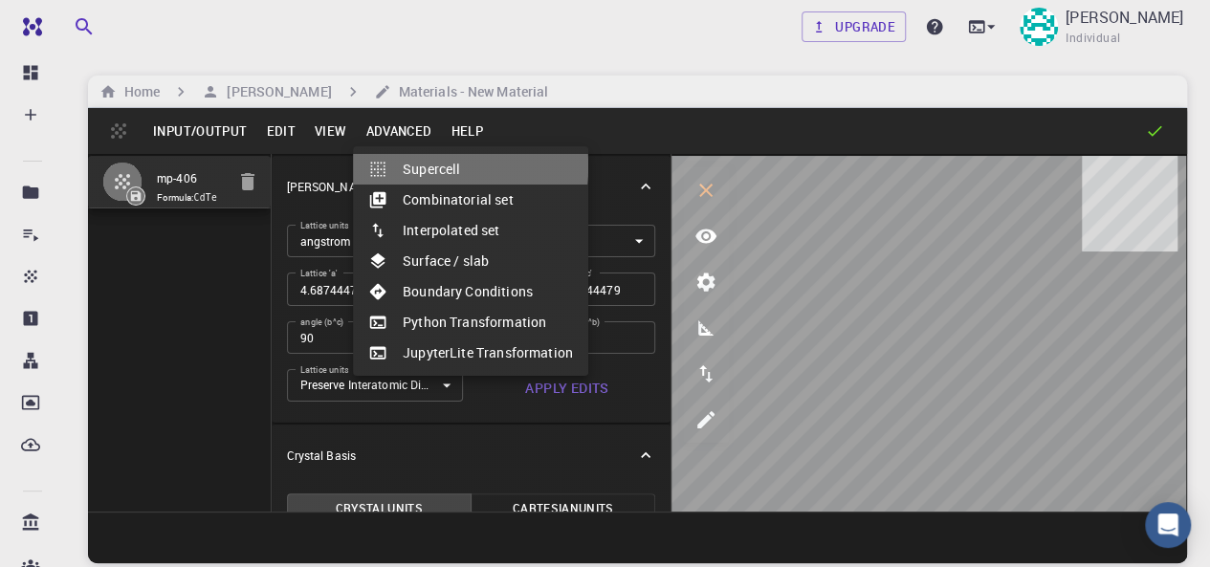
click at [397, 166] on div at bounding box center [385, 169] width 34 height 19
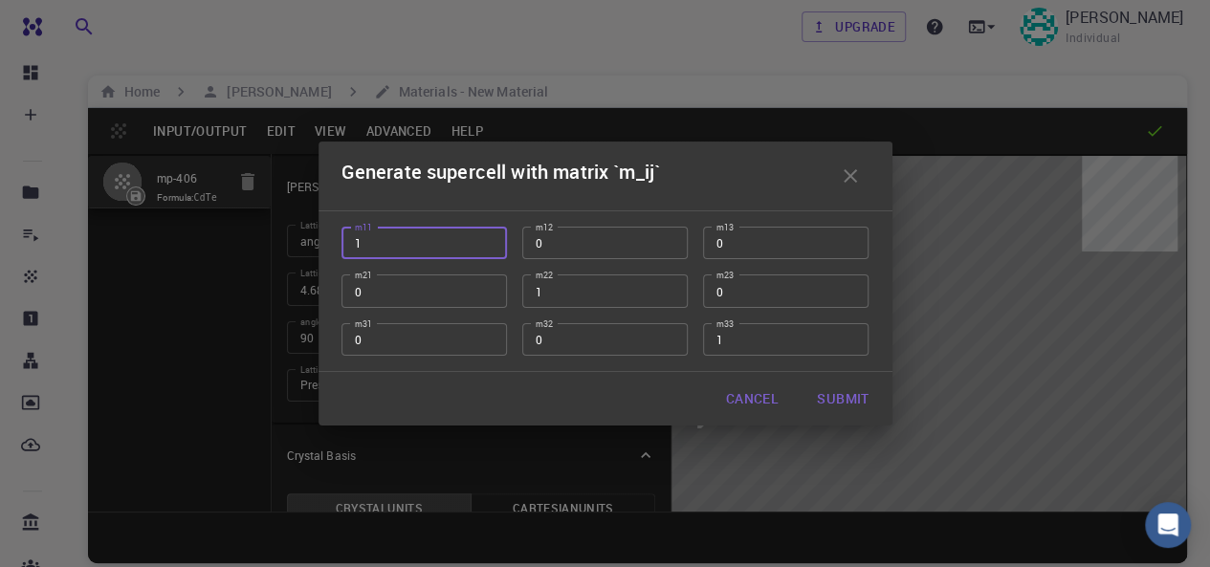
drag, startPoint x: 371, startPoint y: 246, endPoint x: 353, endPoint y: 245, distance: 18.2
click at [353, 245] on input "1" at bounding box center [424, 243] width 165 height 33
click at [487, 238] on input "2" at bounding box center [424, 243] width 165 height 33
click at [487, 238] on input "3" at bounding box center [424, 243] width 165 height 33
click at [487, 238] on input "4" at bounding box center [424, 243] width 165 height 33
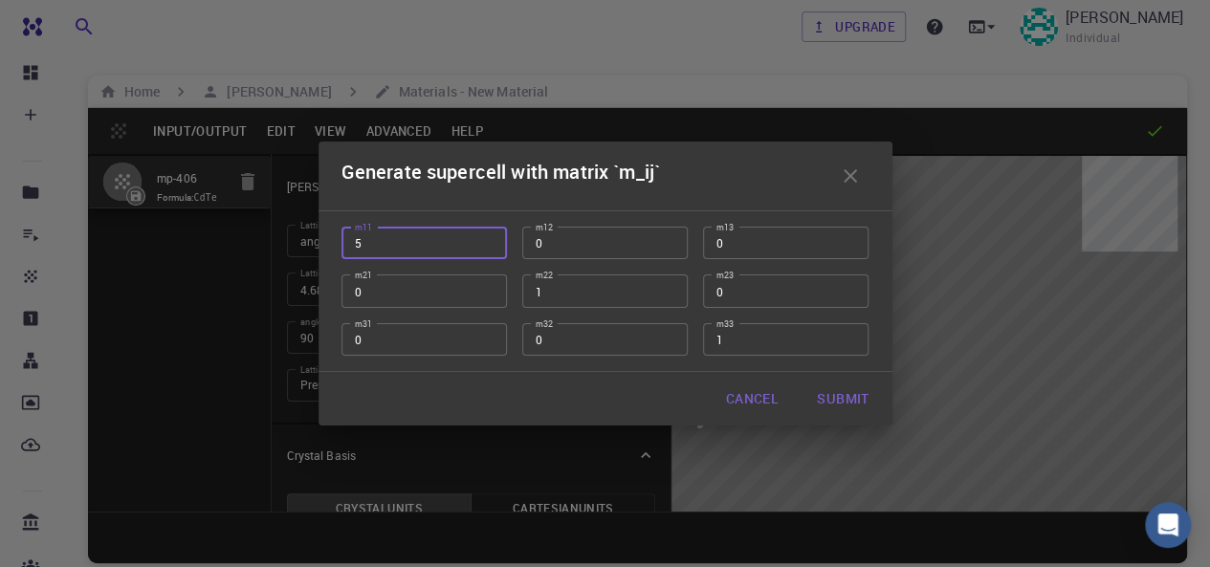
type input "5"
click at [487, 238] on input "5" at bounding box center [424, 243] width 165 height 33
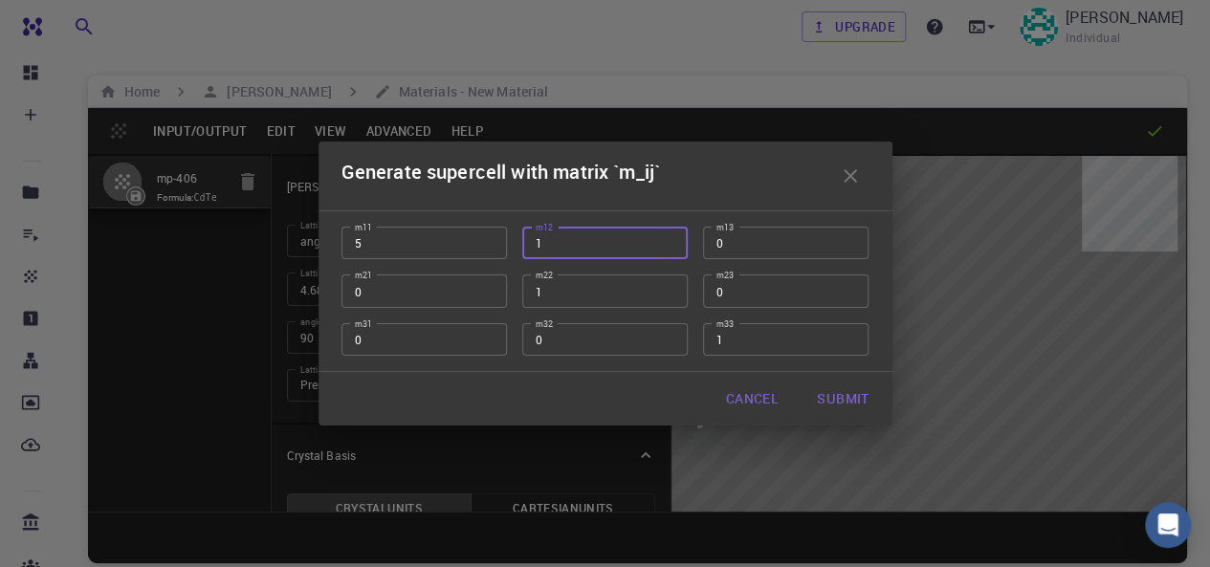
click at [667, 239] on input "1" at bounding box center [604, 243] width 165 height 33
click at [667, 239] on input "2" at bounding box center [604, 243] width 165 height 33
click at [667, 239] on input "3" at bounding box center [604, 243] width 165 height 33
click at [667, 239] on input "4" at bounding box center [604, 243] width 165 height 33
type input "5"
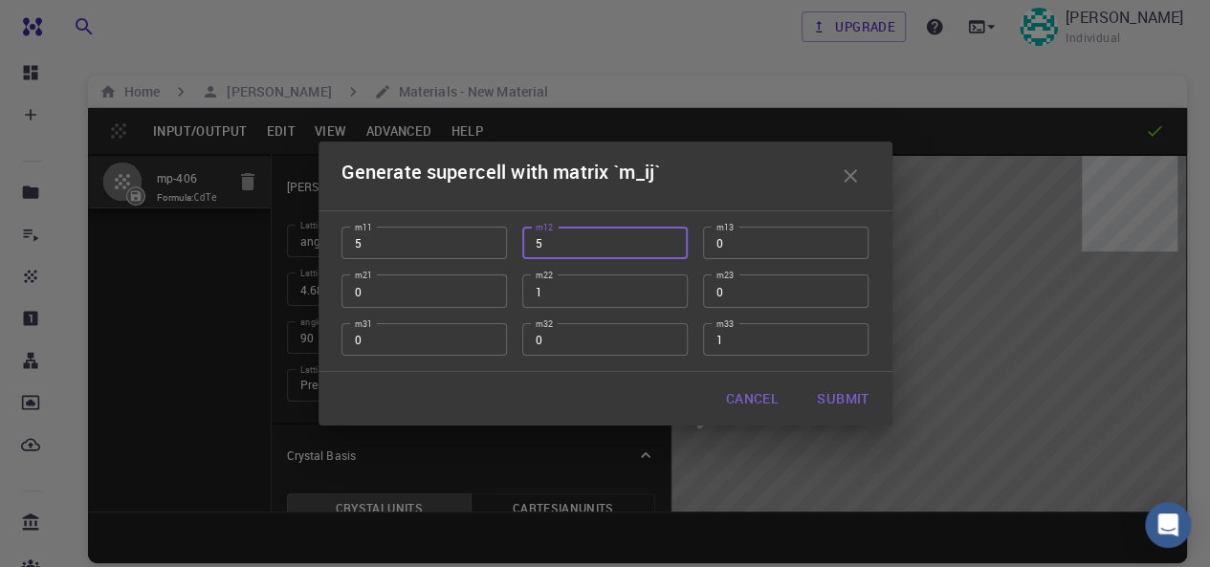
click at [667, 239] on input "5" at bounding box center [604, 243] width 165 height 33
click at [844, 238] on input "1" at bounding box center [785, 243] width 165 height 33
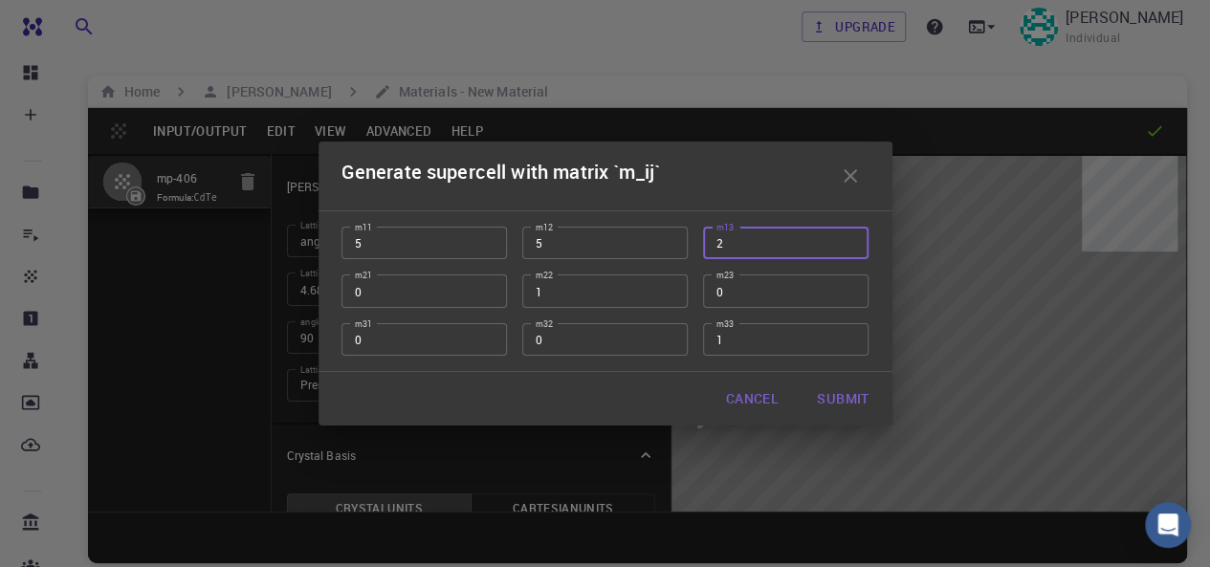
click at [844, 238] on input "2" at bounding box center [785, 243] width 165 height 33
click at [844, 238] on input "3" at bounding box center [785, 243] width 165 height 33
click at [844, 238] on input "4" at bounding box center [785, 243] width 165 height 33
type input "5"
click at [844, 238] on input "5" at bounding box center [785, 243] width 165 height 33
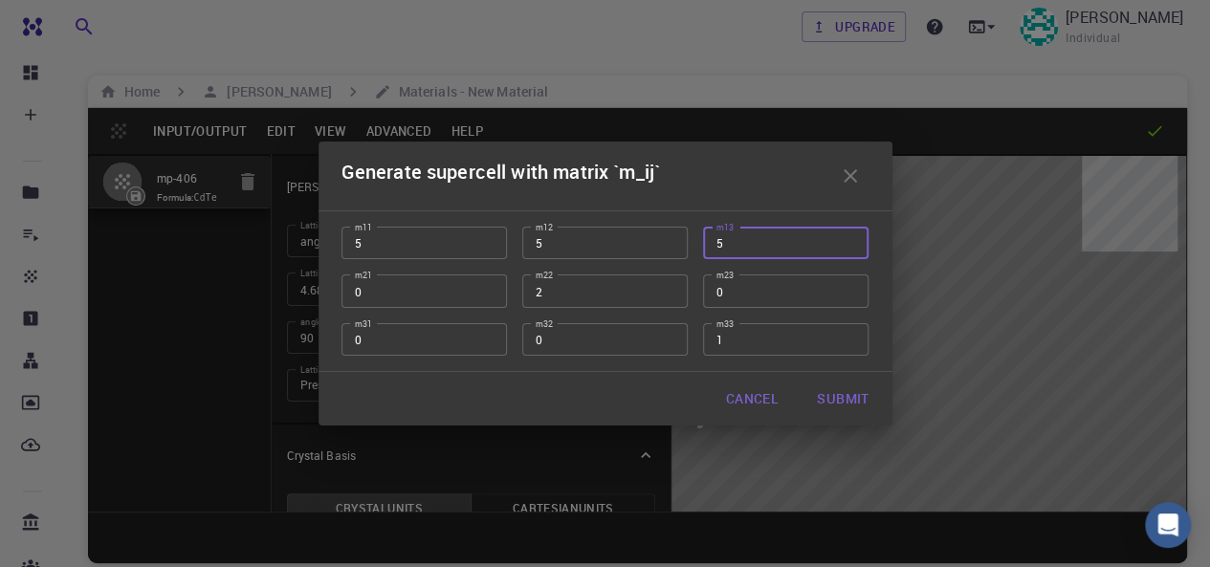
click at [665, 288] on input "2" at bounding box center [604, 291] width 165 height 33
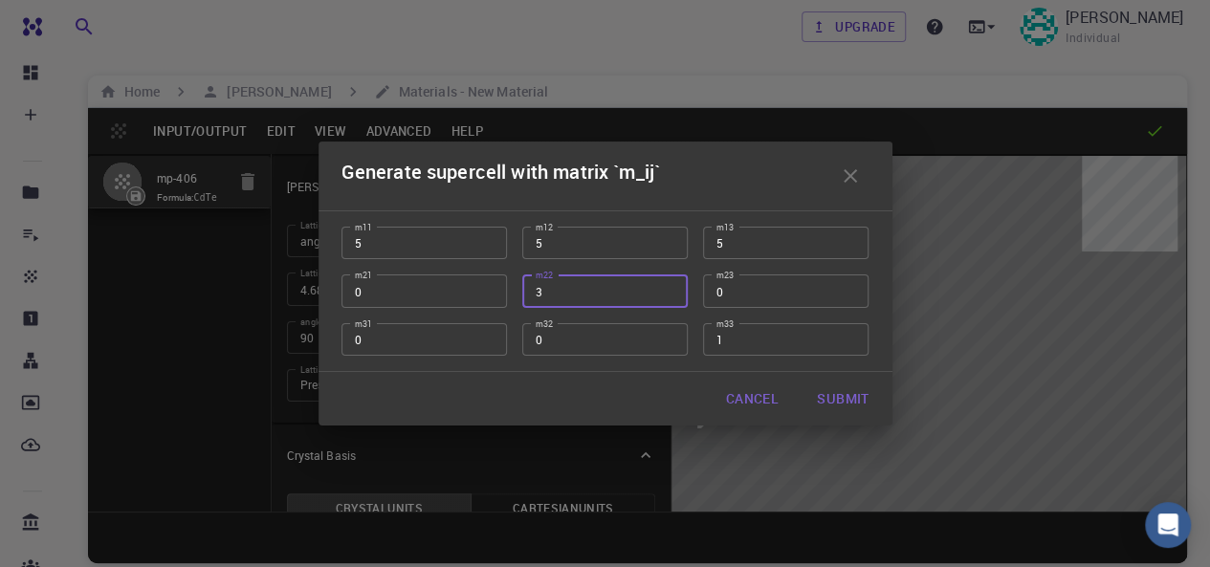
click at [665, 288] on input "3" at bounding box center [604, 291] width 165 height 33
click at [665, 288] on input "4" at bounding box center [604, 291] width 165 height 33
type input "5"
click at [665, 288] on input "5" at bounding box center [604, 291] width 165 height 33
click at [488, 286] on input "1" at bounding box center [424, 291] width 165 height 33
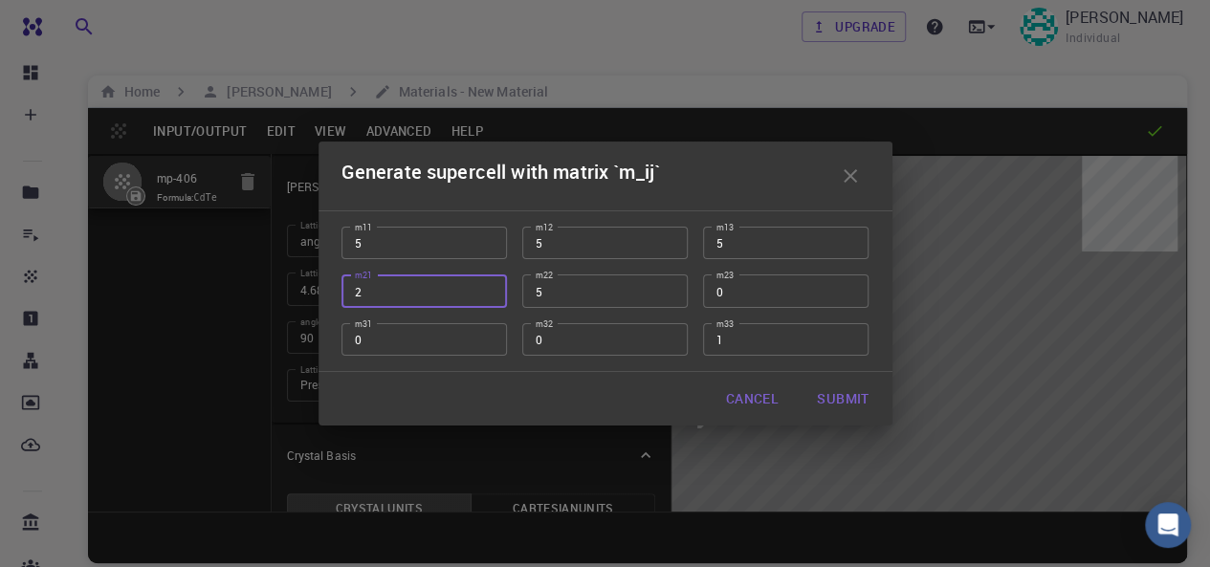
click at [488, 286] on input "2" at bounding box center [424, 291] width 165 height 33
click at [488, 286] on input "3" at bounding box center [424, 291] width 165 height 33
click at [488, 286] on input "4" at bounding box center [424, 291] width 165 height 33
type input "5"
click at [488, 286] on input "5" at bounding box center [424, 291] width 165 height 33
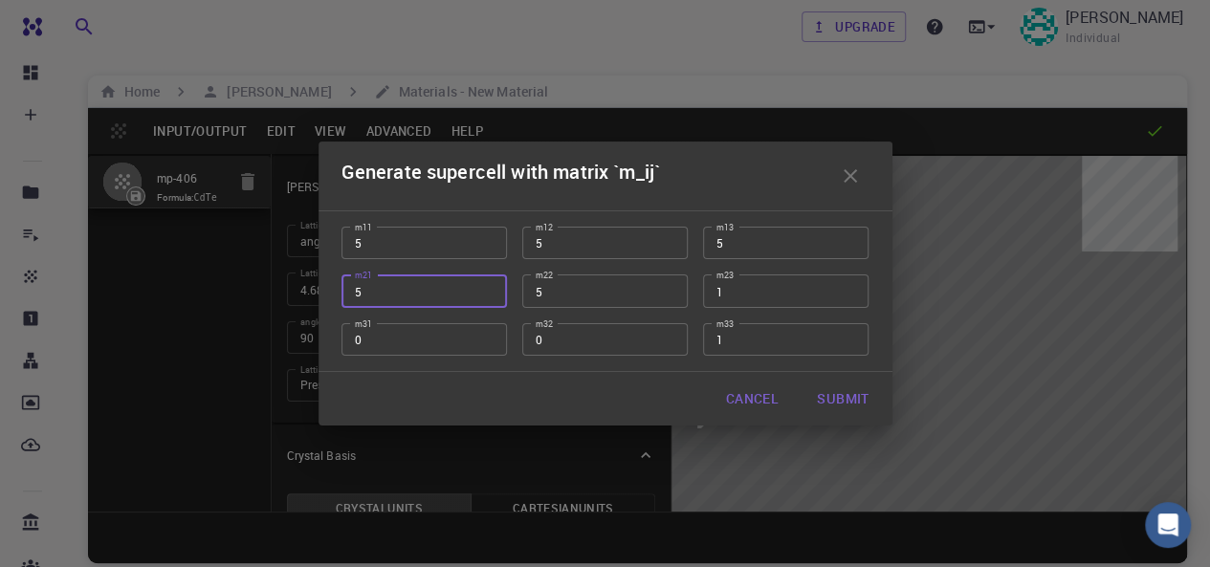
click at [849, 288] on input "1" at bounding box center [785, 291] width 165 height 33
click at [849, 288] on input "2" at bounding box center [785, 291] width 165 height 33
click at [849, 288] on input "3" at bounding box center [785, 291] width 165 height 33
click at [849, 288] on input "4" at bounding box center [785, 291] width 165 height 33
type input "5"
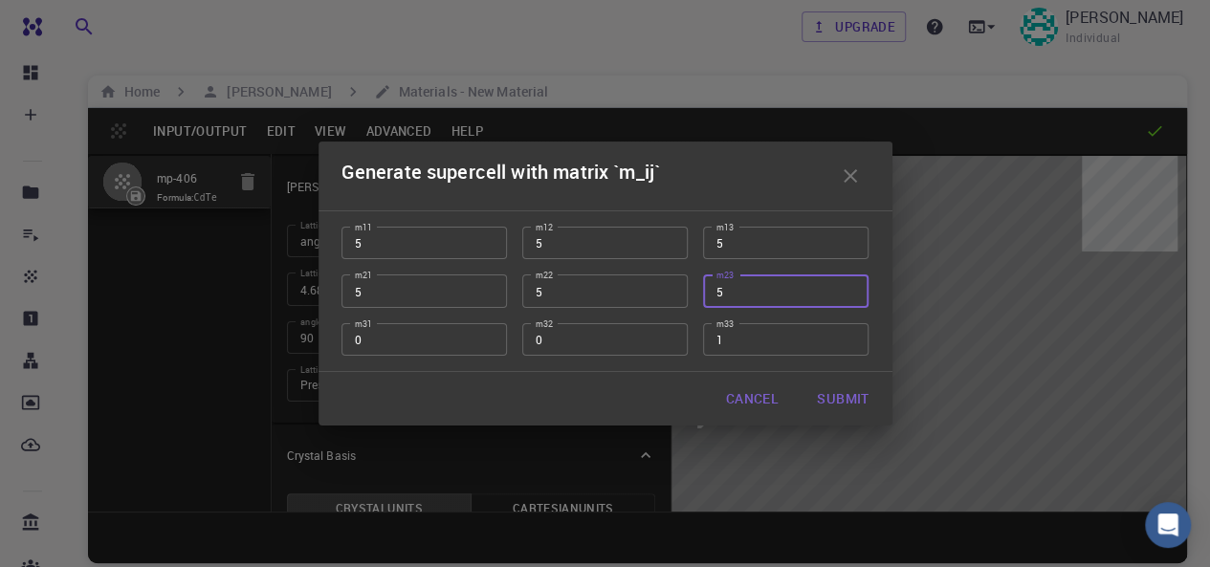
click at [849, 288] on input "5" at bounding box center [785, 291] width 165 height 33
click at [490, 330] on input "0" at bounding box center [424, 339] width 165 height 33
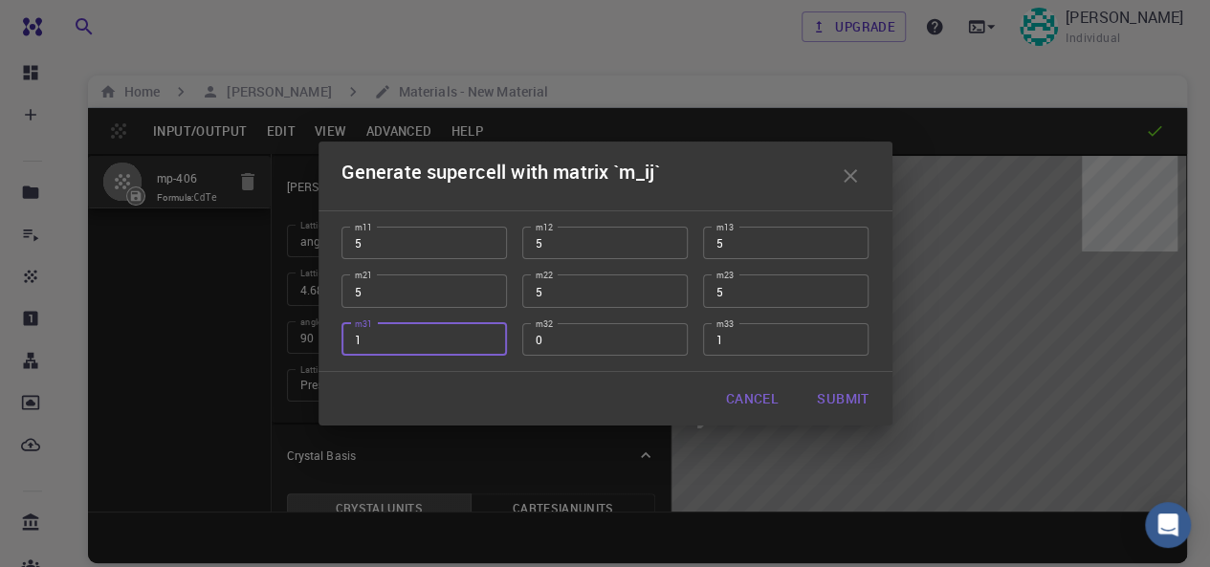
click at [489, 336] on input "1" at bounding box center [424, 339] width 165 height 33
click at [489, 336] on input "2" at bounding box center [424, 339] width 165 height 33
click at [489, 336] on input "3" at bounding box center [424, 339] width 165 height 33
click at [489, 336] on input "4" at bounding box center [424, 339] width 165 height 33
type input "5"
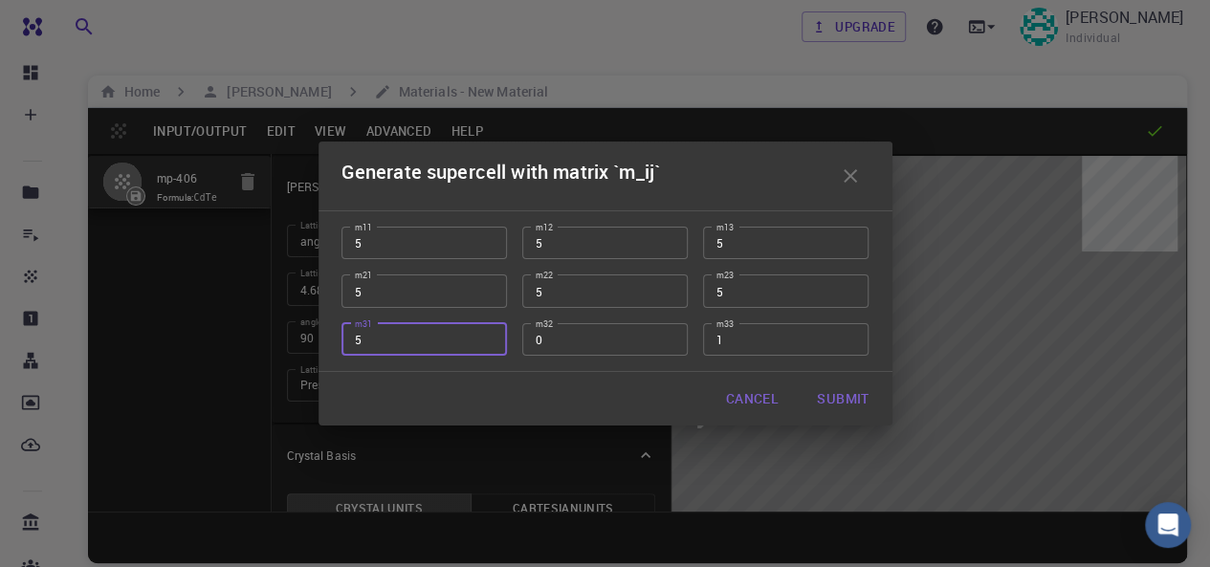
click at [489, 336] on input "5" at bounding box center [424, 339] width 165 height 33
click at [668, 335] on input "1" at bounding box center [604, 339] width 165 height 33
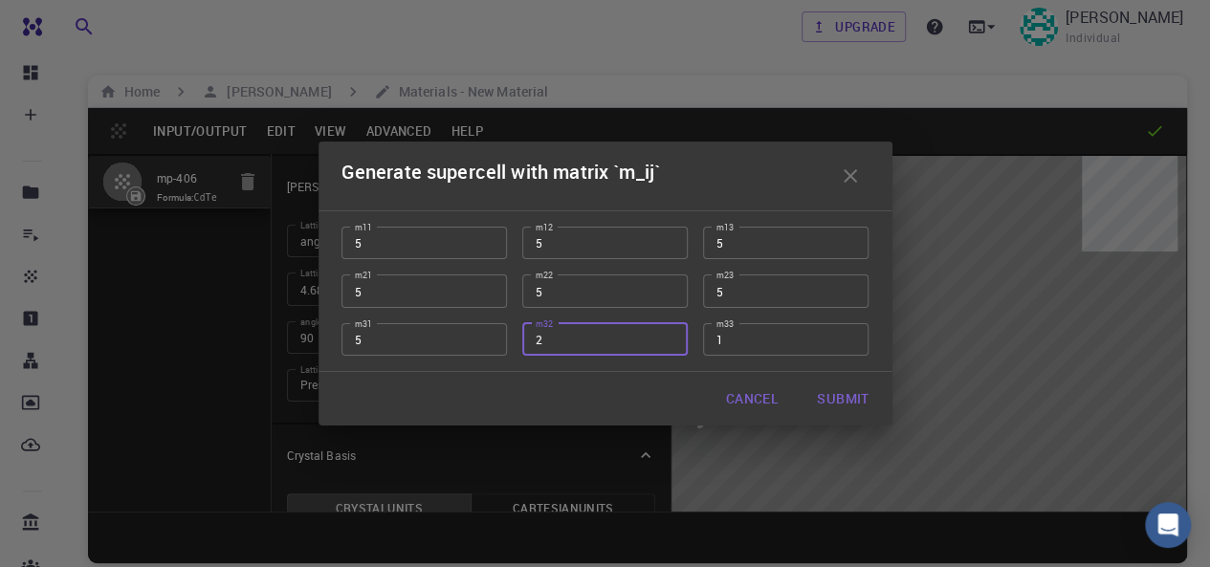
click at [668, 335] on input "2" at bounding box center [604, 339] width 165 height 33
click at [668, 335] on input "3" at bounding box center [604, 339] width 165 height 33
click at [668, 335] on input "4" at bounding box center [604, 339] width 165 height 33
type input "5"
click at [668, 335] on input "5" at bounding box center [604, 339] width 165 height 33
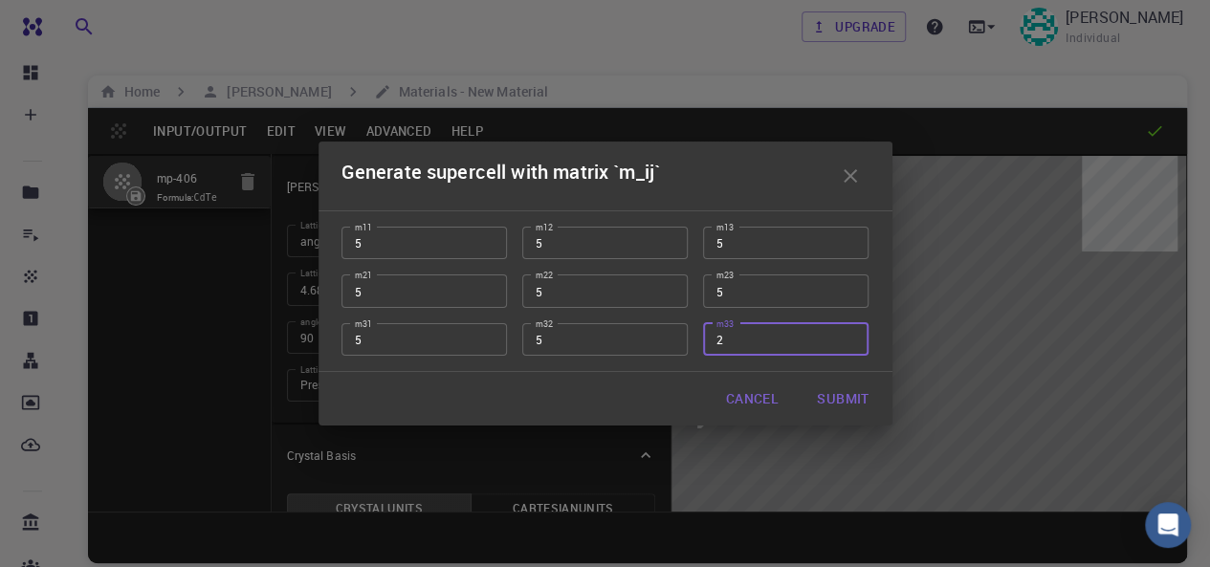
click at [849, 332] on input "2" at bounding box center [785, 339] width 165 height 33
click at [849, 332] on input "3" at bounding box center [785, 339] width 165 height 33
click at [849, 332] on input "4" at bounding box center [785, 339] width 165 height 33
type input "5"
click at [848, 332] on input "5" at bounding box center [785, 339] width 165 height 33
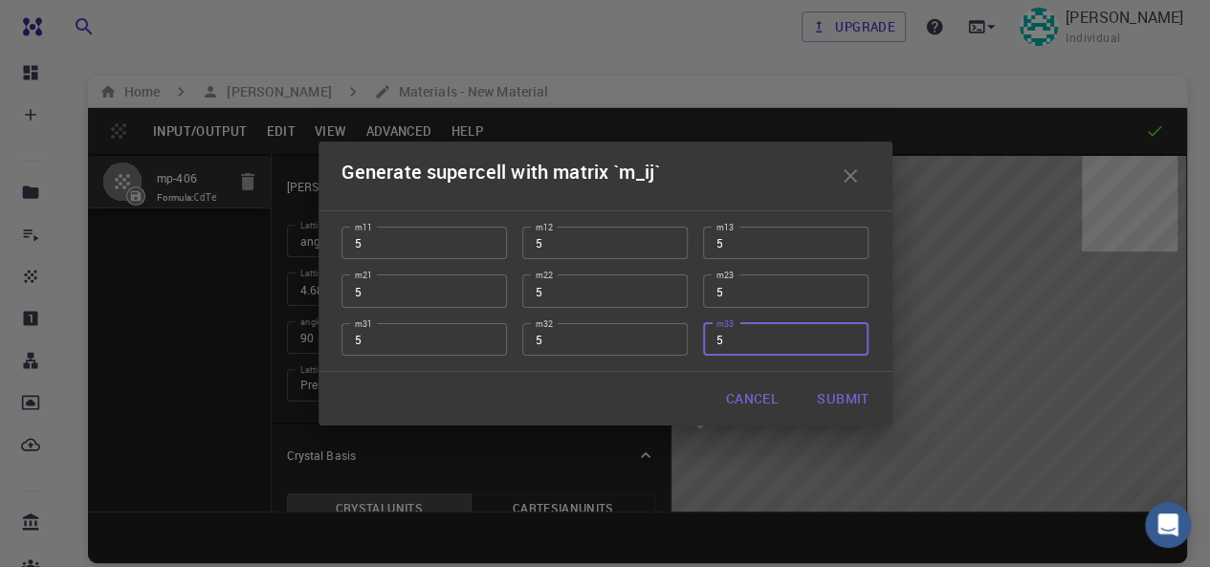
click at [826, 401] on button "Submit" at bounding box center [843, 399] width 82 height 38
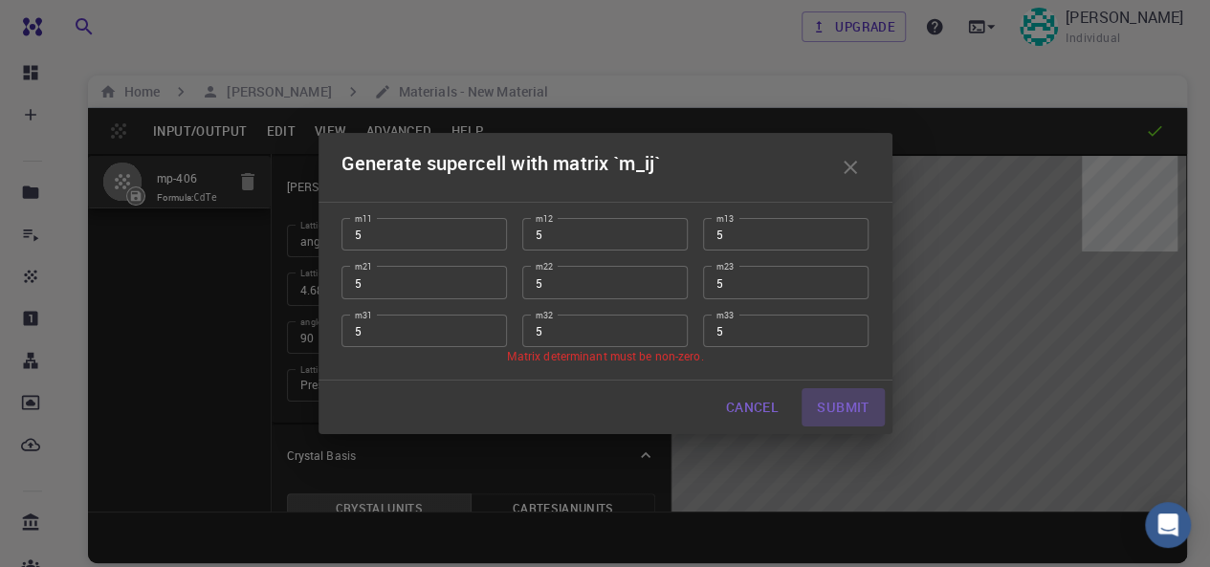
click at [844, 402] on button "Submit" at bounding box center [843, 407] width 82 height 38
drag, startPoint x: 413, startPoint y: 236, endPoint x: 344, endPoint y: 234, distance: 68.9
click at [344, 234] on input "5" at bounding box center [424, 234] width 165 height 33
type input "1"
drag, startPoint x: 388, startPoint y: 283, endPoint x: 352, endPoint y: 286, distance: 36.5
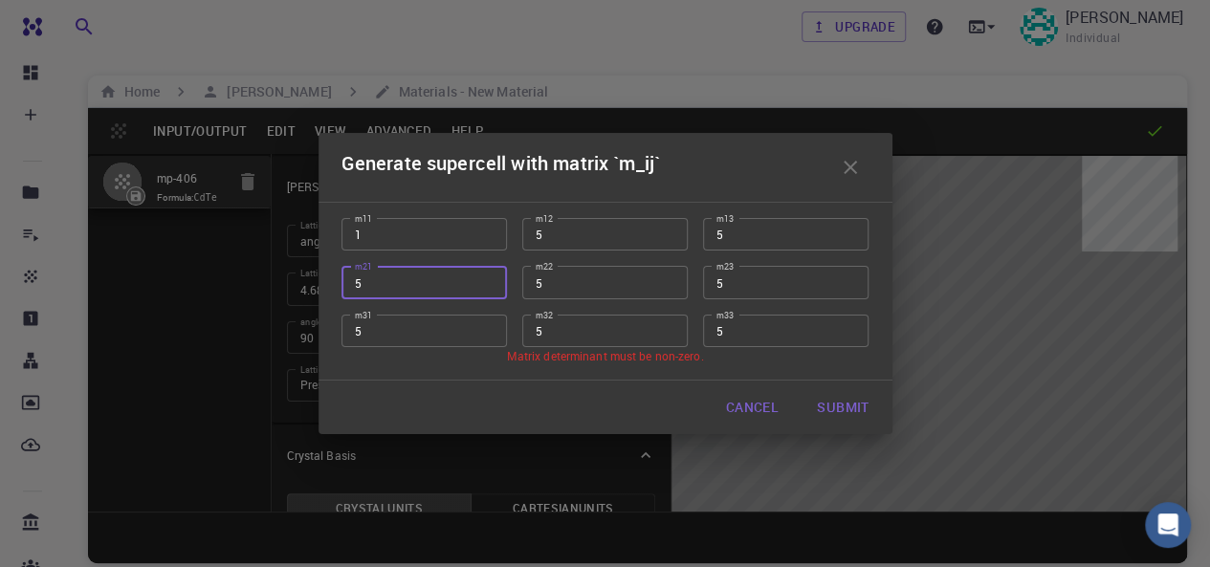
click at [352, 286] on input "5" at bounding box center [424, 282] width 165 height 33
type input "1"
drag, startPoint x: 348, startPoint y: 334, endPoint x: 337, endPoint y: 334, distance: 11.5
click at [337, 334] on div "m31 5 m31" at bounding box center [416, 323] width 181 height 48
type input "1"
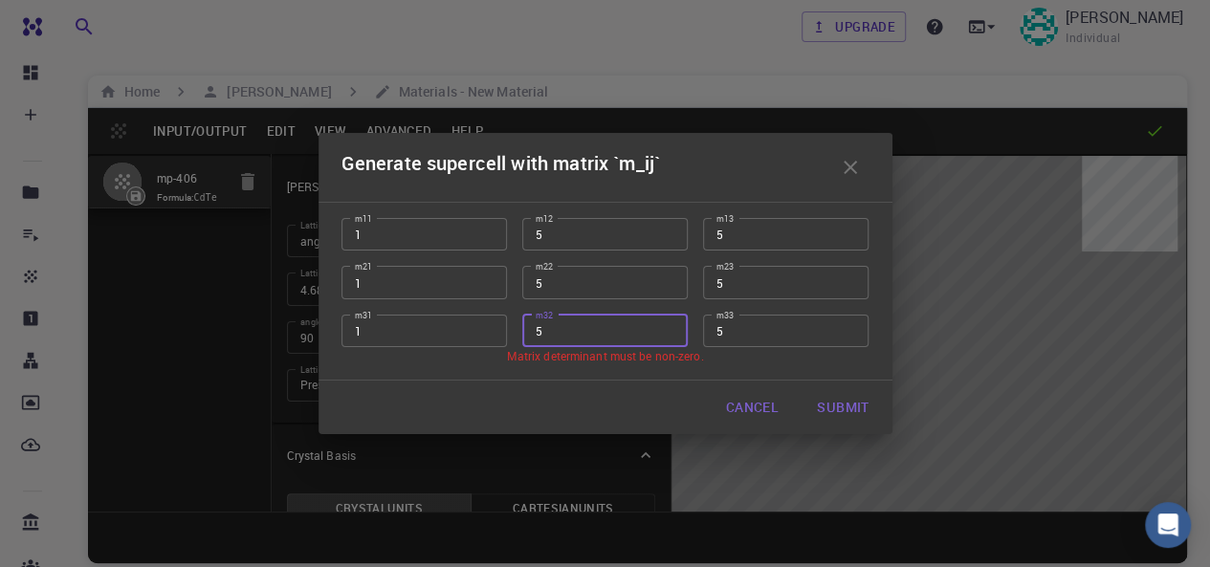
drag, startPoint x: 551, startPoint y: 326, endPoint x: 474, endPoint y: 334, distance: 76.9
click at [474, 334] on div "m11 1 m11 m12 5 m12 m13 5 m13 m21 1 m21 m22 5 m22 m23 5 m23 m31 1 m31 m32 5 m32…" at bounding box center [597, 275] width 543 height 144
type input "1"
drag, startPoint x: 584, startPoint y: 278, endPoint x: 507, endPoint y: 280, distance: 76.6
click at [507, 280] on div "m22 5 m22" at bounding box center [597, 275] width 181 height 48
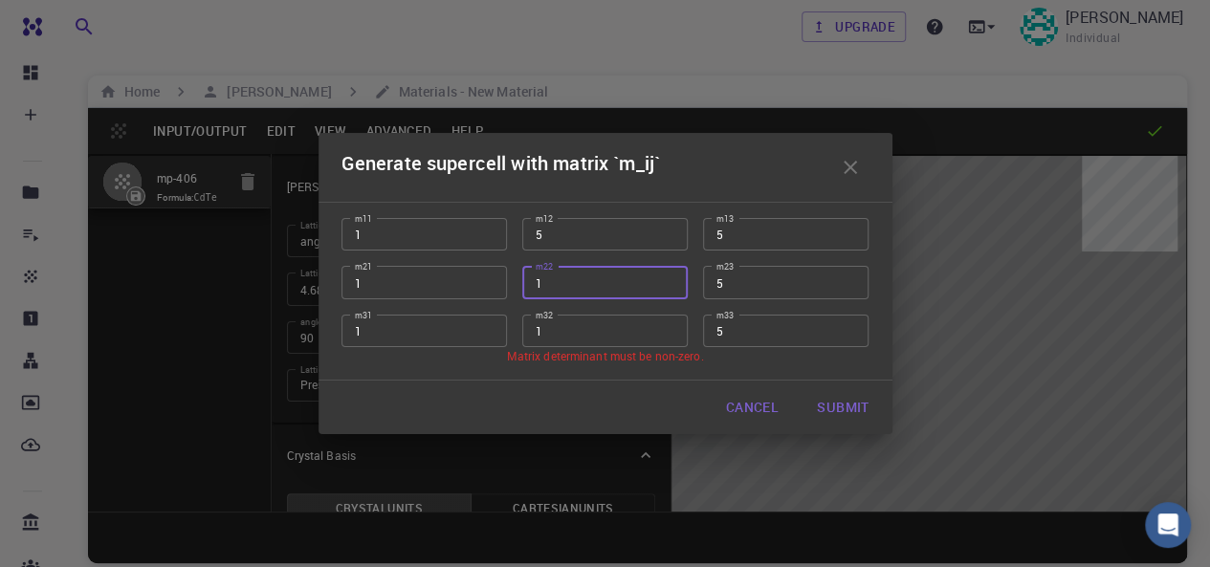
type input "1"
drag, startPoint x: 571, startPoint y: 239, endPoint x: 499, endPoint y: 239, distance: 71.7
click at [499, 239] on div "m11 1 m11 m12 5 m12 m13 5 m13 m21 1 m21 m22 1 m22 m23 5 m23 m31 1 m31 m32 1 m32…" at bounding box center [597, 275] width 543 height 144
type input "1"
drag, startPoint x: 744, startPoint y: 236, endPoint x: 670, endPoint y: 236, distance: 74.6
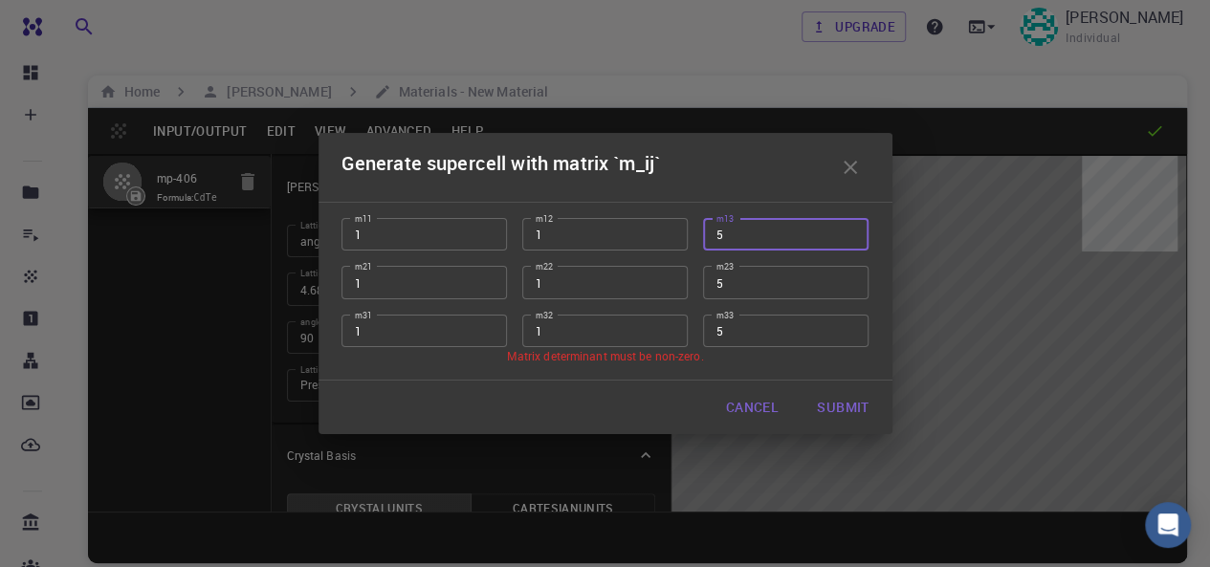
click at [670, 236] on div "m11 1 m11 m12 1 m12 m13 5 m13 m21 1 m21 m22 1 m22 m23 5 m23 m31 1 m31 m32 1 m32…" at bounding box center [597, 275] width 543 height 144
type input "1"
click at [674, 287] on div "m11 1 m11 m12 1 m12 m13 1 m13 m21 1 m21 m22 1 m22 m23 5 m23 m31 1 m31 m32 1 m32…" at bounding box center [597, 275] width 543 height 144
type input "1"
drag, startPoint x: 731, startPoint y: 328, endPoint x: 670, endPoint y: 334, distance: 61.5
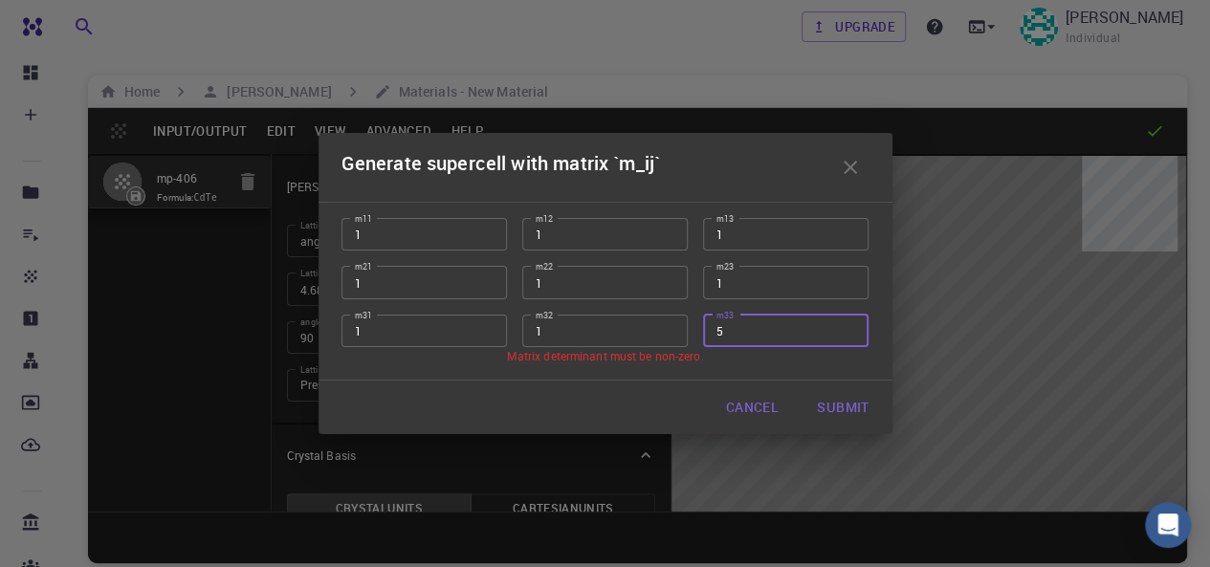
click at [670, 334] on div "m11 1 m11 m12 1 m12 m13 1 m13 m21 1 m21 m22 1 m22 m23 1 m23 m31 1 m31 m32 1 m32…" at bounding box center [597, 275] width 543 height 144
type input "1"
click at [835, 404] on button "Submit" at bounding box center [843, 407] width 82 height 38
click at [833, 405] on button "Submit" at bounding box center [843, 407] width 82 height 38
click at [836, 168] on button "button" at bounding box center [850, 167] width 38 height 38
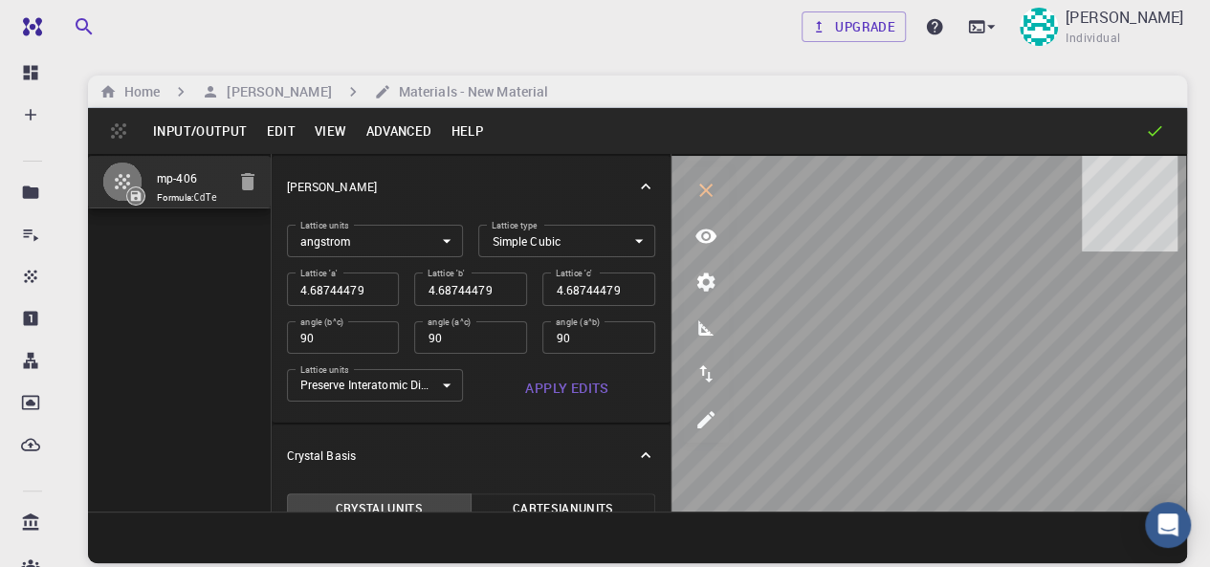
click at [410, 129] on button "Advanced" at bounding box center [398, 131] width 85 height 31
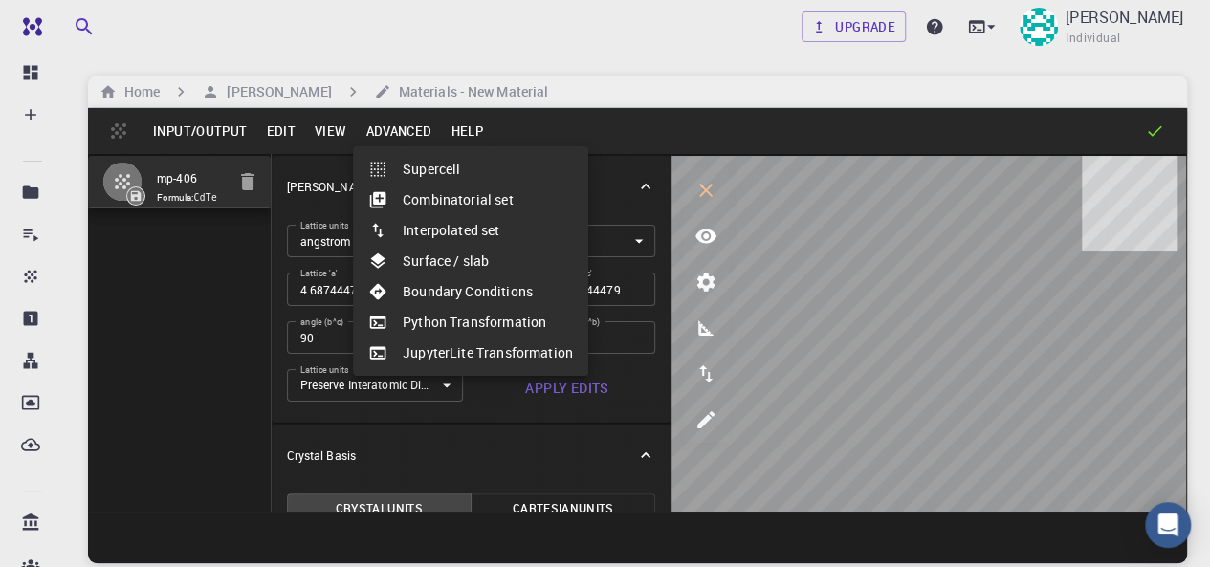
click at [435, 198] on li "Combinatorial set" at bounding box center [470, 200] width 235 height 31
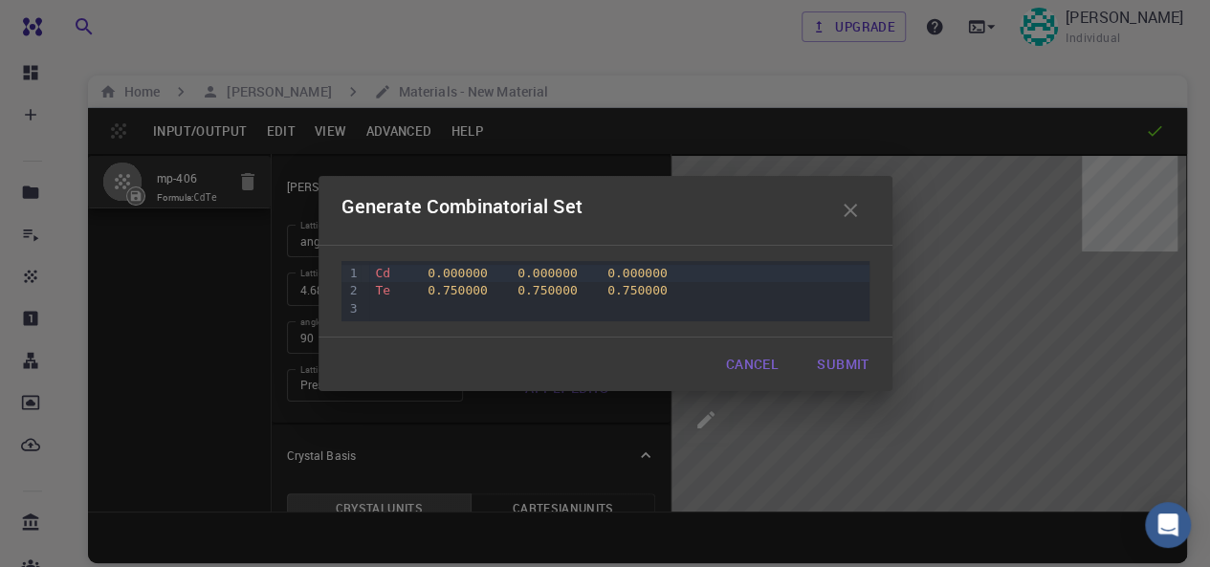
click at [532, 294] on span "0.750000" at bounding box center [548, 290] width 60 height 14
click at [634, 289] on span "0.750000" at bounding box center [637, 290] width 60 height 14
click at [855, 361] on button "Submit" at bounding box center [843, 364] width 82 height 38
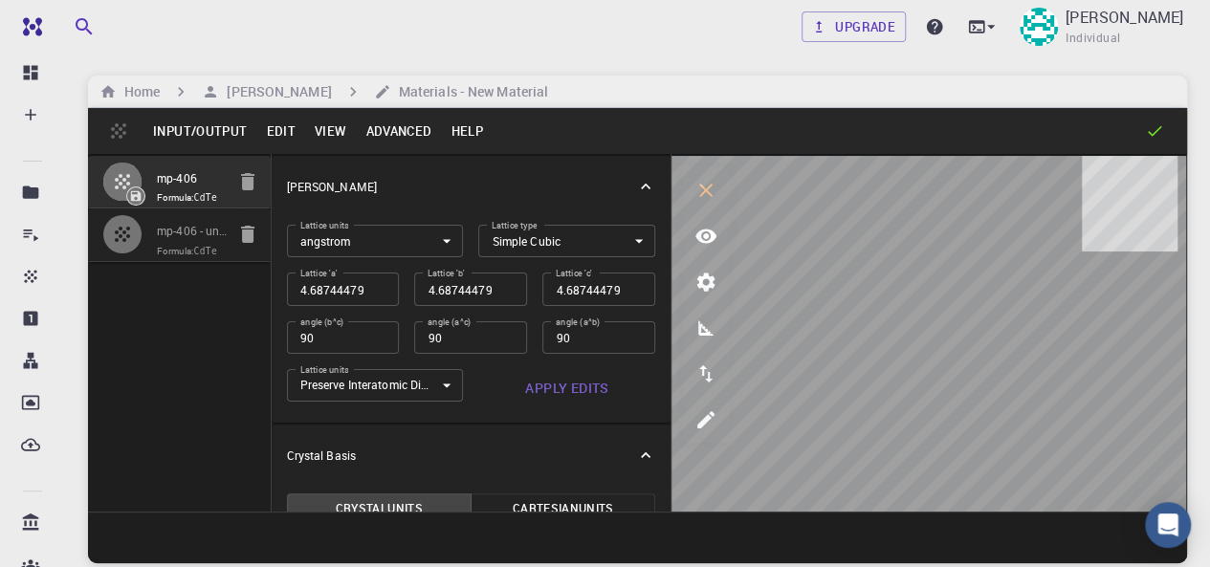
click at [396, 137] on button "Advanced" at bounding box center [398, 131] width 85 height 31
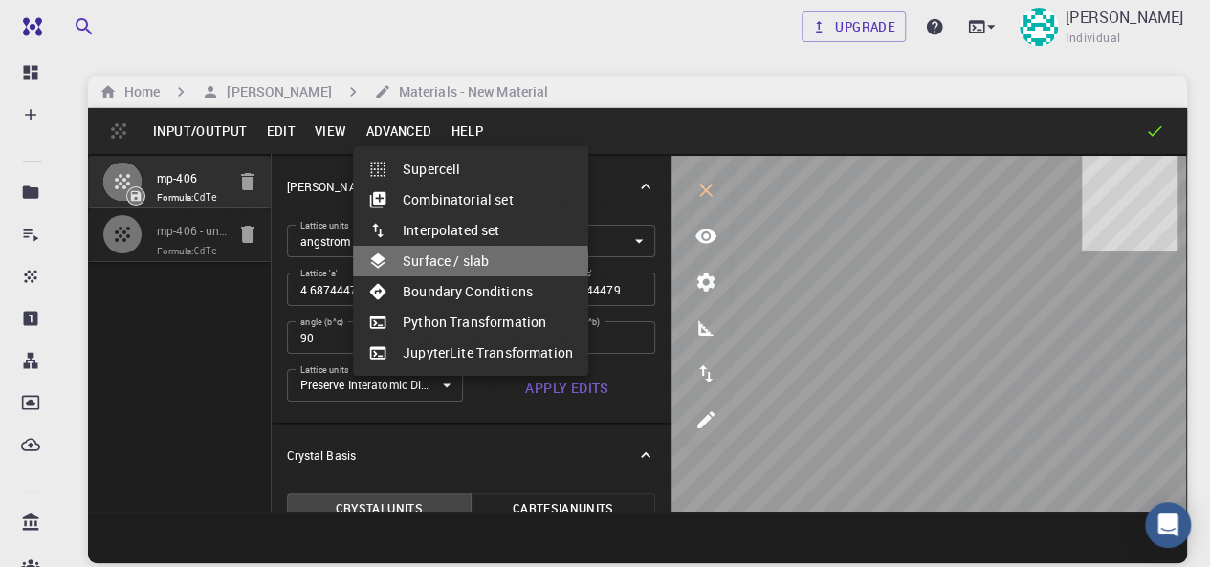
click at [448, 261] on li "Surface / slab" at bounding box center [470, 261] width 235 height 31
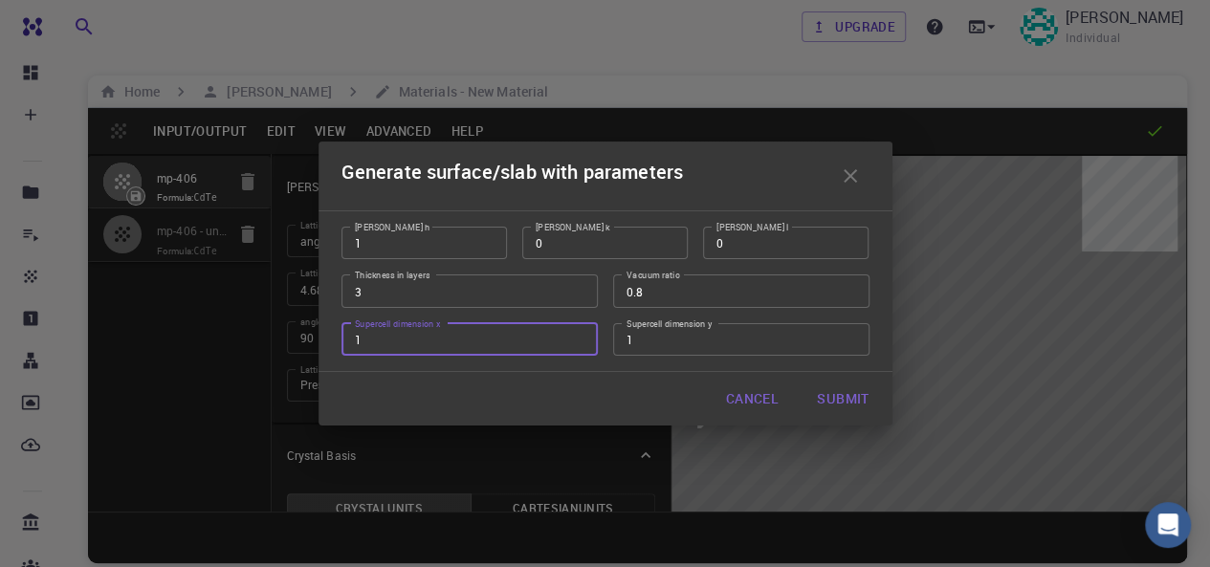
drag, startPoint x: 369, startPoint y: 345, endPoint x: 353, endPoint y: 345, distance: 16.3
click at [353, 345] on input "1" at bounding box center [470, 339] width 256 height 33
type input "2"
click at [836, 393] on button "Submit" at bounding box center [843, 399] width 82 height 38
click at [846, 404] on button "Submit" at bounding box center [843, 399] width 82 height 38
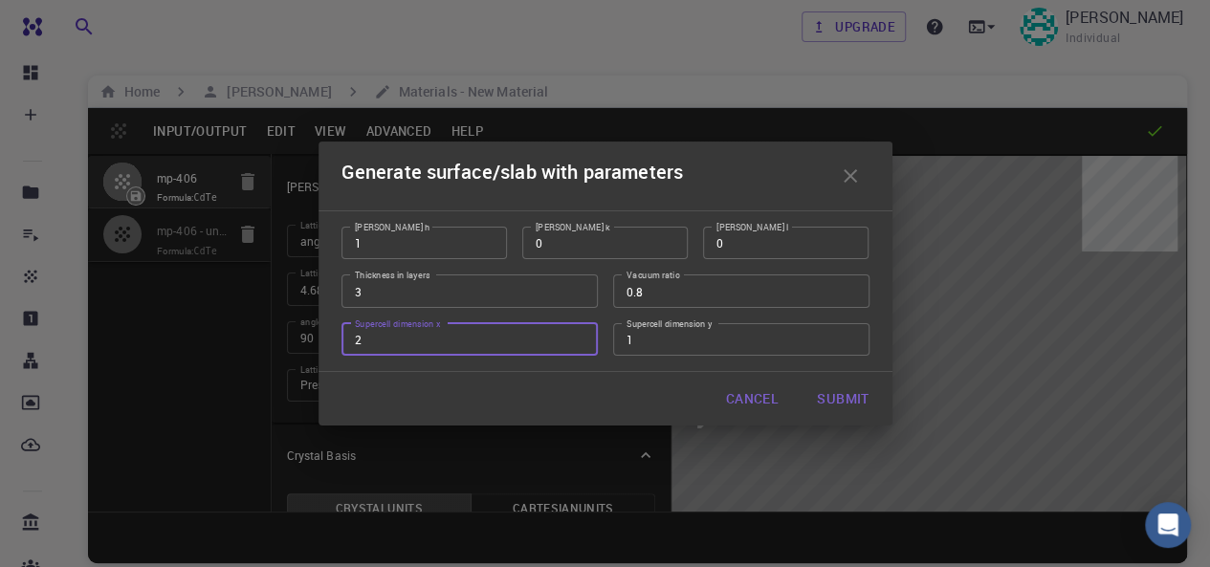
type input "TRI"
type input "9.3748"
type input "70.3115"
type input "140.62350000000004"
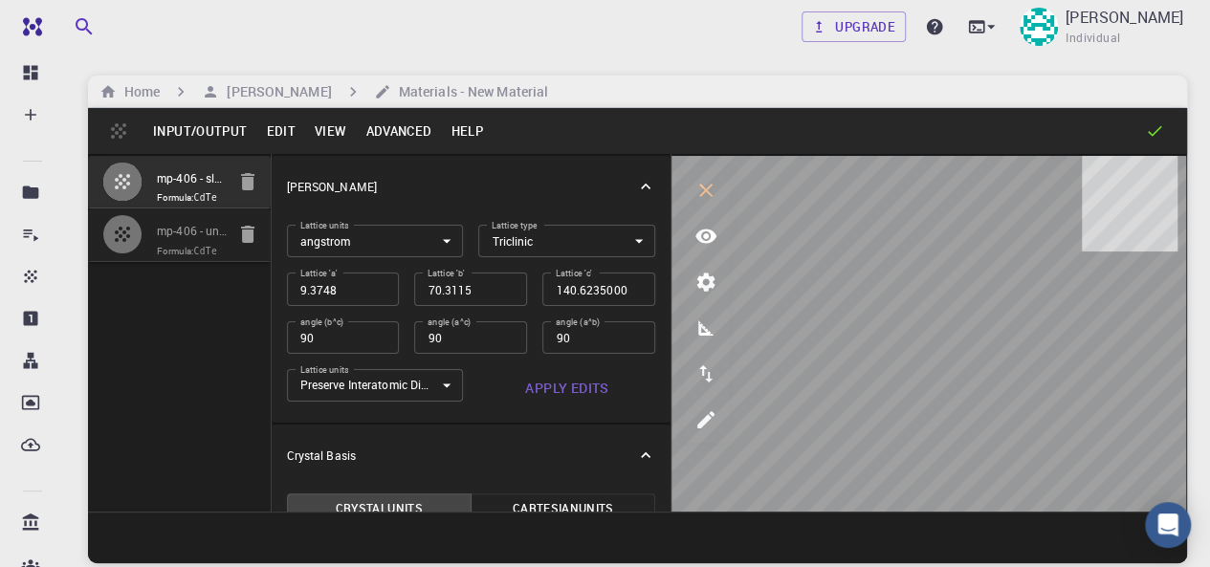
click at [410, 131] on button "Advanced" at bounding box center [398, 131] width 85 height 31
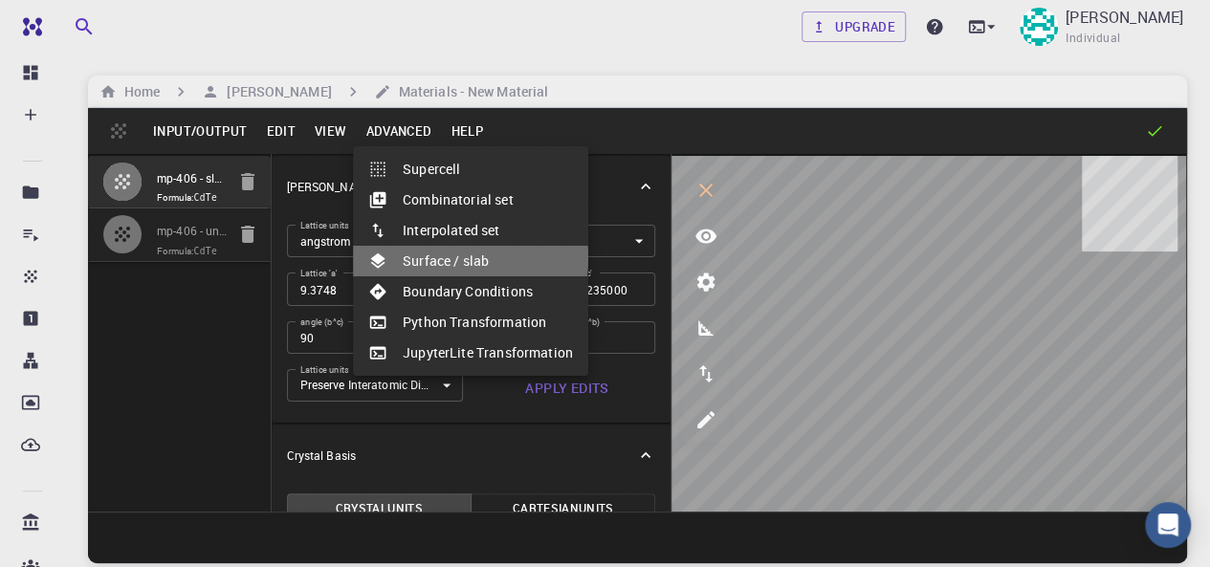
click at [427, 257] on li "Surface / slab" at bounding box center [470, 261] width 235 height 31
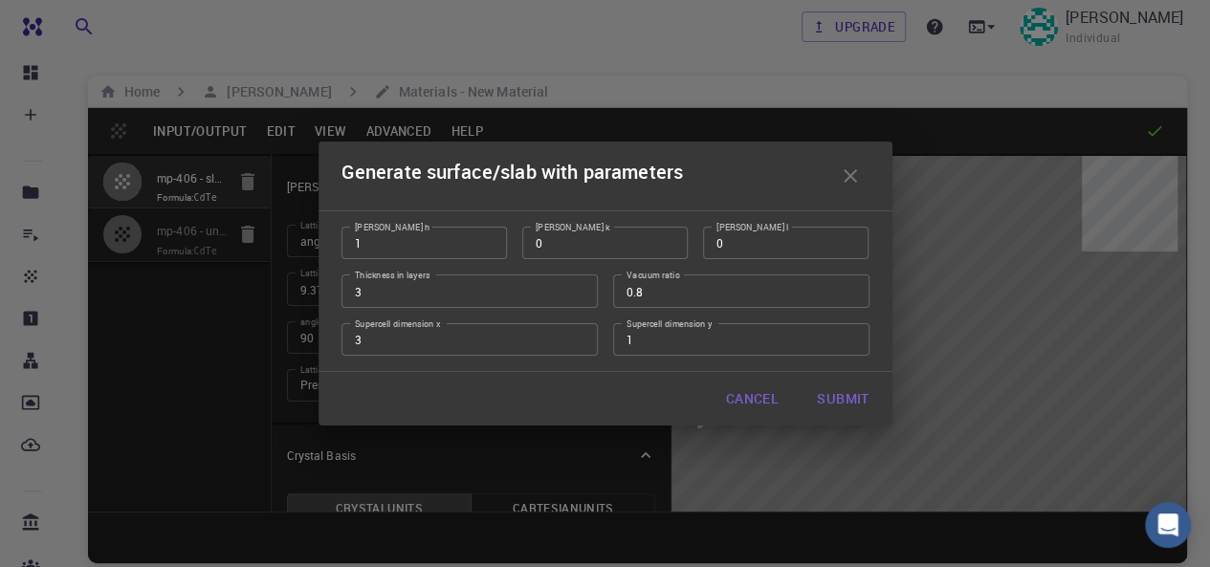
type input "3"
click at [573, 331] on input "3" at bounding box center [470, 339] width 256 height 33
